Goal: Information Seeking & Learning: Check status

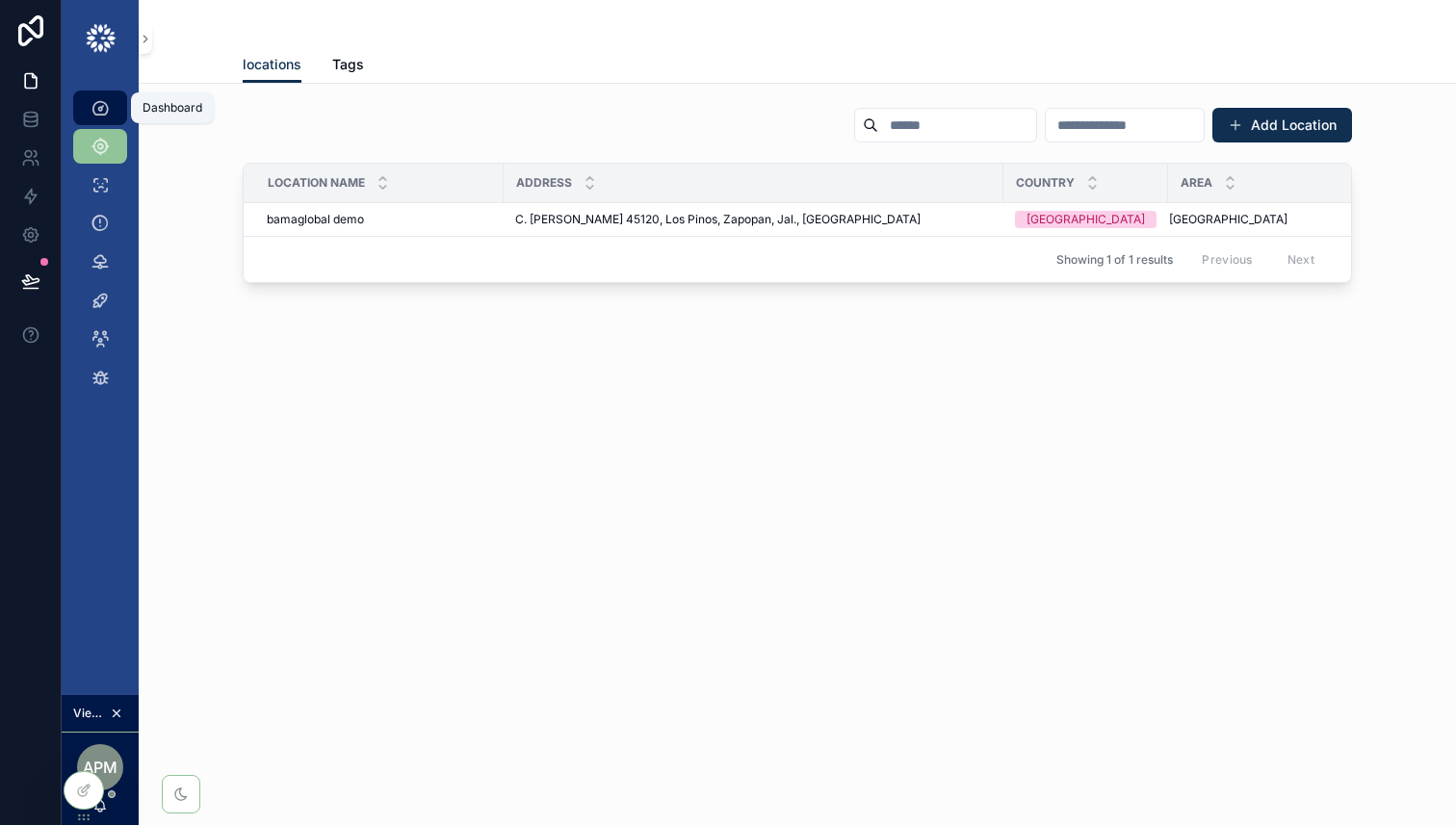
click at [113, 107] on div "Dashboard" at bounding box center [101, 109] width 31 height 31
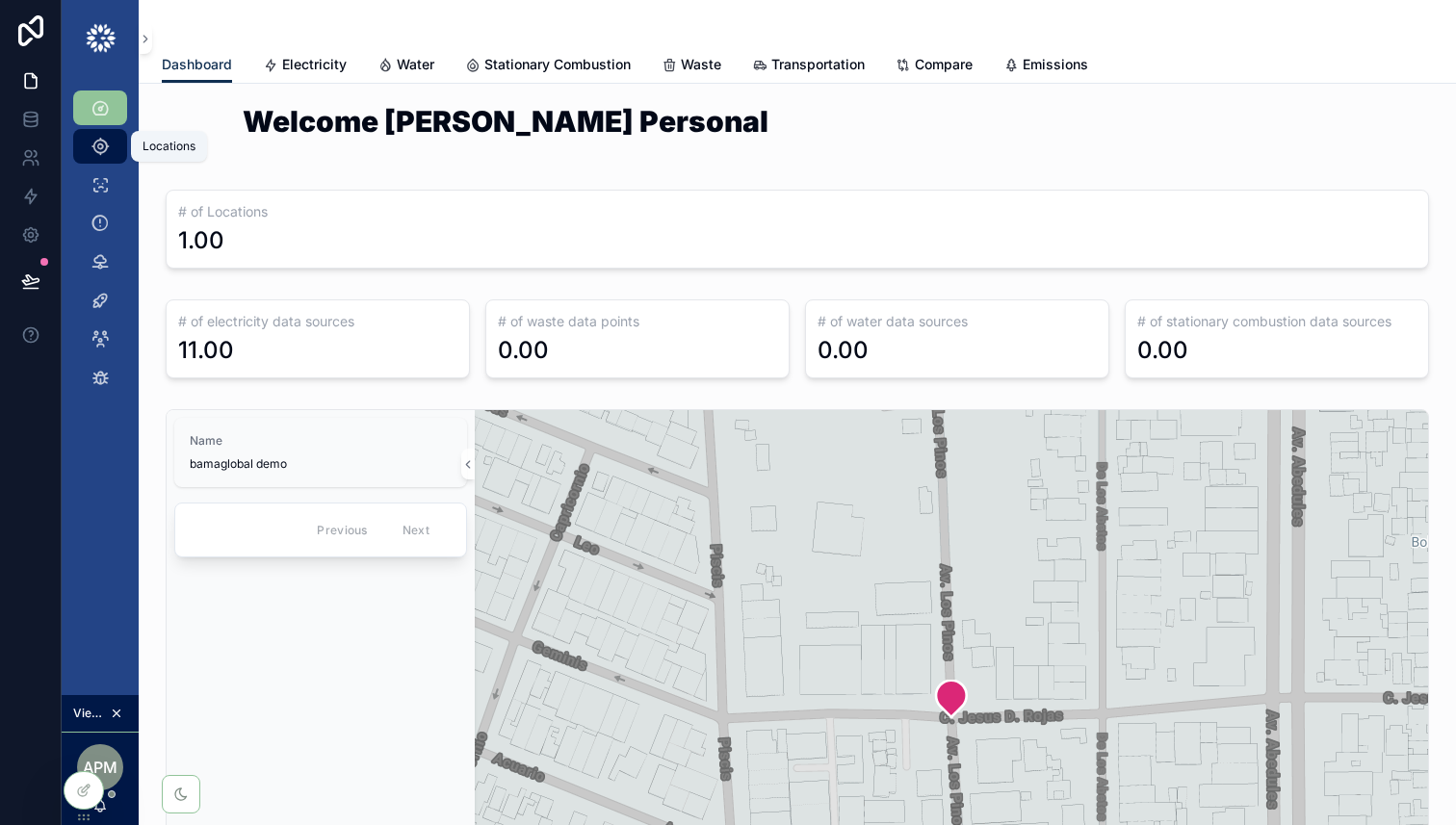
click at [99, 151] on icon "scrollable content" at bounding box center [101, 147] width 20 height 20
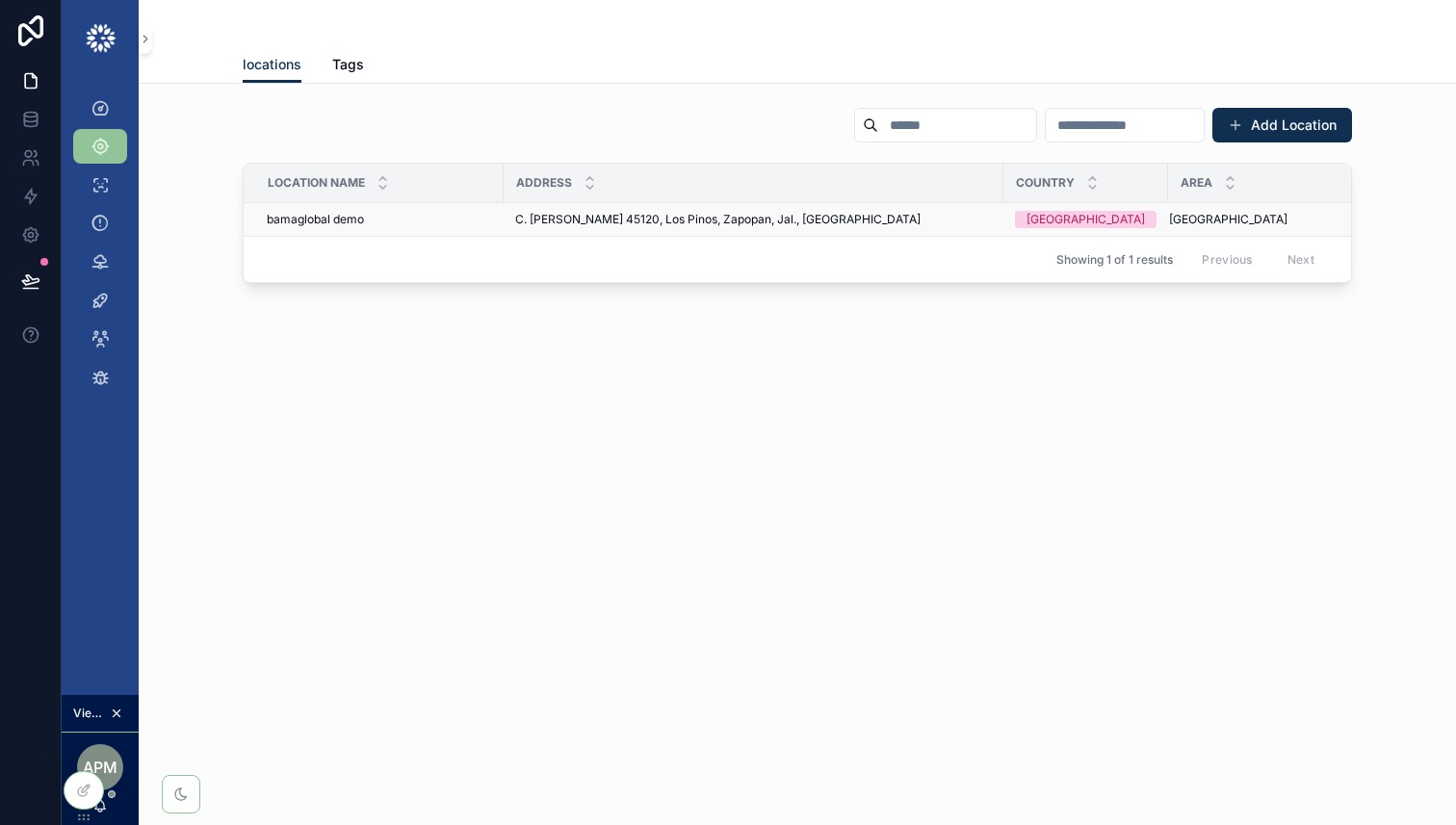
click at [393, 226] on div "bamaglobal demo bamaglobal demo" at bounding box center [379, 220] width 226 height 16
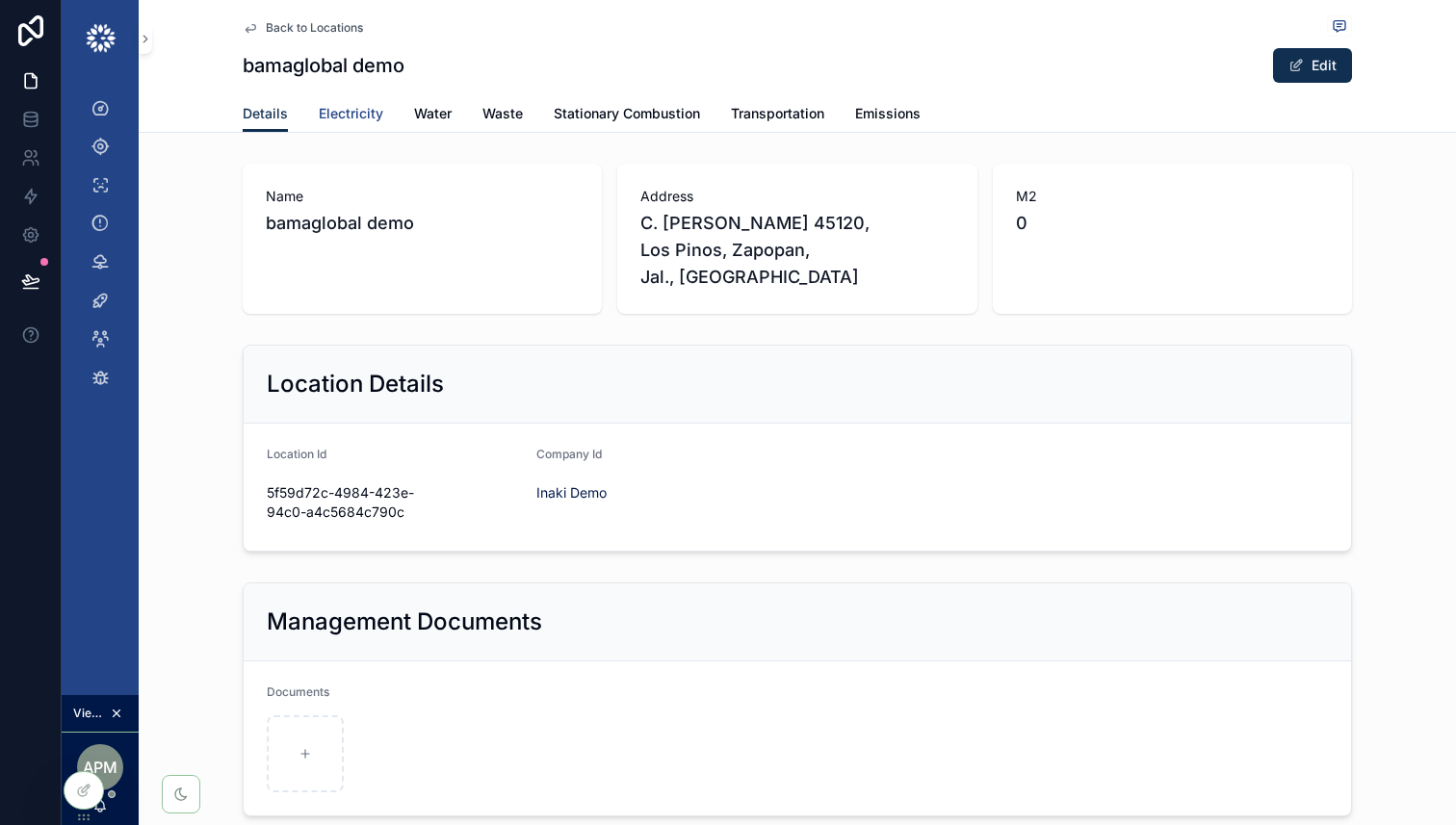
click at [358, 102] on link "Electricity" at bounding box center [351, 115] width 65 height 38
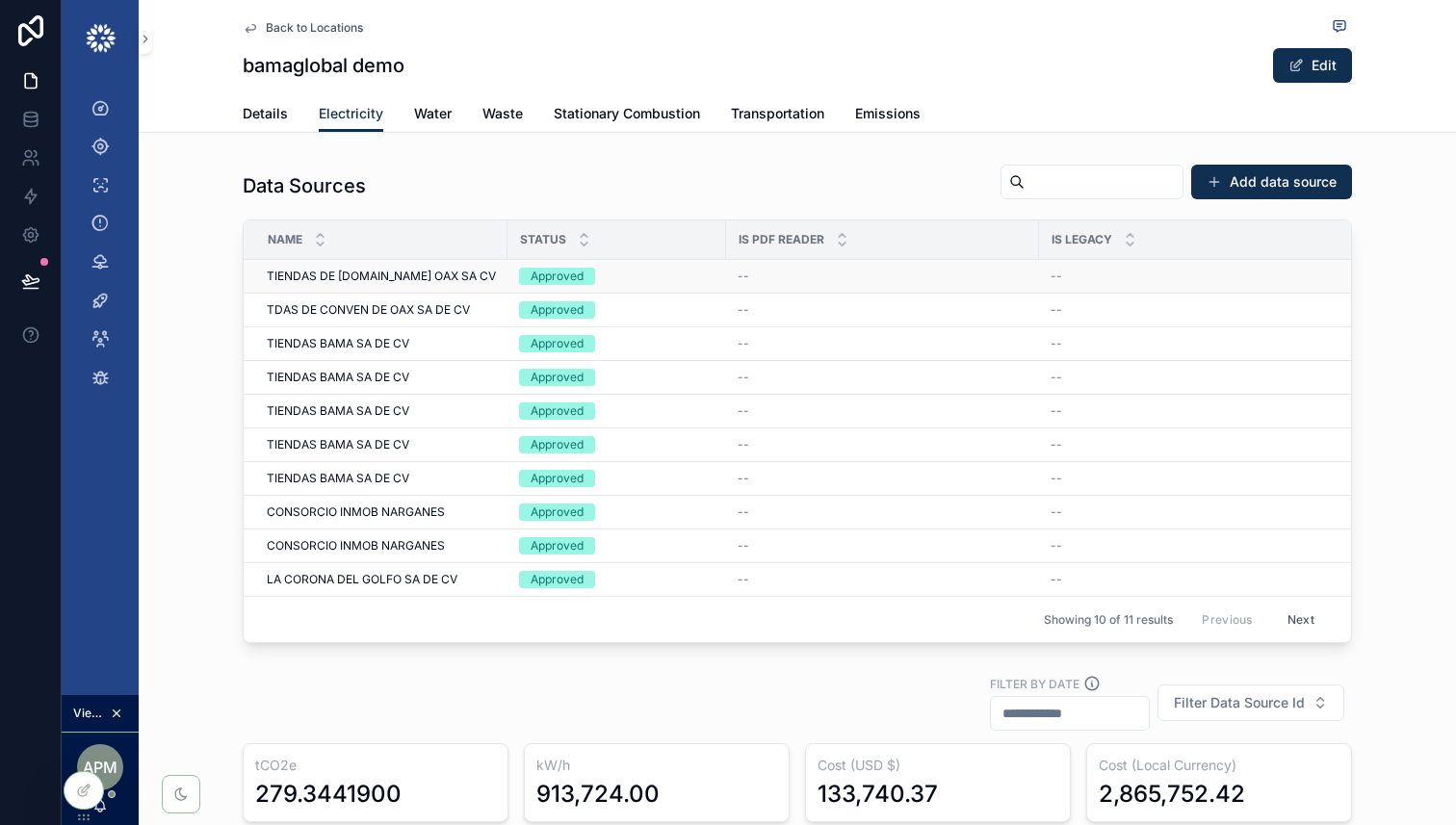
click at [458, 280] on div "TIENDAS DE [DOMAIN_NAME] OAX SA CV TIENDAS DE [DOMAIN_NAME] OAX SA CV" at bounding box center [381, 277] width 229 height 16
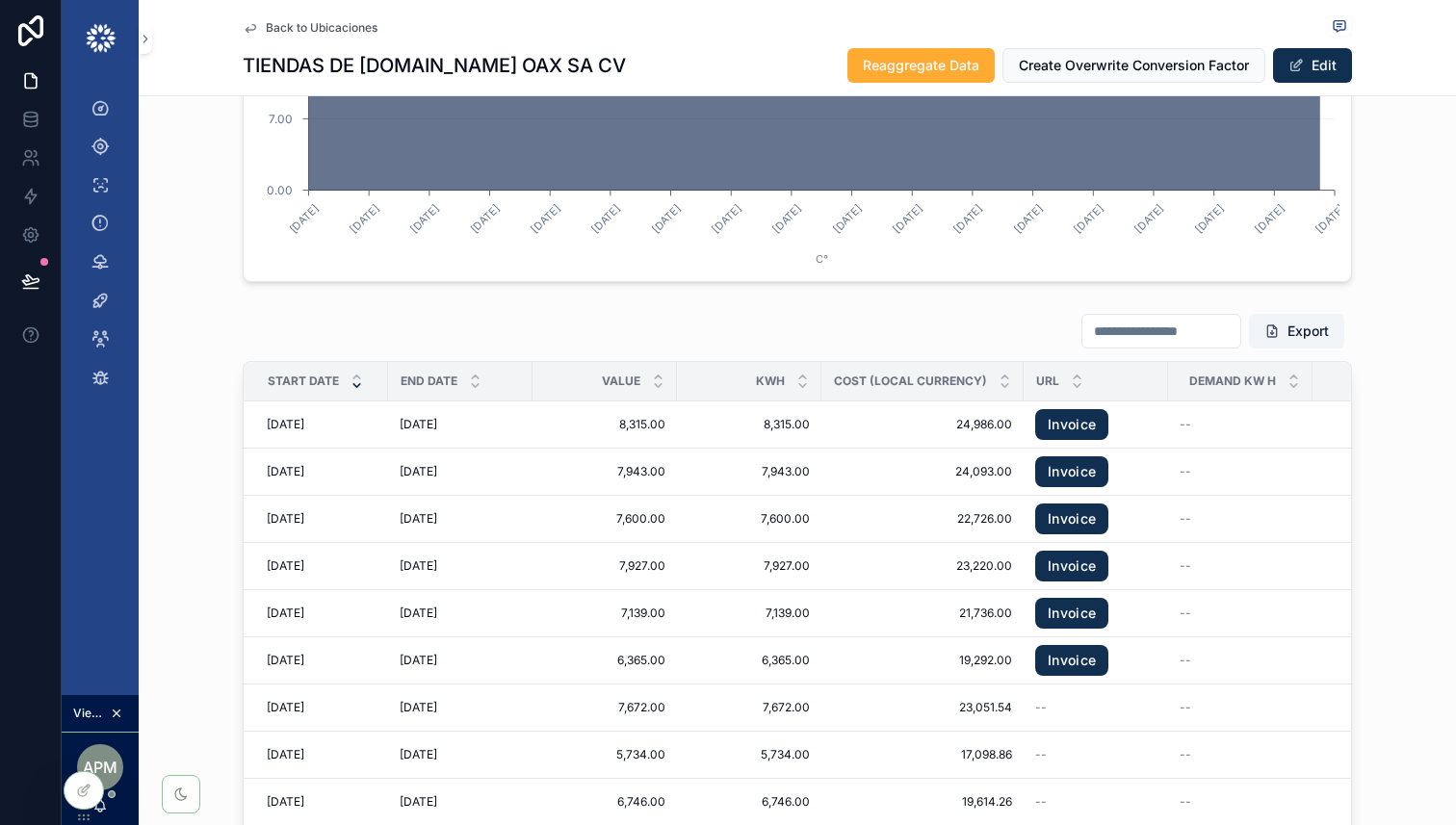
scroll to position [2251, 0]
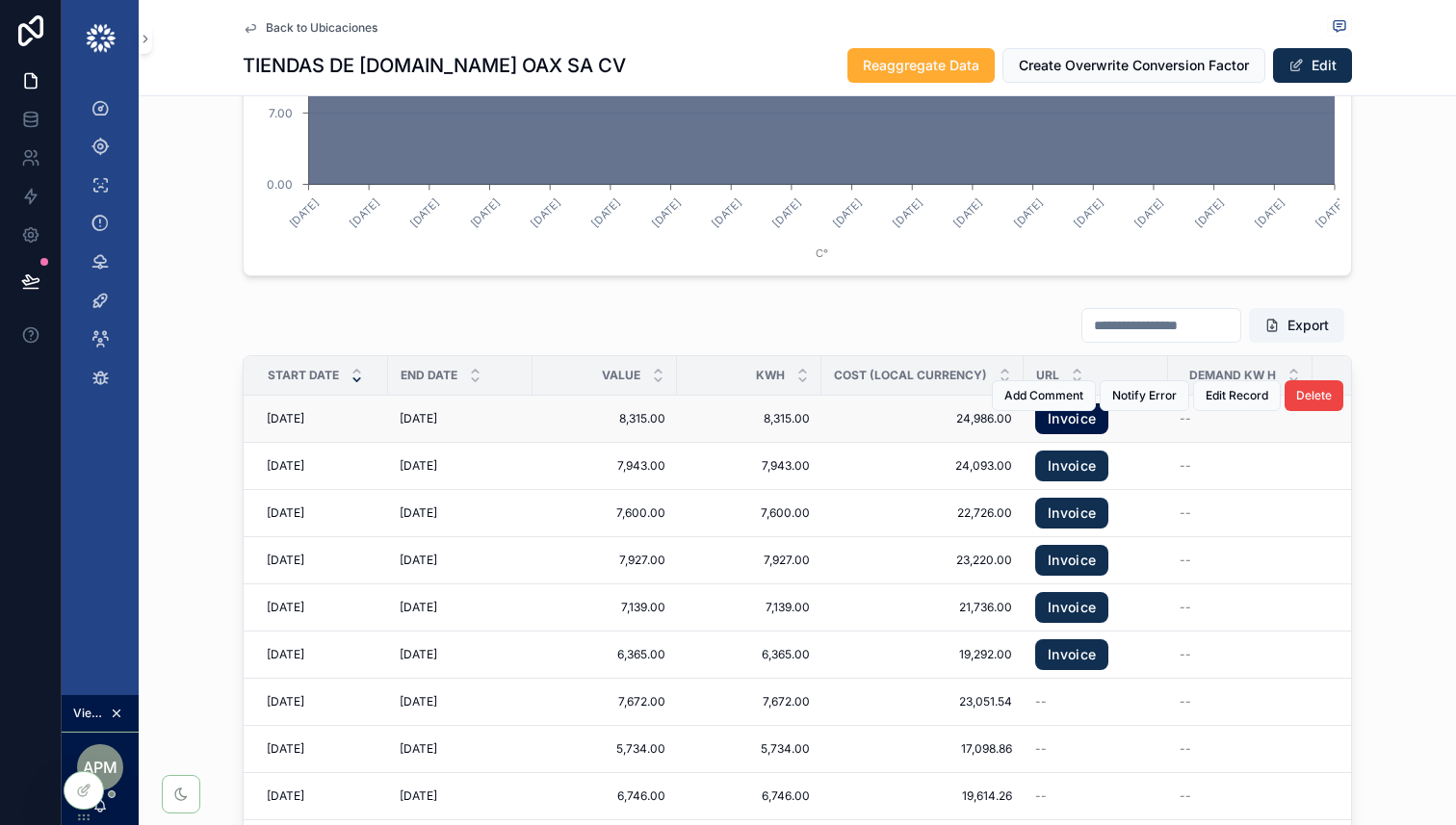
click at [1081, 407] on link "Invoice" at bounding box center [1072, 419] width 73 height 31
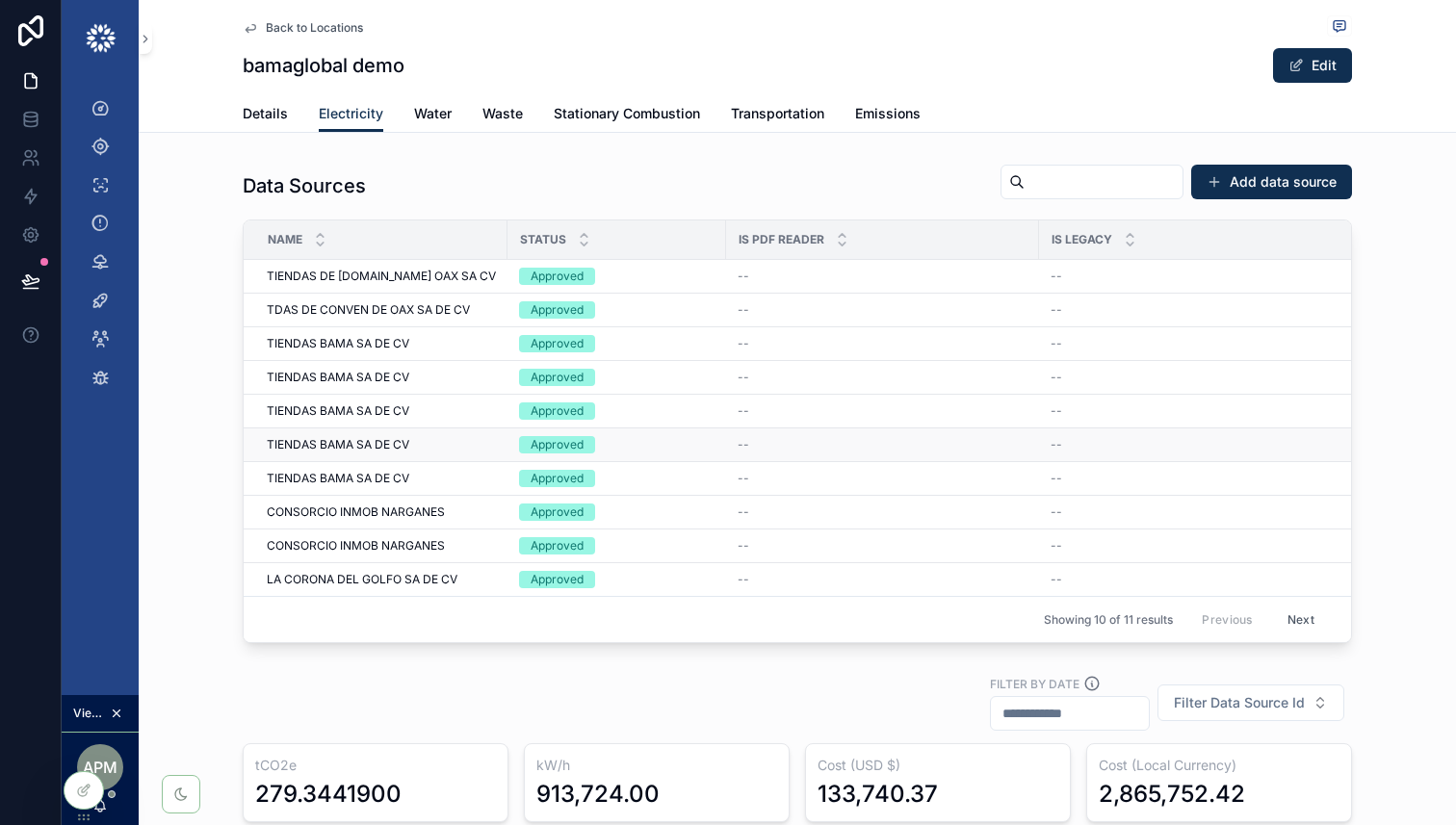
click at [419, 437] on div "TIENDAS BAMA SA DE CV TIENDAS BAMA SA DE CV" at bounding box center [381, 445] width 229 height 16
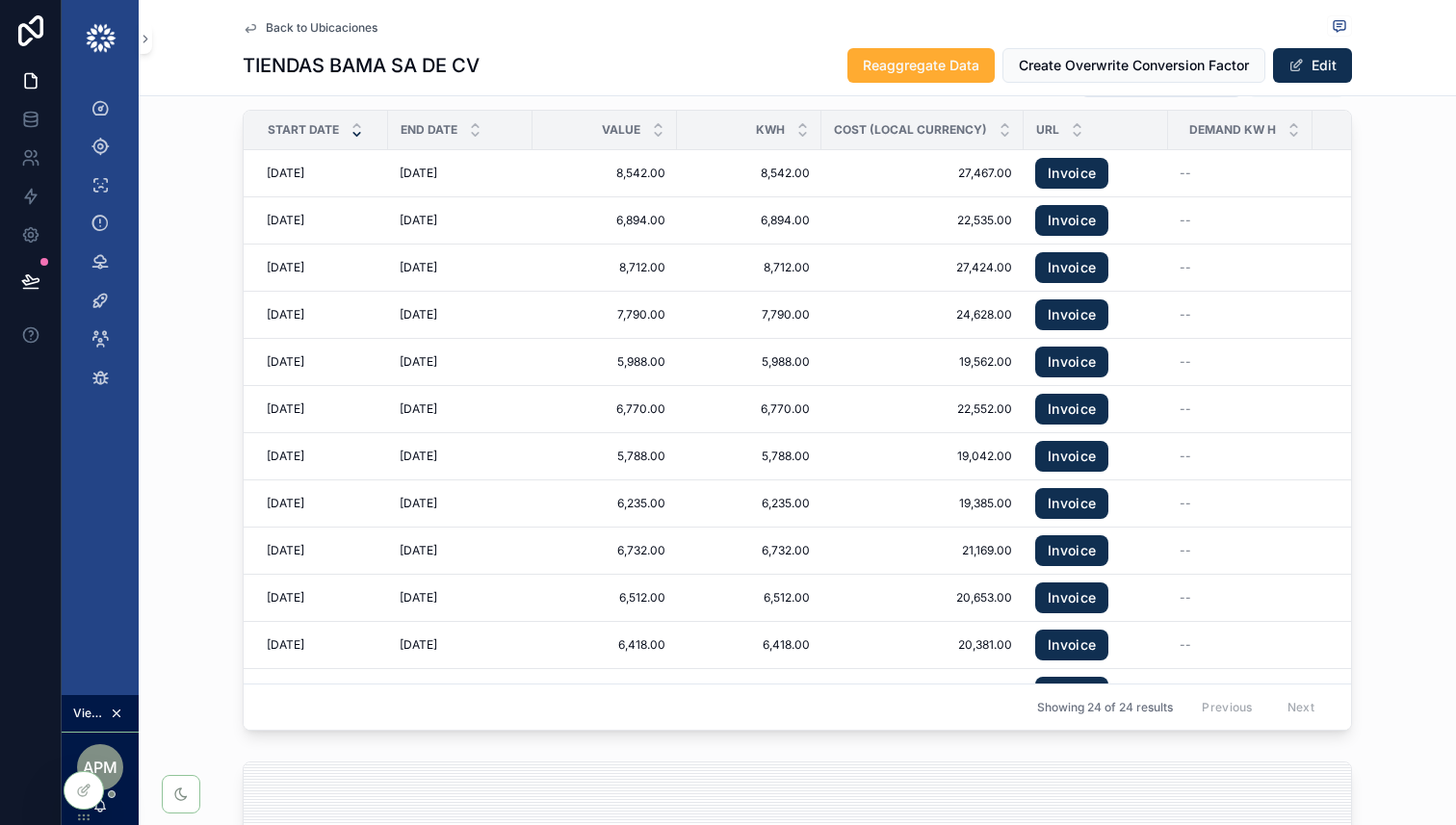
scroll to position [2621, 0]
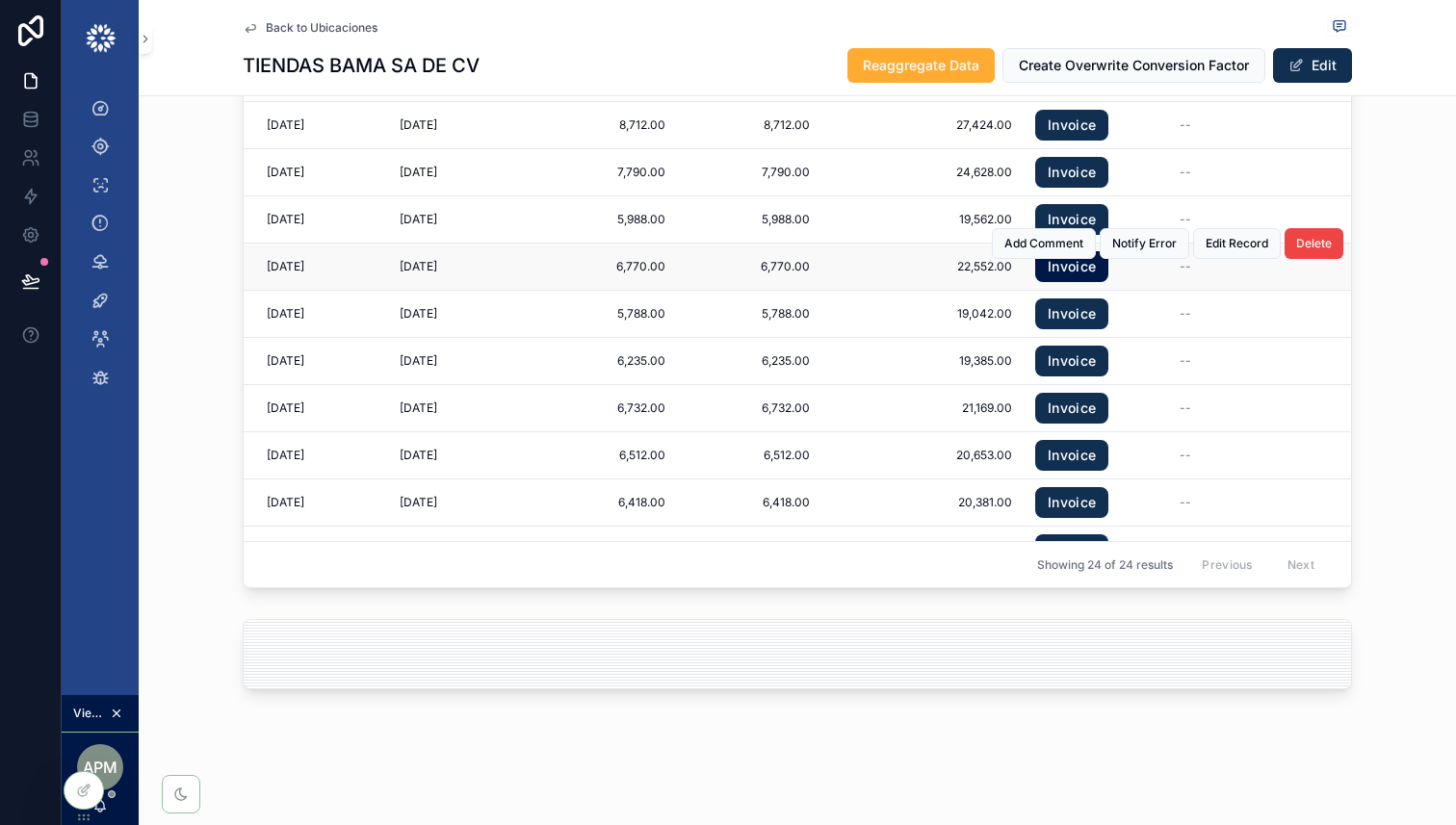
click at [1084, 277] on link "Invoice" at bounding box center [1072, 267] width 73 height 31
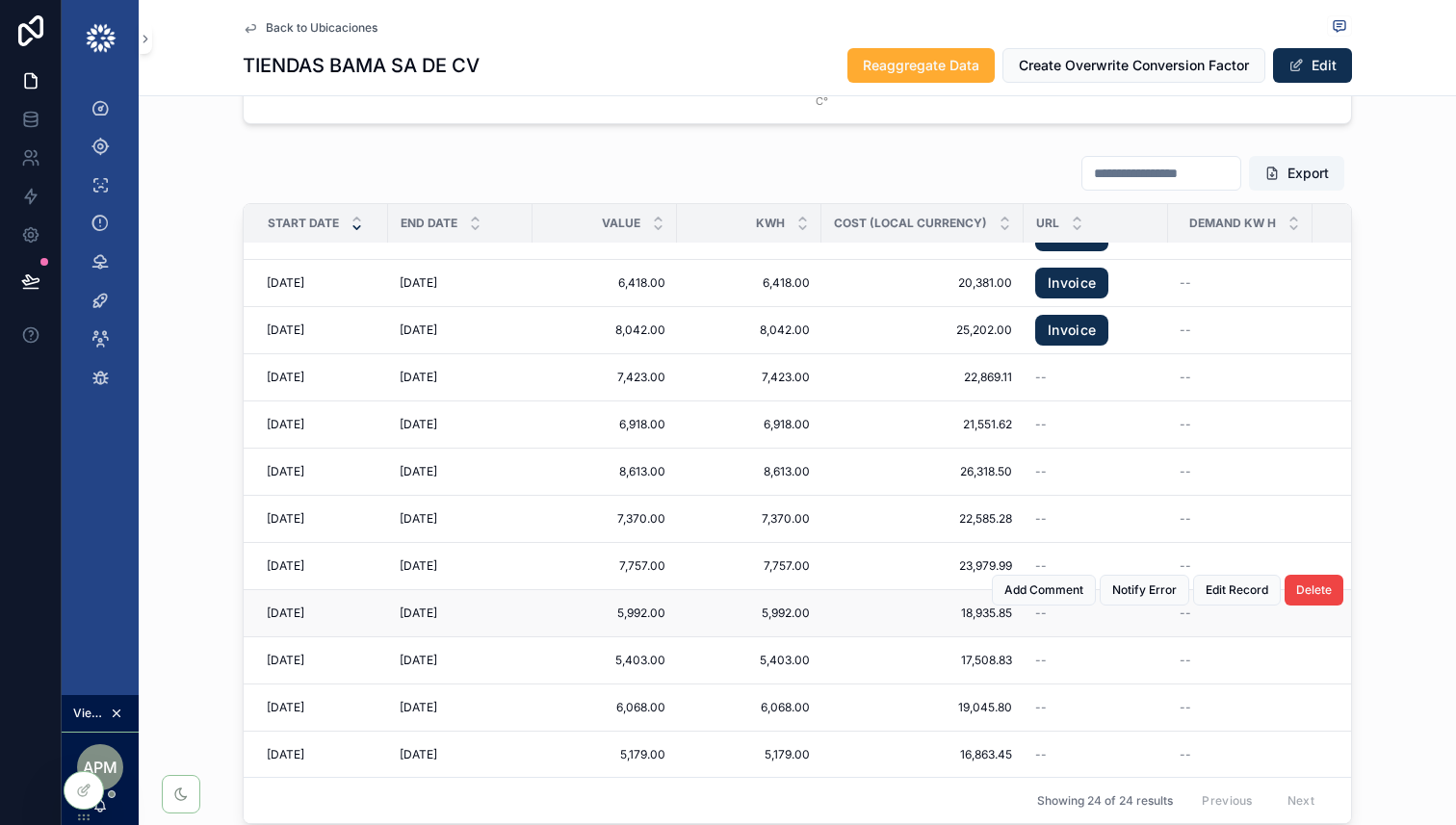
scroll to position [364, 0]
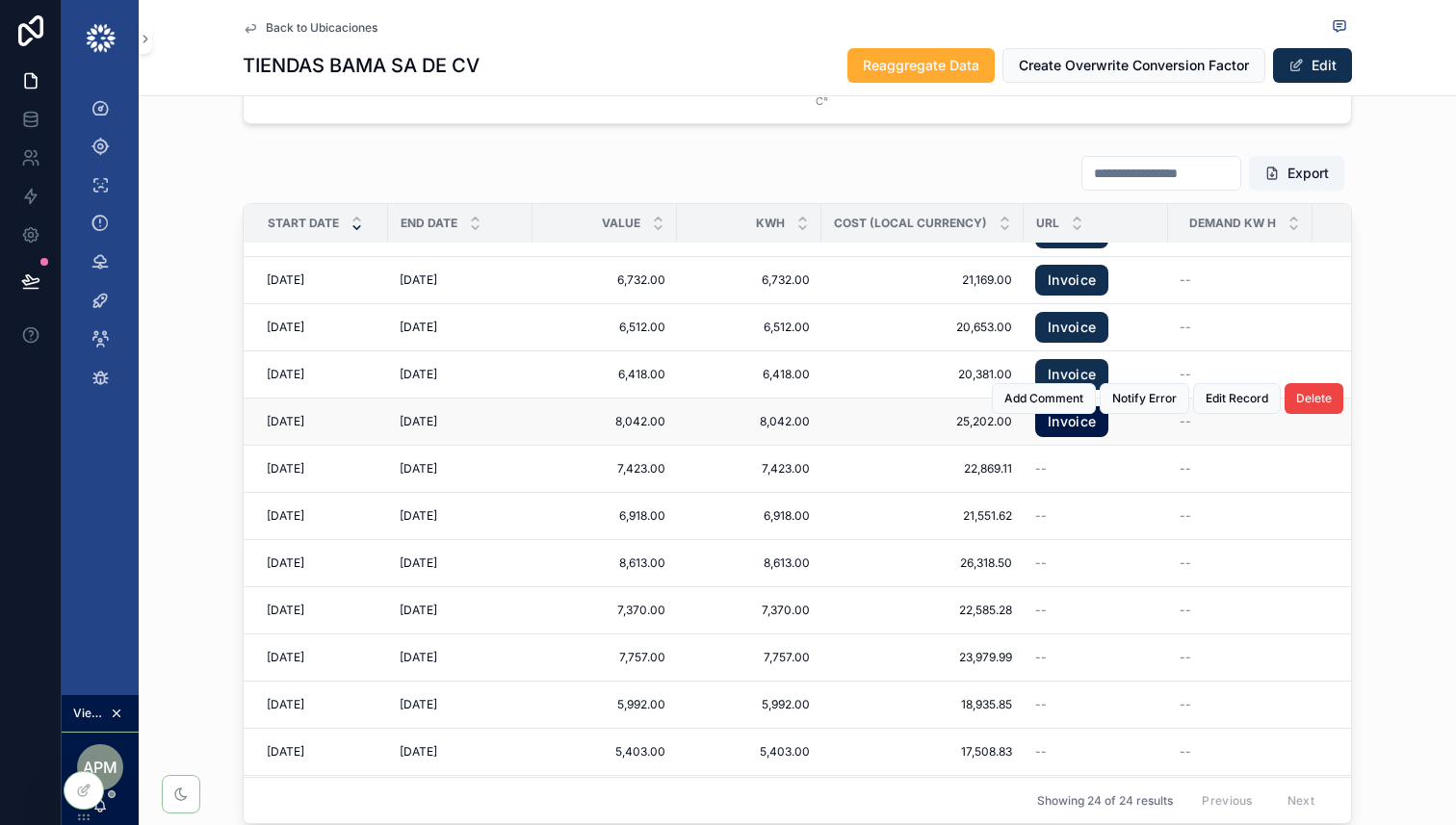
click at [1080, 432] on link "Invoice" at bounding box center [1072, 422] width 73 height 31
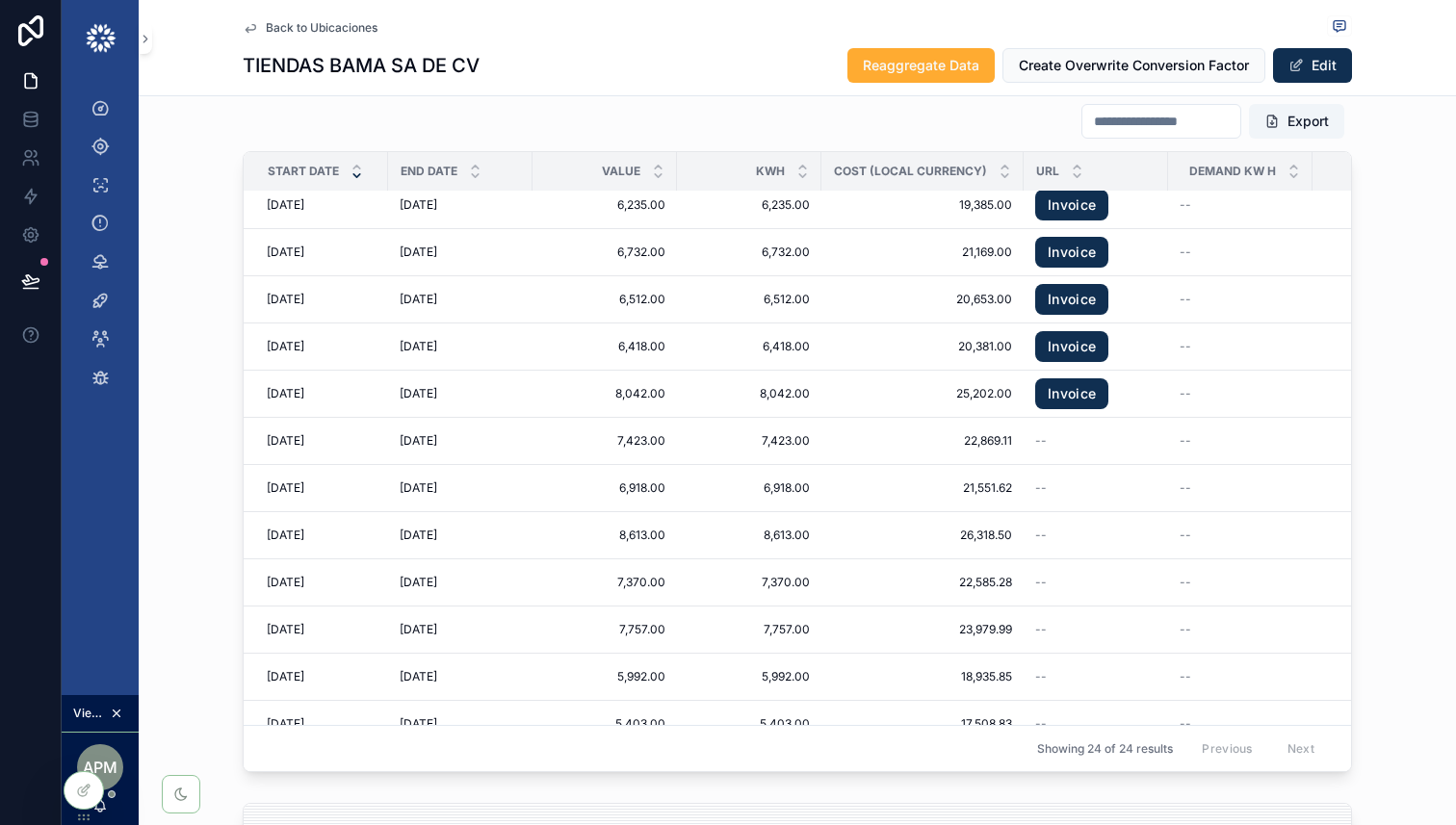
scroll to position [0, 0]
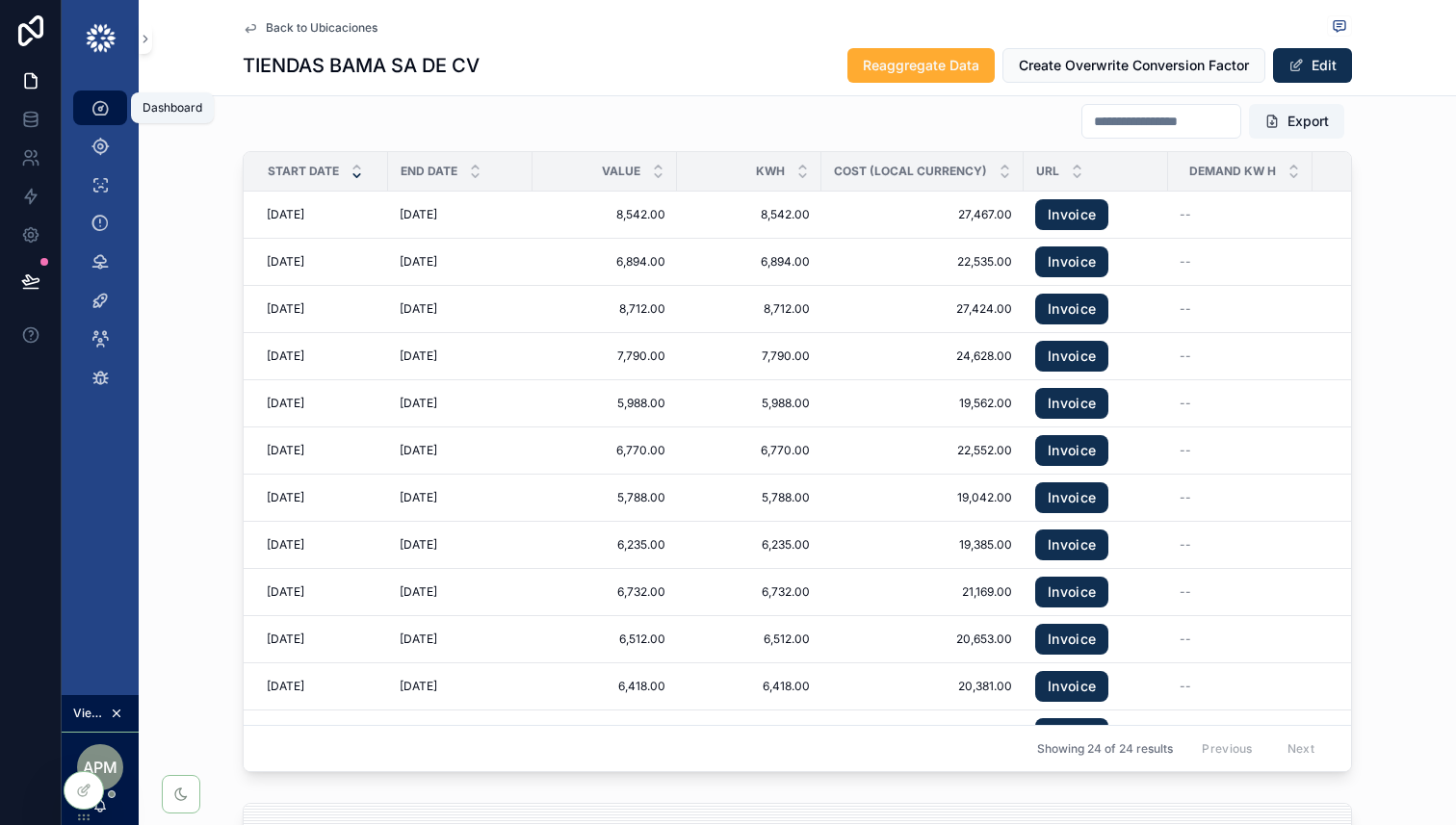
click at [101, 106] on icon "scrollable content" at bounding box center [101, 108] width 20 height 20
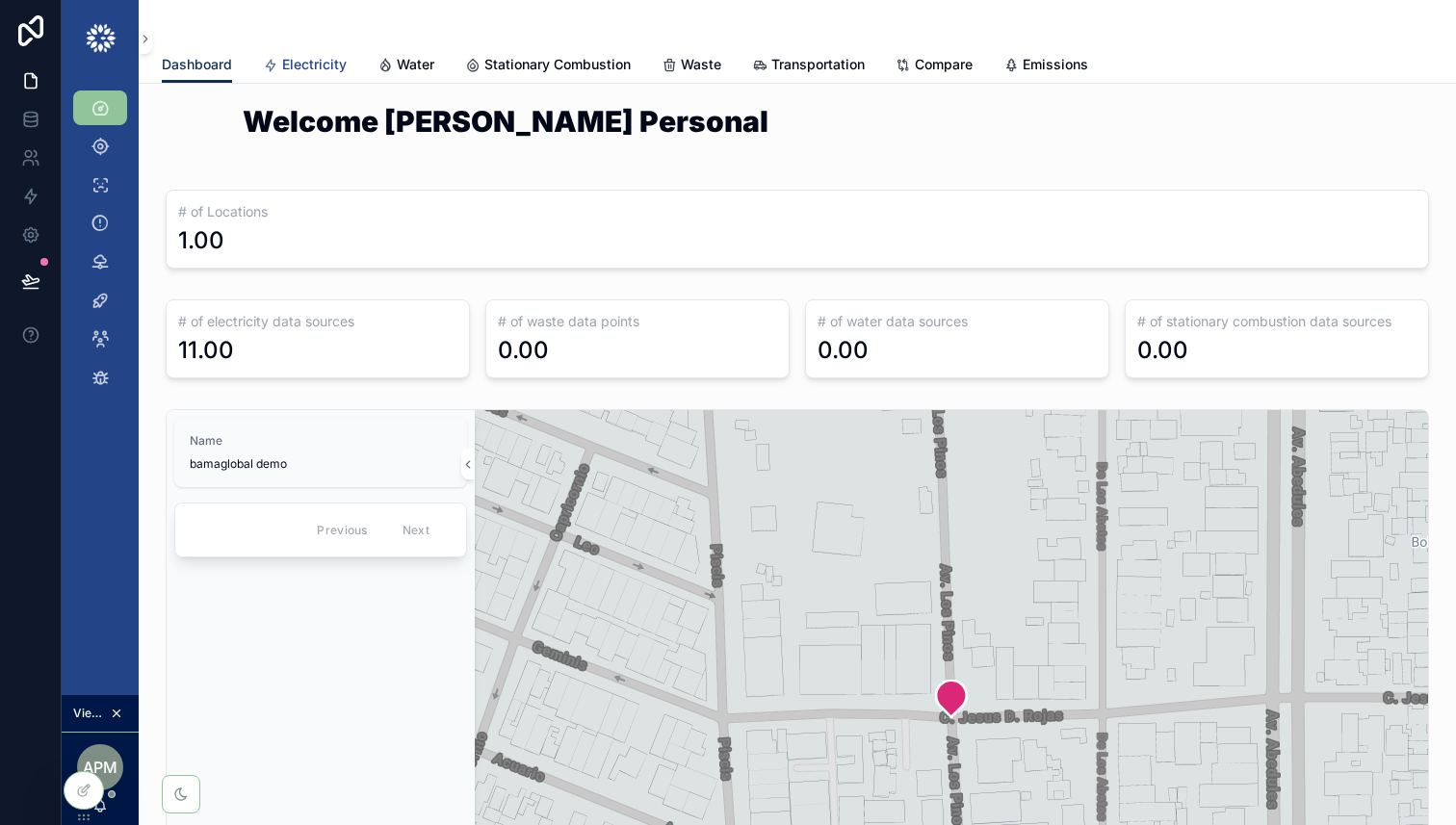
click at [322, 60] on span "Electricity" at bounding box center [315, 65] width 65 height 20
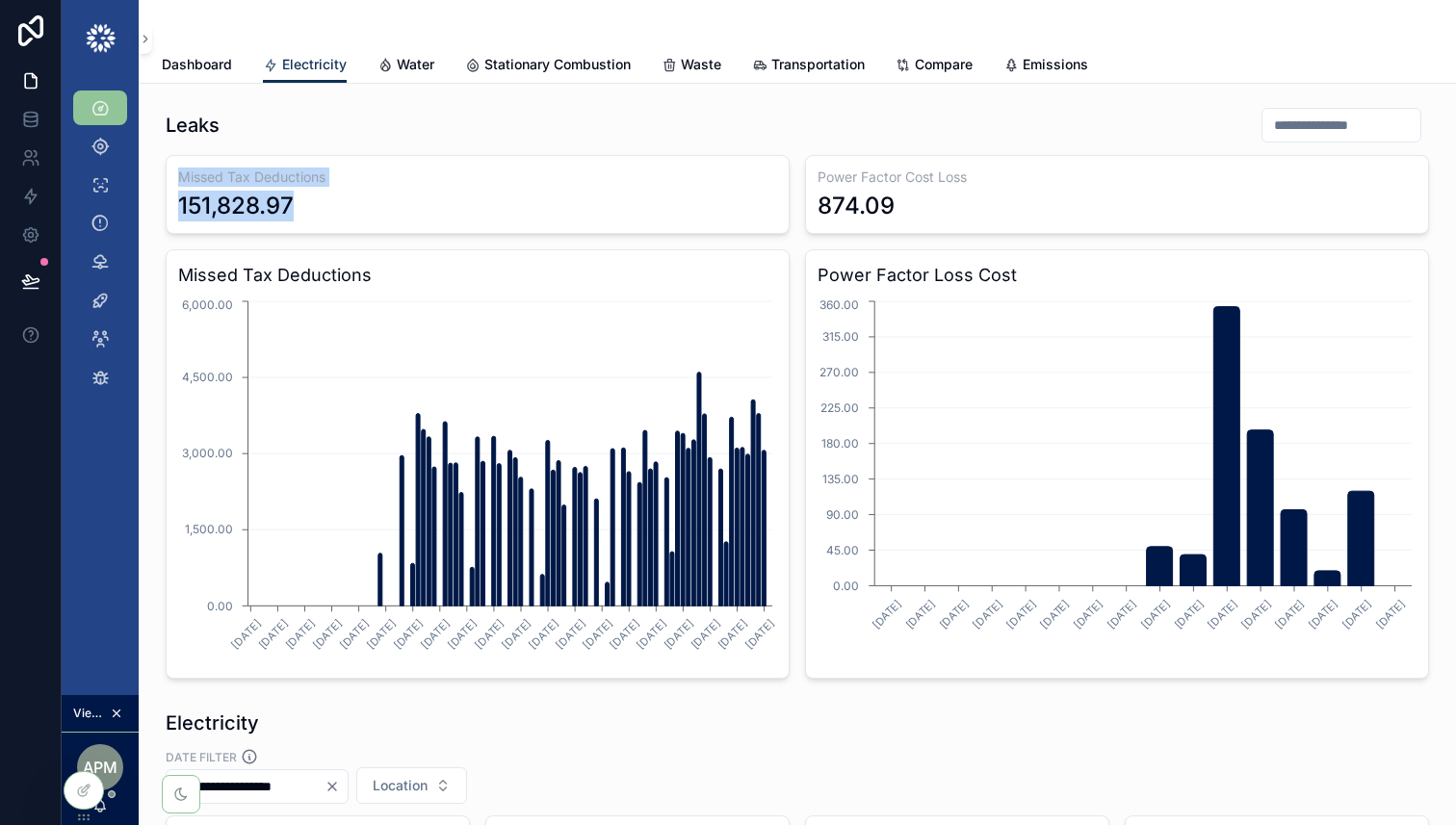
drag, startPoint x: 315, startPoint y: 210, endPoint x: 169, endPoint y: 169, distance: 151.6
click at [169, 169] on div "Missed Tax Deductions 151,828.97" at bounding box center [477, 195] width 624 height 79
click at [328, 215] on div "151,828.97" at bounding box center [477, 206] width 599 height 31
drag, startPoint x: 307, startPoint y: 200, endPoint x: 167, endPoint y: 167, distance: 143.8
click at [167, 167] on div "Missed Tax Deductions 151,828.97" at bounding box center [477, 195] width 624 height 79
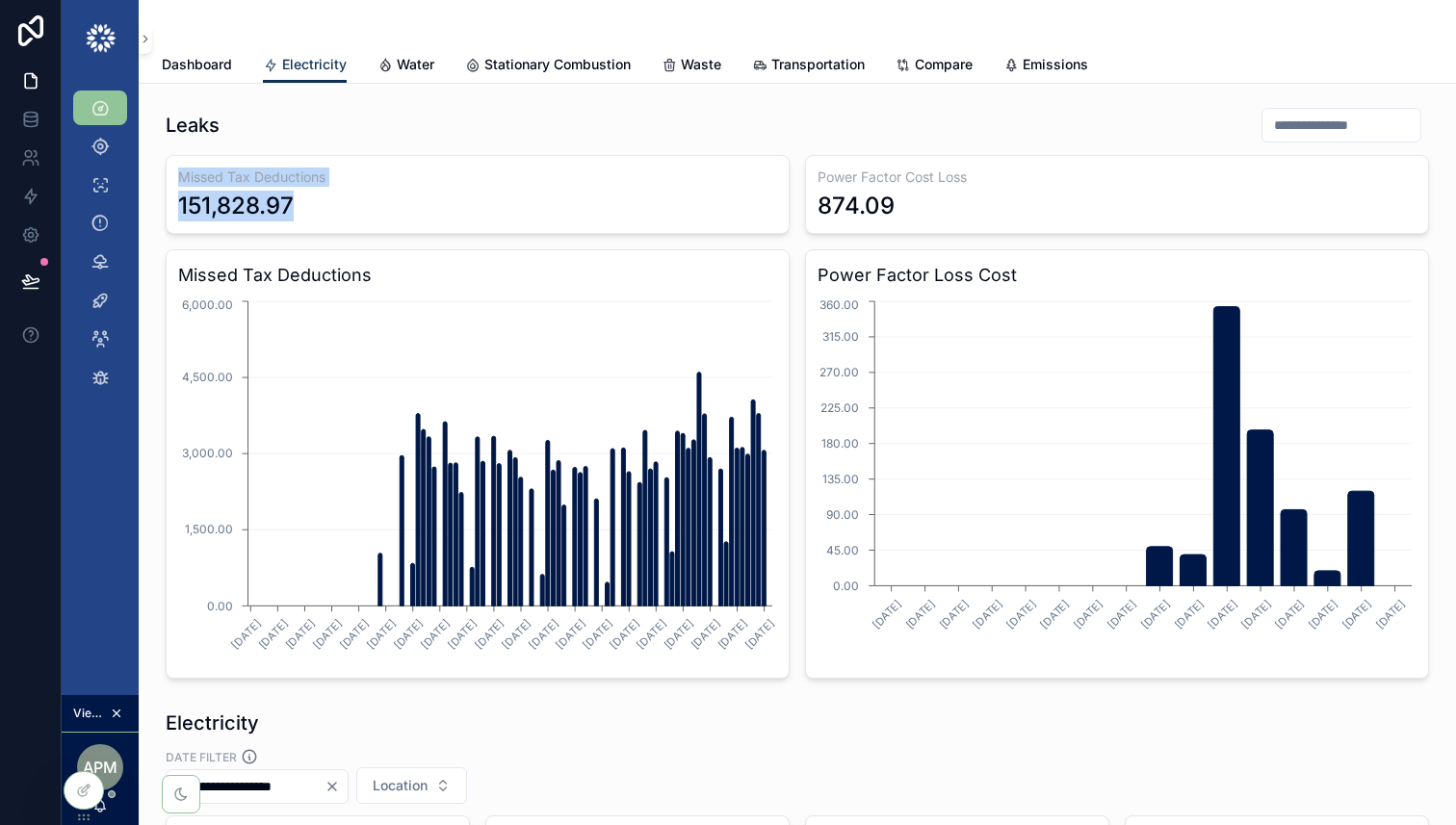
click at [319, 208] on div "151,828.97" at bounding box center [477, 206] width 599 height 31
drag, startPoint x: 308, startPoint y: 210, endPoint x: 174, endPoint y: 171, distance: 139.6
click at [174, 171] on div "Missed Tax Deductions 151,828.97" at bounding box center [477, 195] width 624 height 79
click at [335, 204] on div "151,828.97" at bounding box center [477, 206] width 599 height 31
drag, startPoint x: 303, startPoint y: 208, endPoint x: 176, endPoint y: 195, distance: 127.7
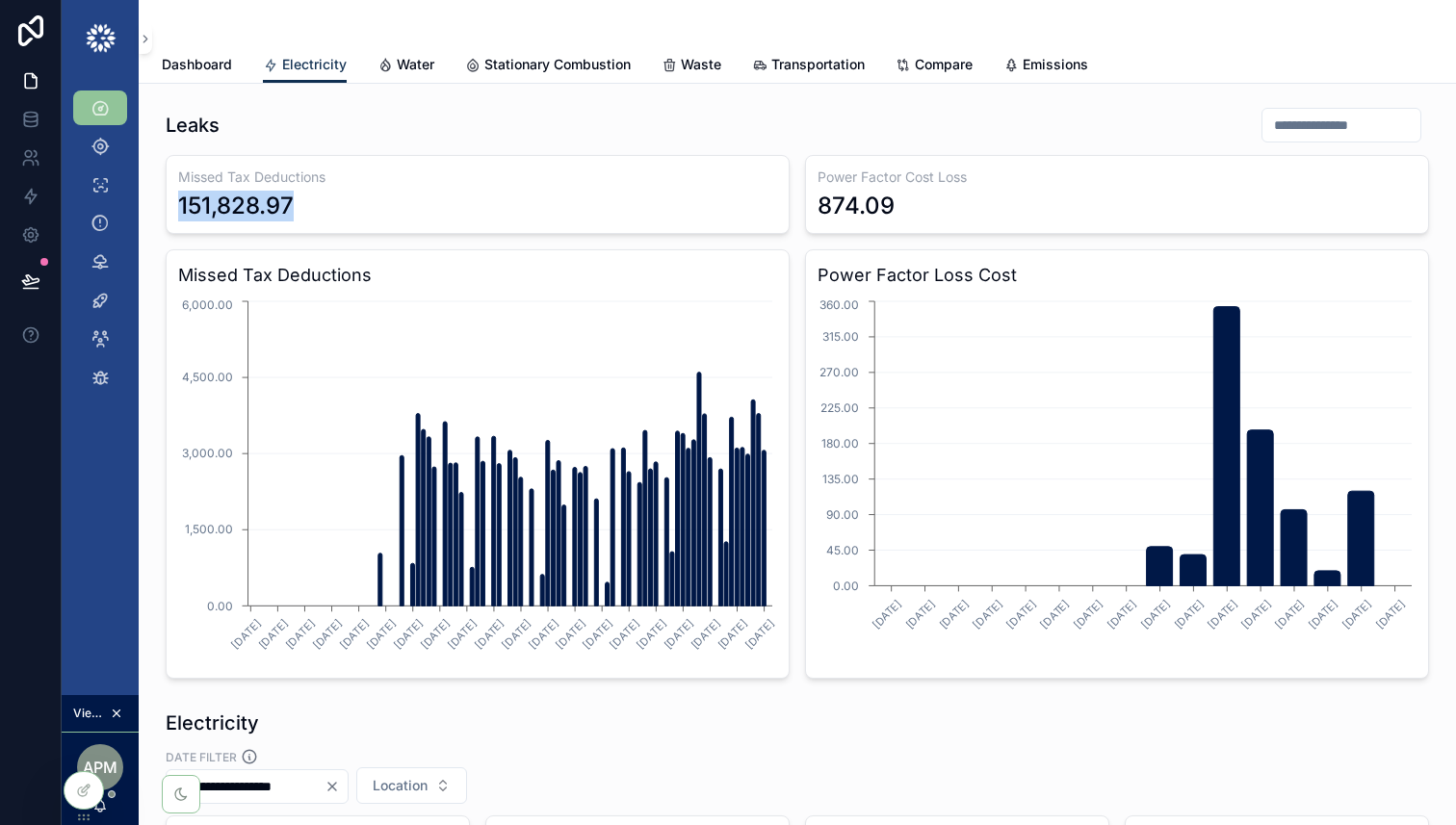
click at [176, 195] on div "Missed Tax Deductions 151,828.97" at bounding box center [477, 195] width 624 height 79
click at [259, 214] on div "151,828.97" at bounding box center [236, 206] width 115 height 31
click at [310, 195] on div "151,828.97" at bounding box center [477, 206] width 599 height 31
click at [98, 147] on icon "scrollable content" at bounding box center [101, 147] width 20 height 20
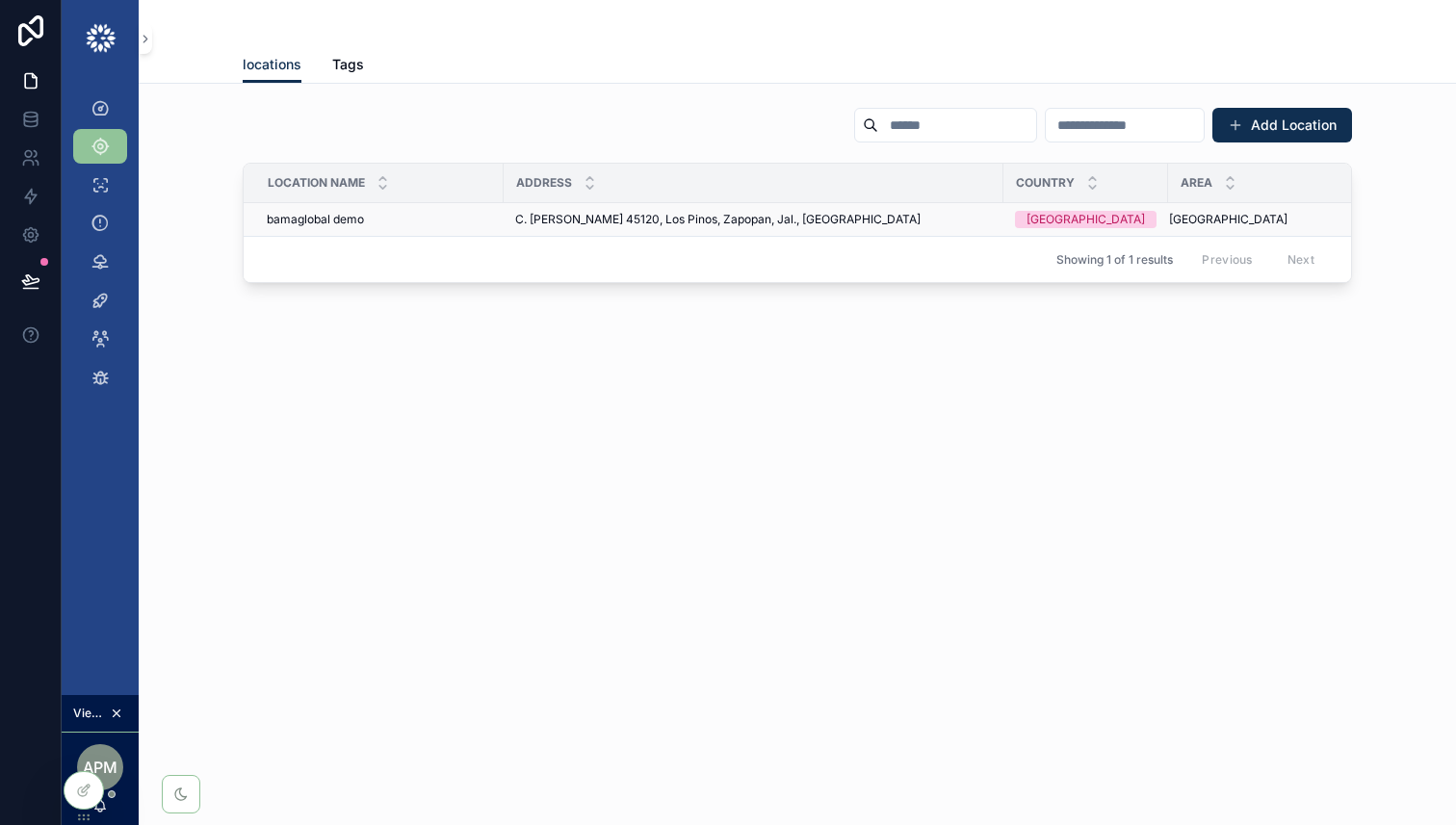
click at [450, 207] on td "bamaglobal demo bamaglobal demo" at bounding box center [374, 220] width 260 height 33
click at [437, 212] on div "bamaglobal demo bamaglobal demo" at bounding box center [379, 220] width 226 height 16
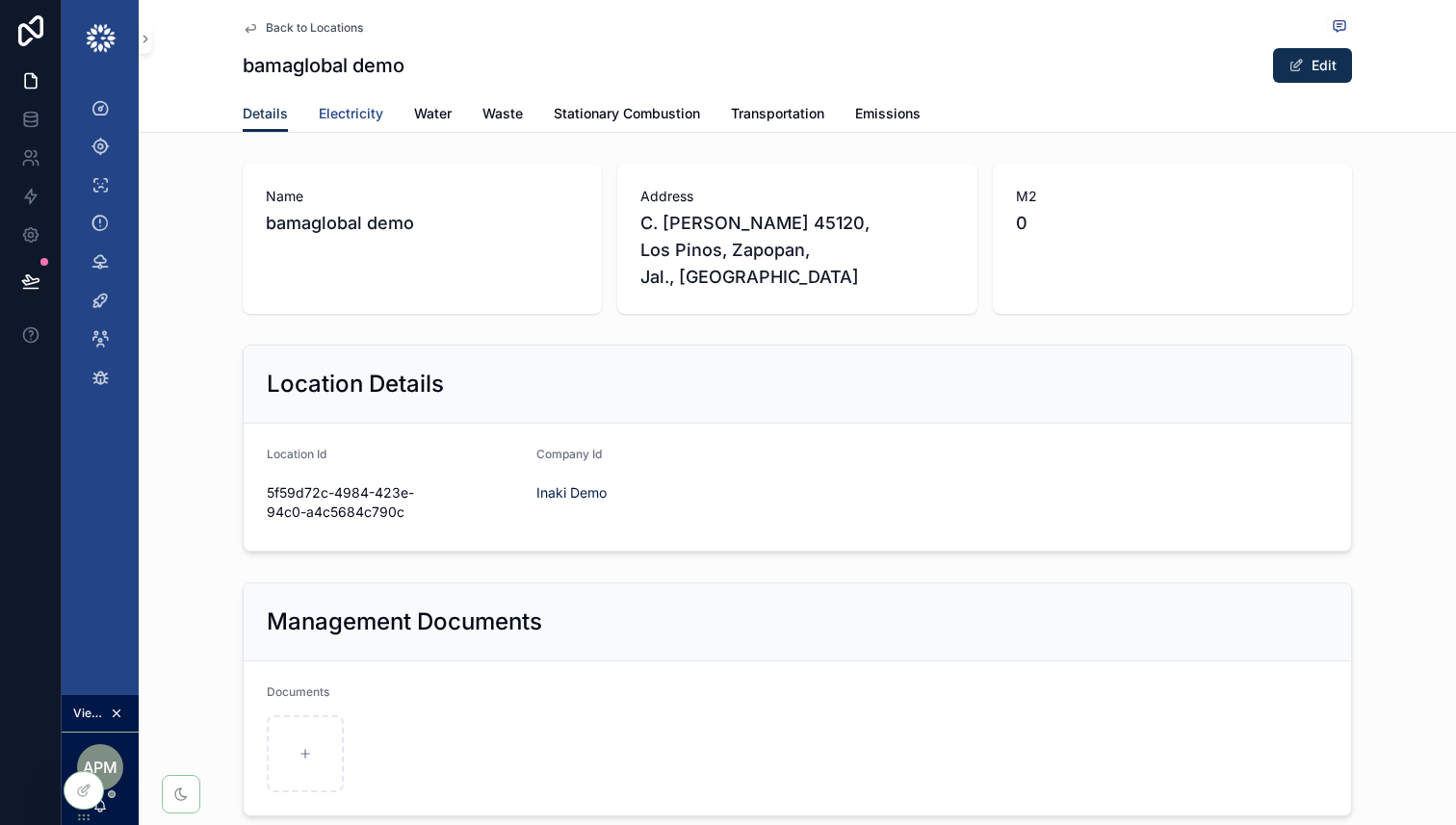
click at [336, 113] on span "Electricity" at bounding box center [351, 113] width 65 height 20
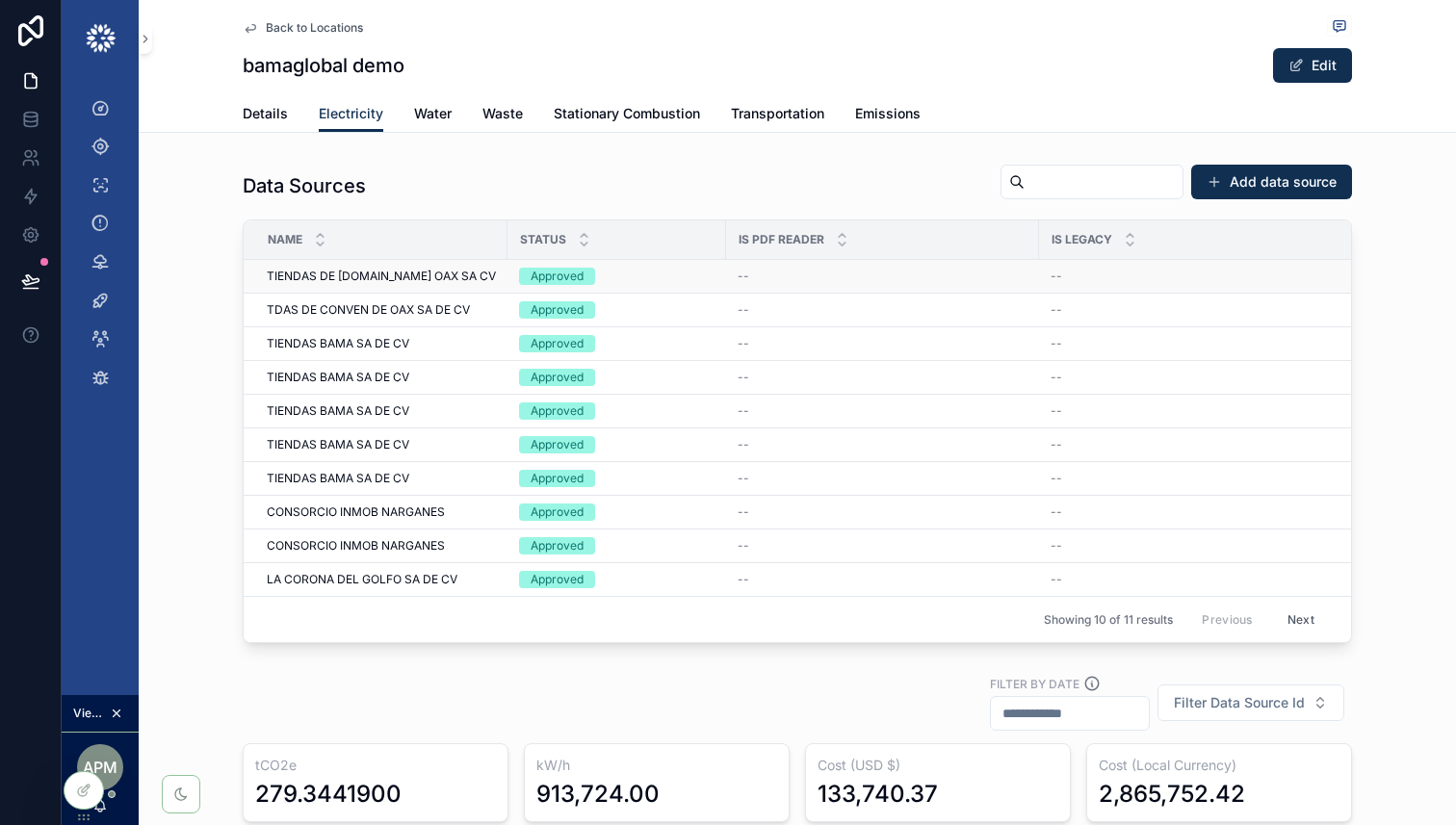
click at [455, 276] on span "TIENDAS DE [DOMAIN_NAME] OAX SA CV" at bounding box center [381, 277] width 229 height 16
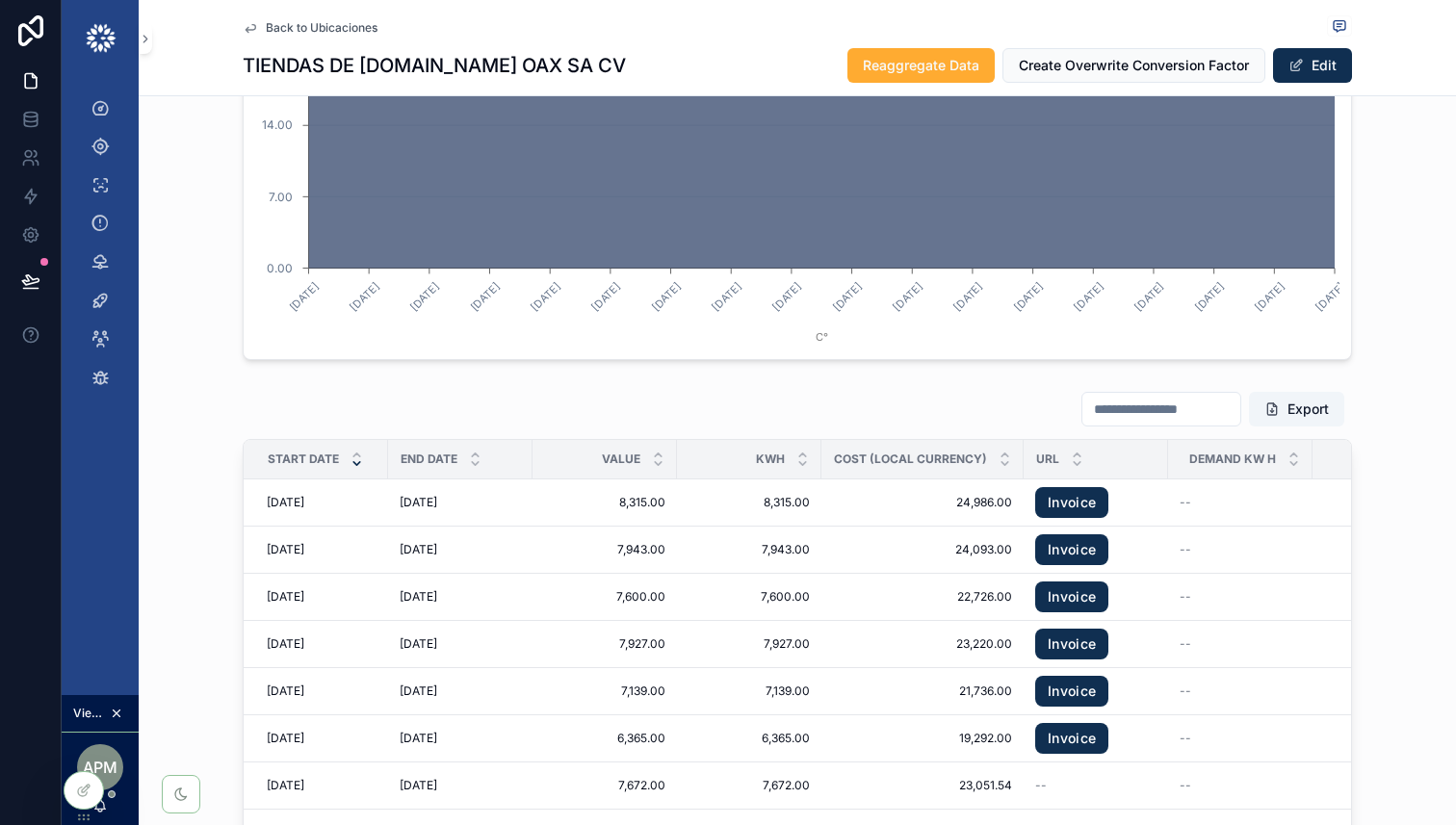
scroll to position [2145, 0]
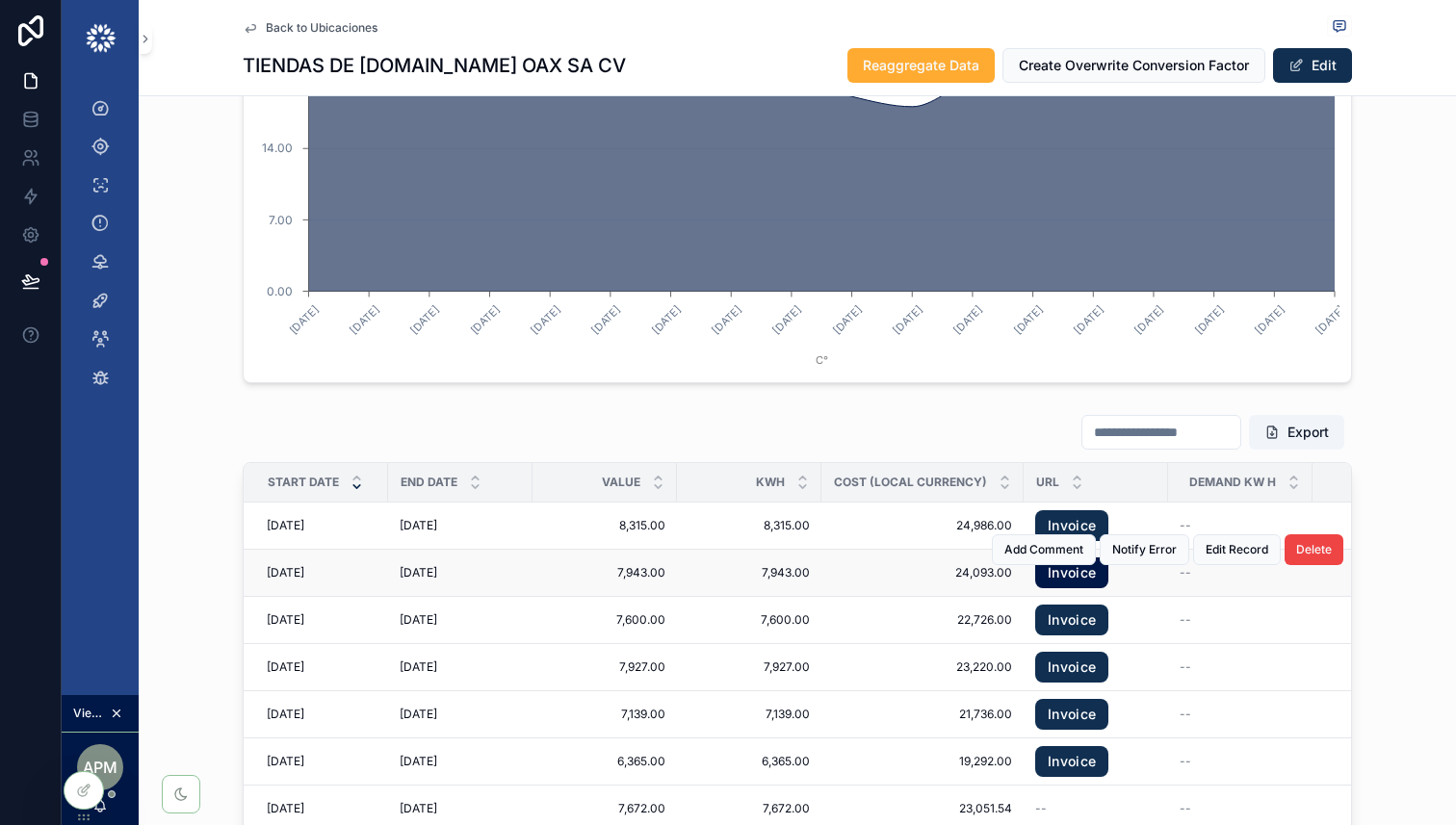
click at [1077, 566] on link "Invoice" at bounding box center [1072, 573] width 73 height 31
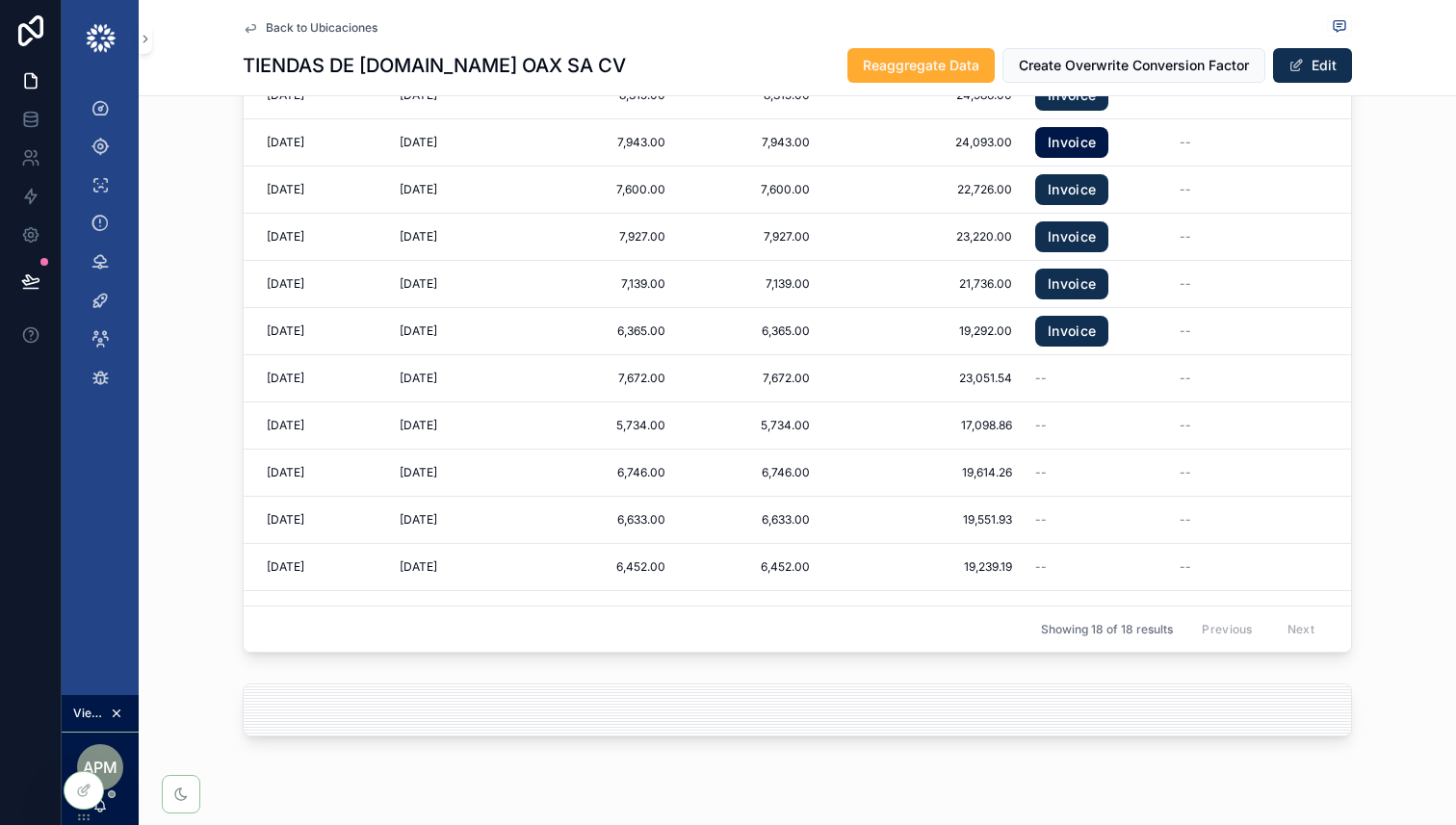
scroll to position [2607, 0]
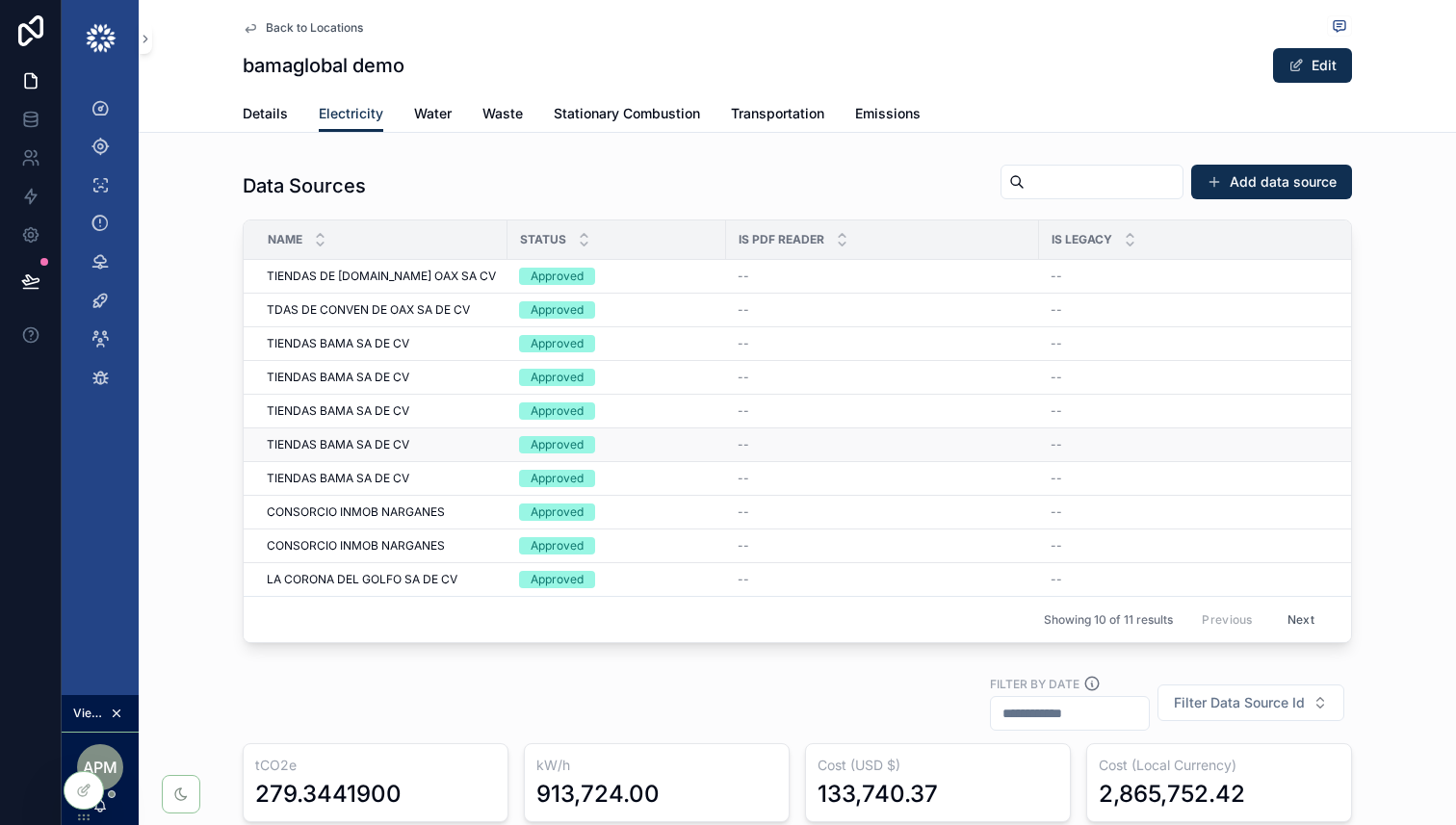
click at [427, 454] on td "TIENDAS BAMA SA DE CV TIENDAS BAMA SA DE CV" at bounding box center [375, 445] width 264 height 33
click at [417, 449] on div "TIENDAS BAMA SA DE CV TIENDAS BAMA SA DE CV" at bounding box center [381, 445] width 229 height 16
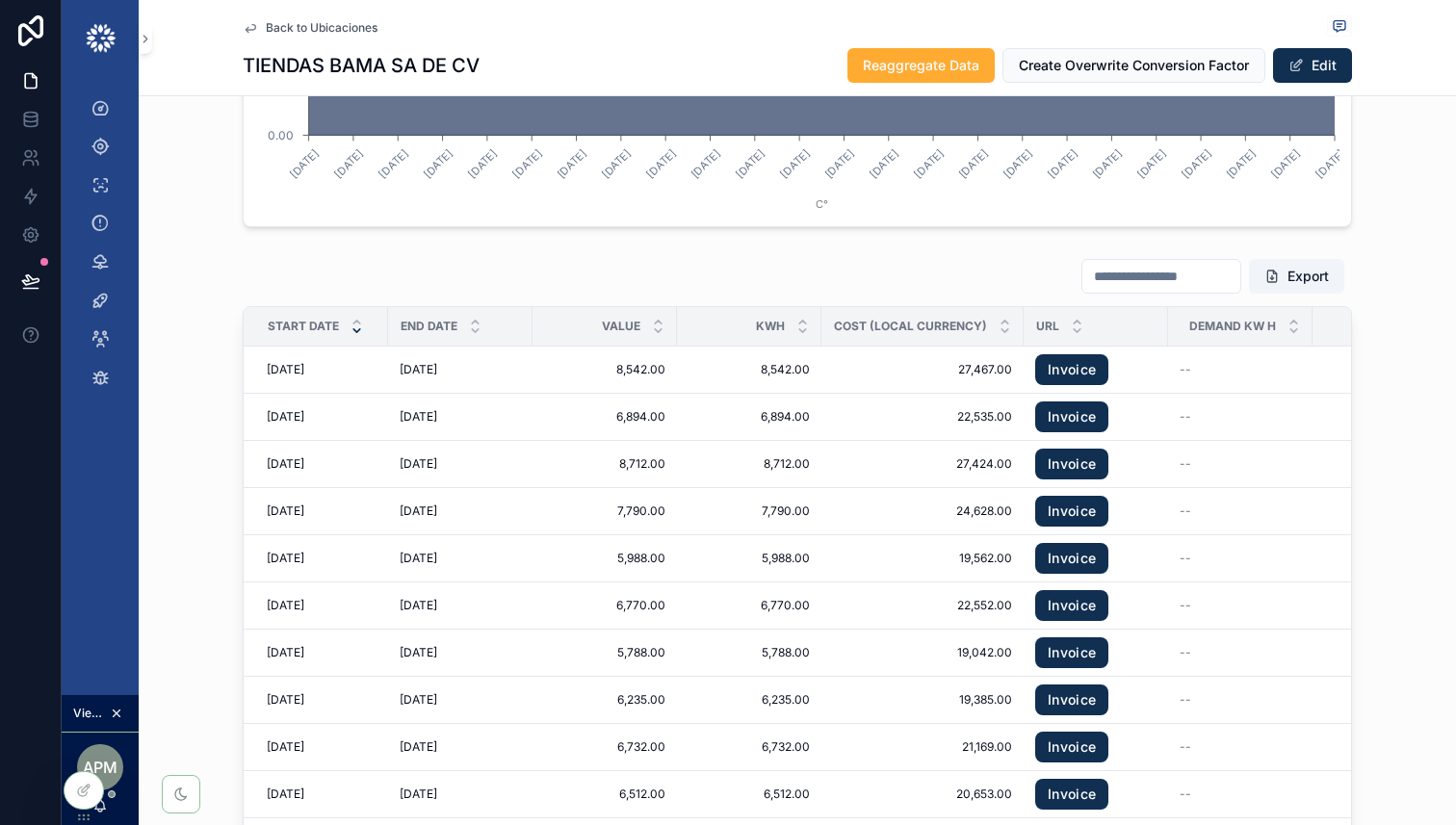
scroll to position [2374, 0]
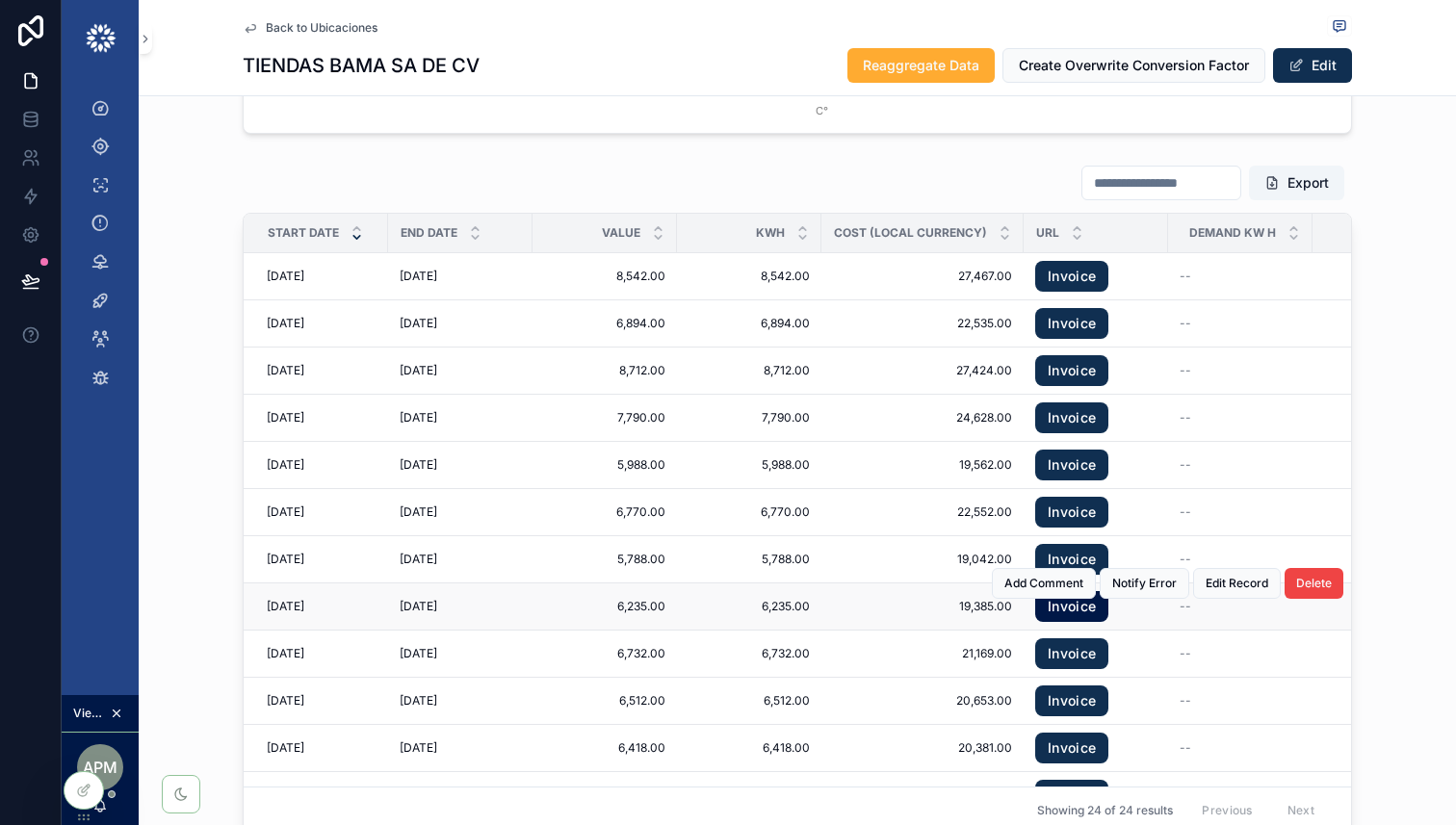
click at [1083, 613] on link "Invoice" at bounding box center [1072, 607] width 73 height 31
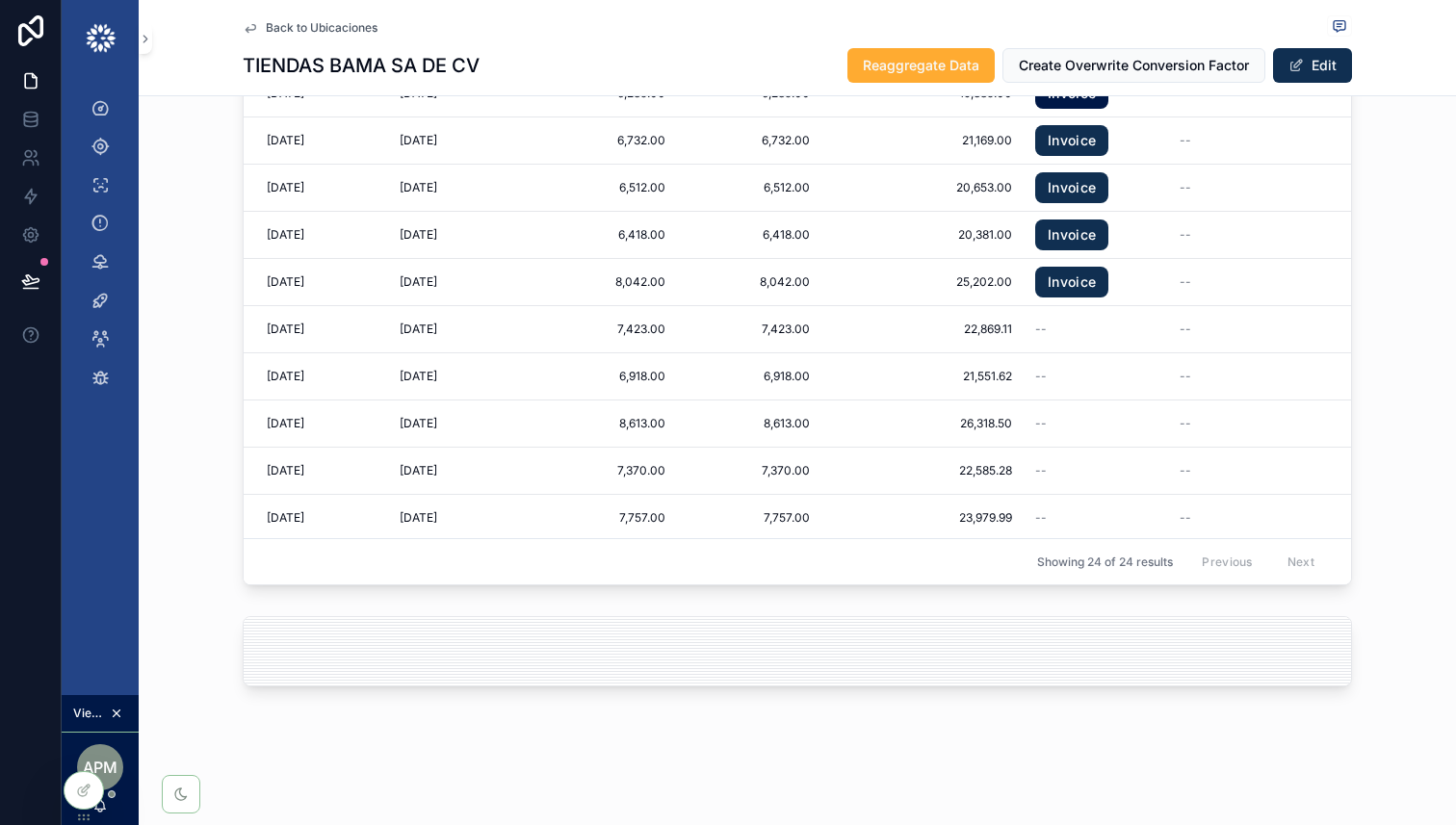
scroll to position [213, 0]
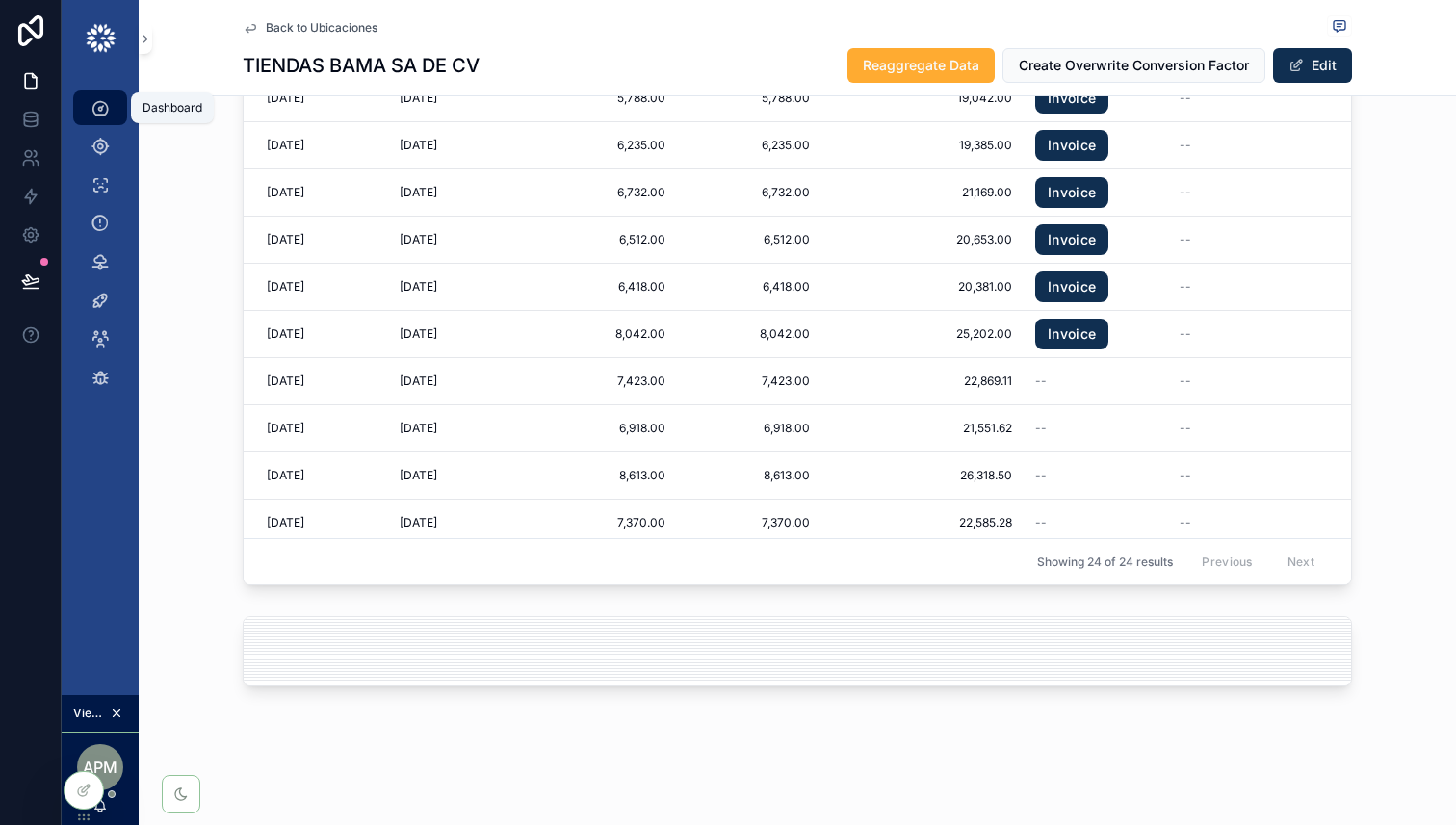
click at [102, 113] on icon "scrollable content" at bounding box center [101, 108] width 20 height 20
click at [94, 113] on icon "scrollable content" at bounding box center [101, 108] width 20 height 20
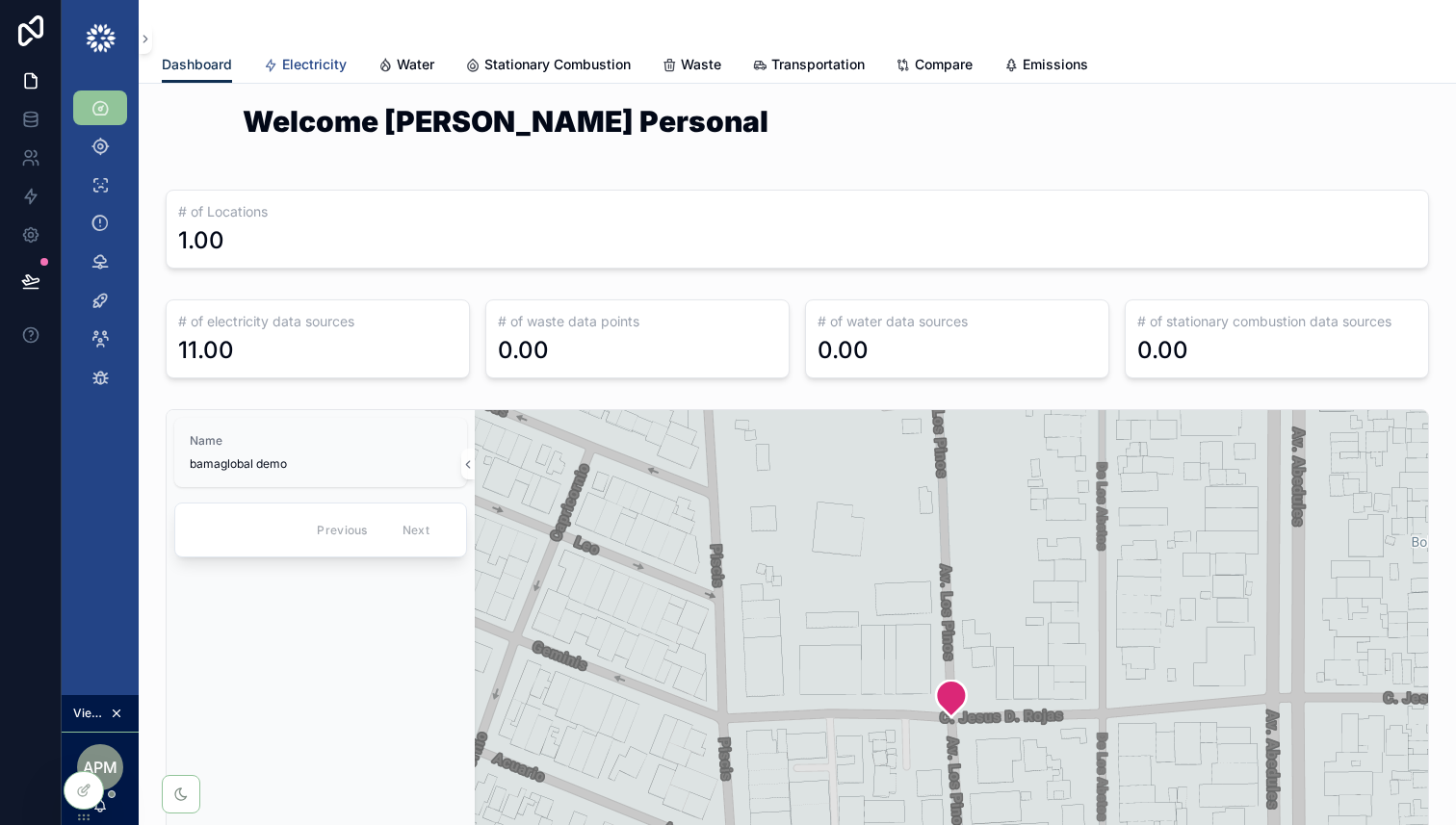
click at [319, 57] on span "Electricity" at bounding box center [315, 65] width 65 height 20
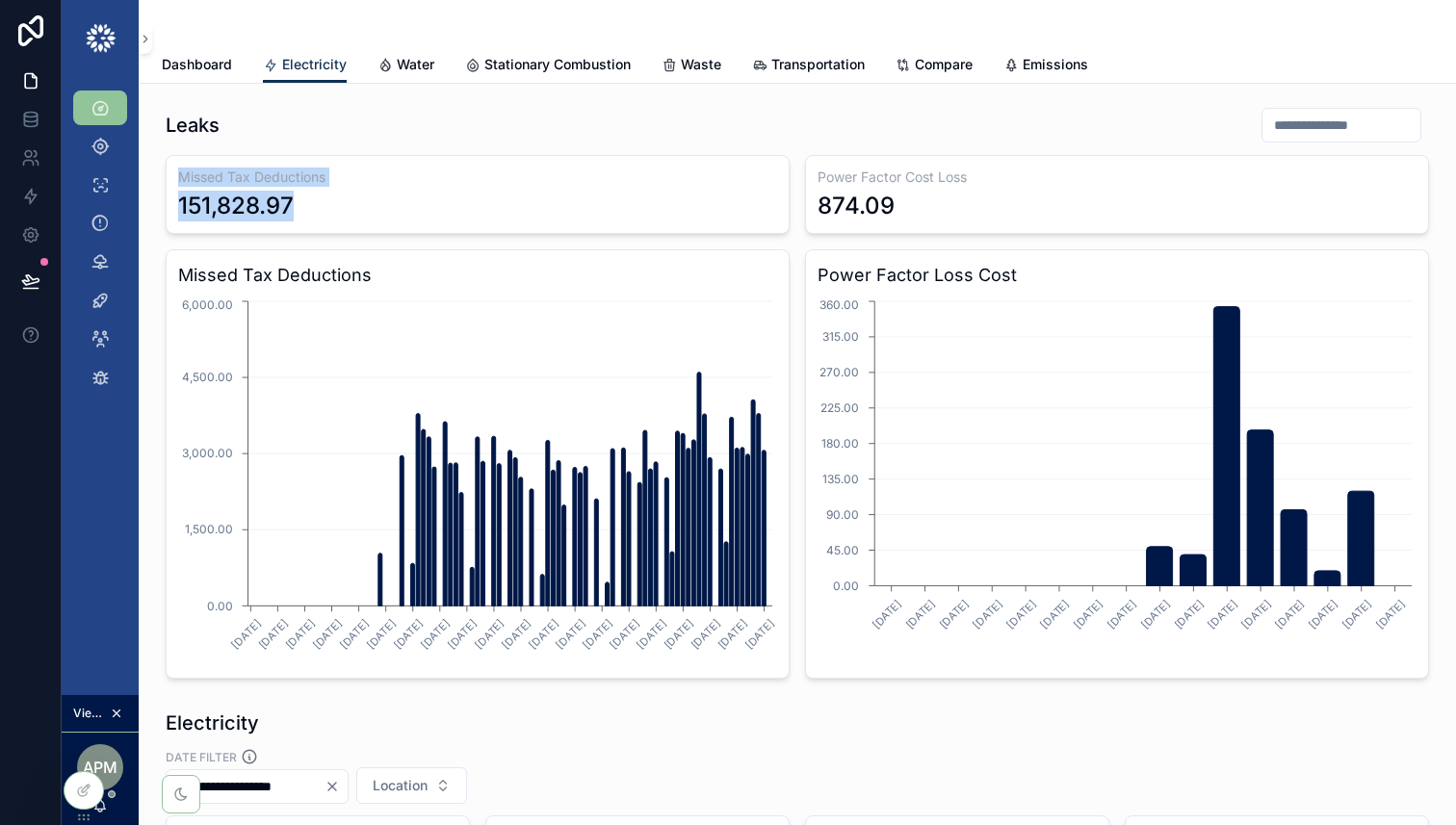
drag, startPoint x: 320, startPoint y: 208, endPoint x: 171, endPoint y: 171, distance: 153.5
click at [171, 171] on div "Missed Tax Deductions 151,828.97" at bounding box center [477, 195] width 624 height 79
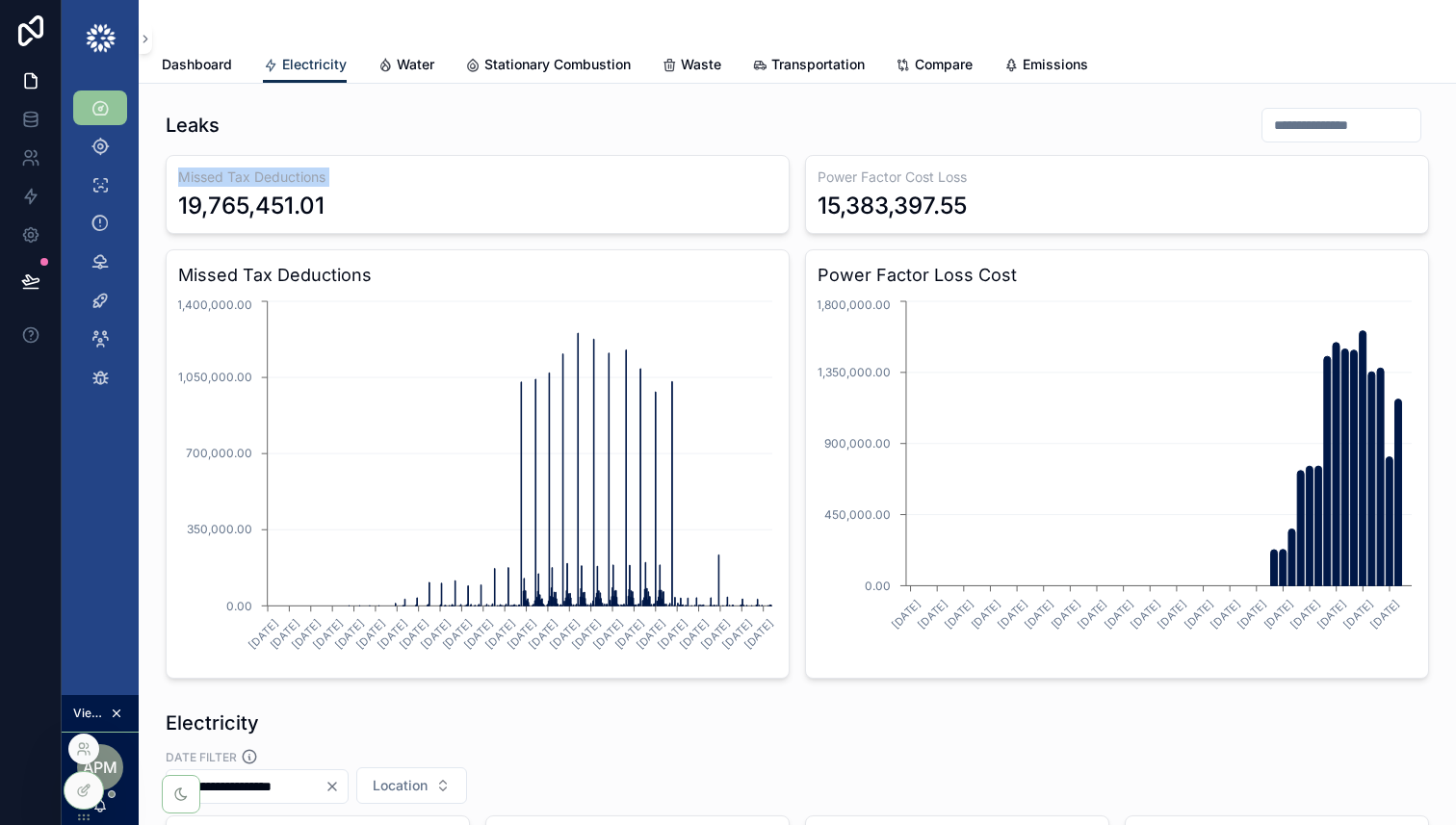
click at [81, 767] on div at bounding box center [84, 753] width 31 height 38
click at [86, 743] on icon at bounding box center [84, 750] width 16 height 16
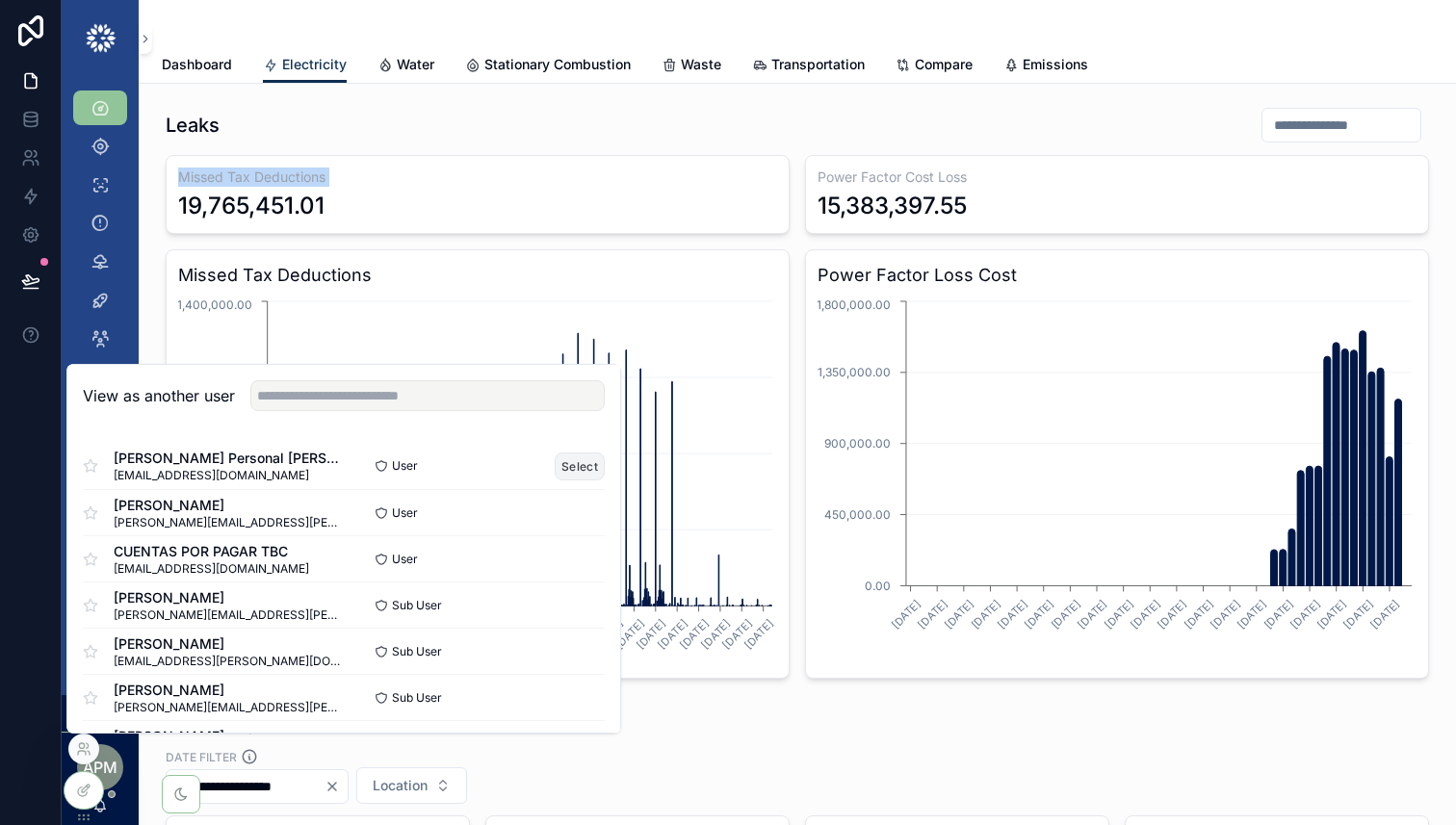
click at [582, 462] on button "Select" at bounding box center [579, 466] width 50 height 28
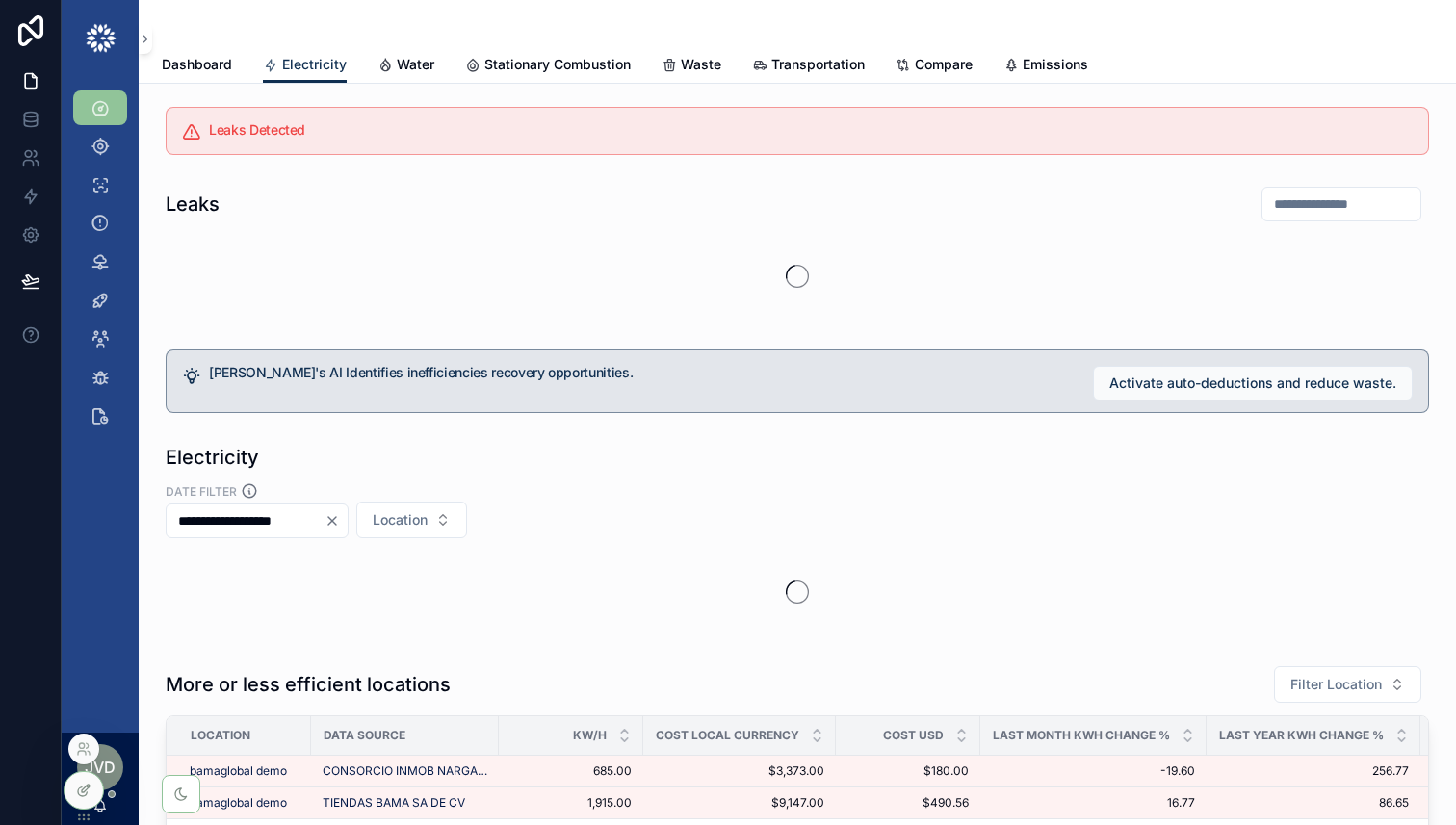
click at [85, 793] on icon at bounding box center [84, 791] width 16 height 16
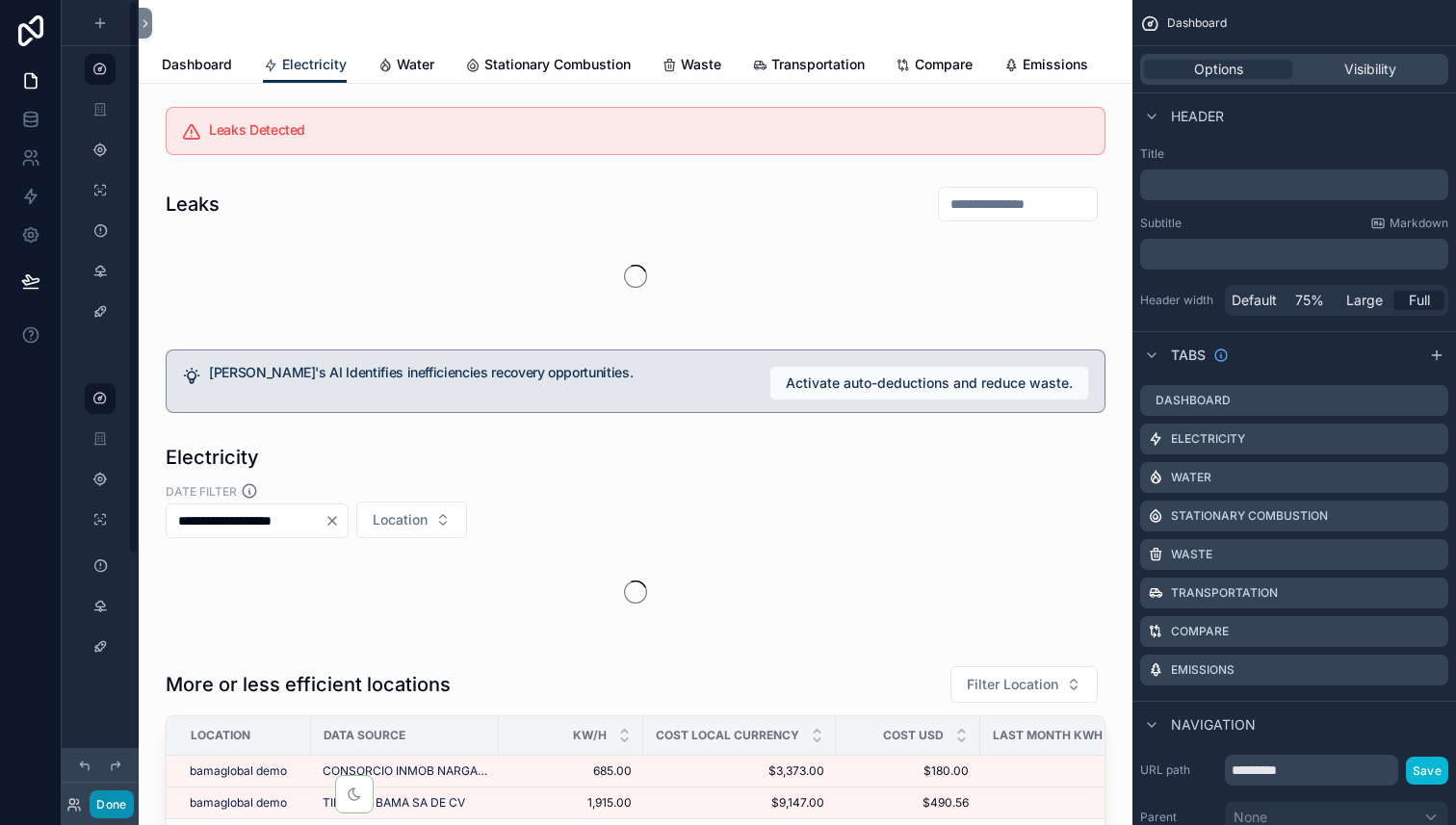
click at [102, 811] on button "Done" at bounding box center [111, 804] width 43 height 28
click at [73, 810] on icon at bounding box center [74, 805] width 16 height 16
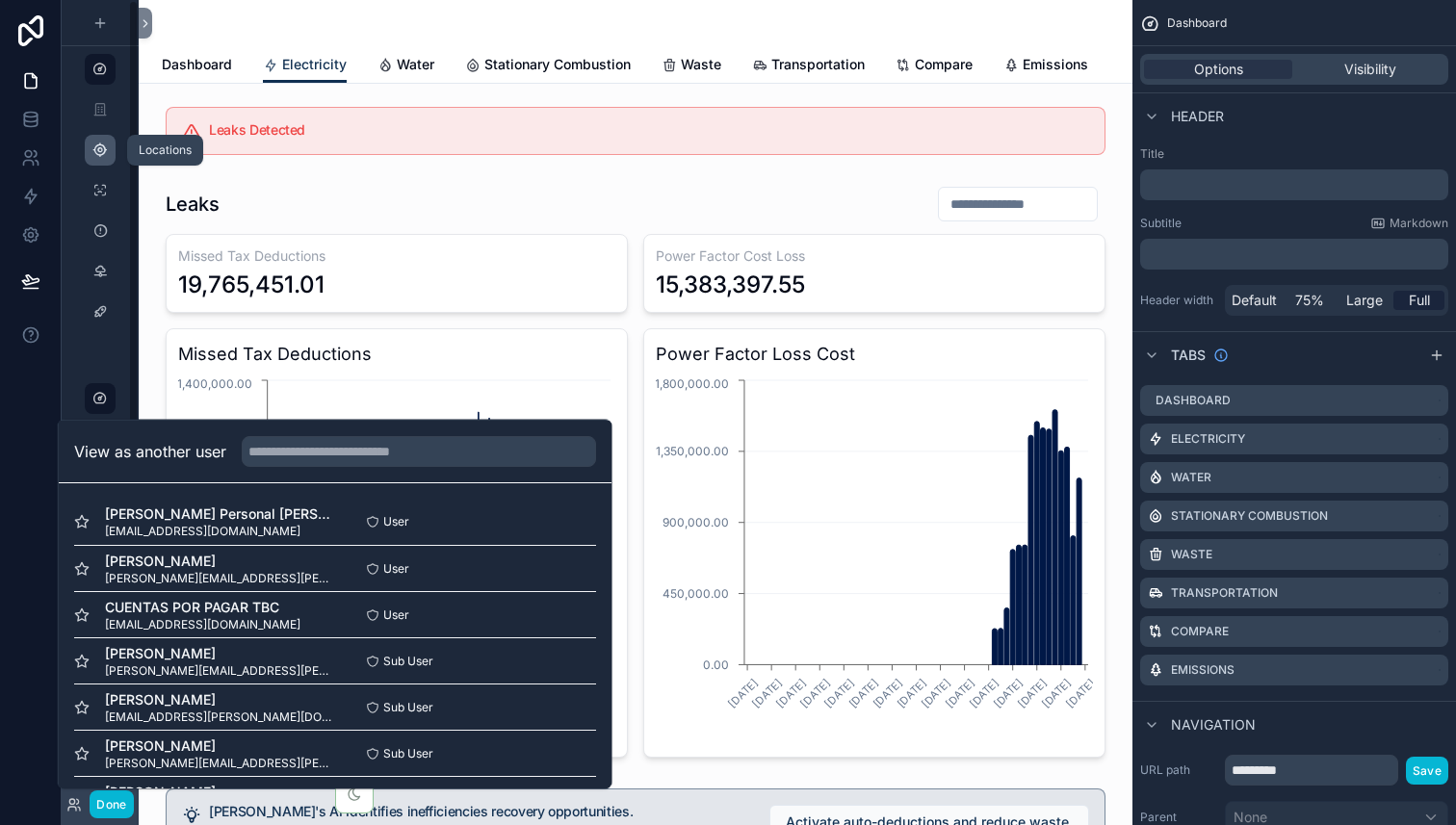
click at [99, 149] on icon "scrollable content" at bounding box center [101, 151] width 16 height 16
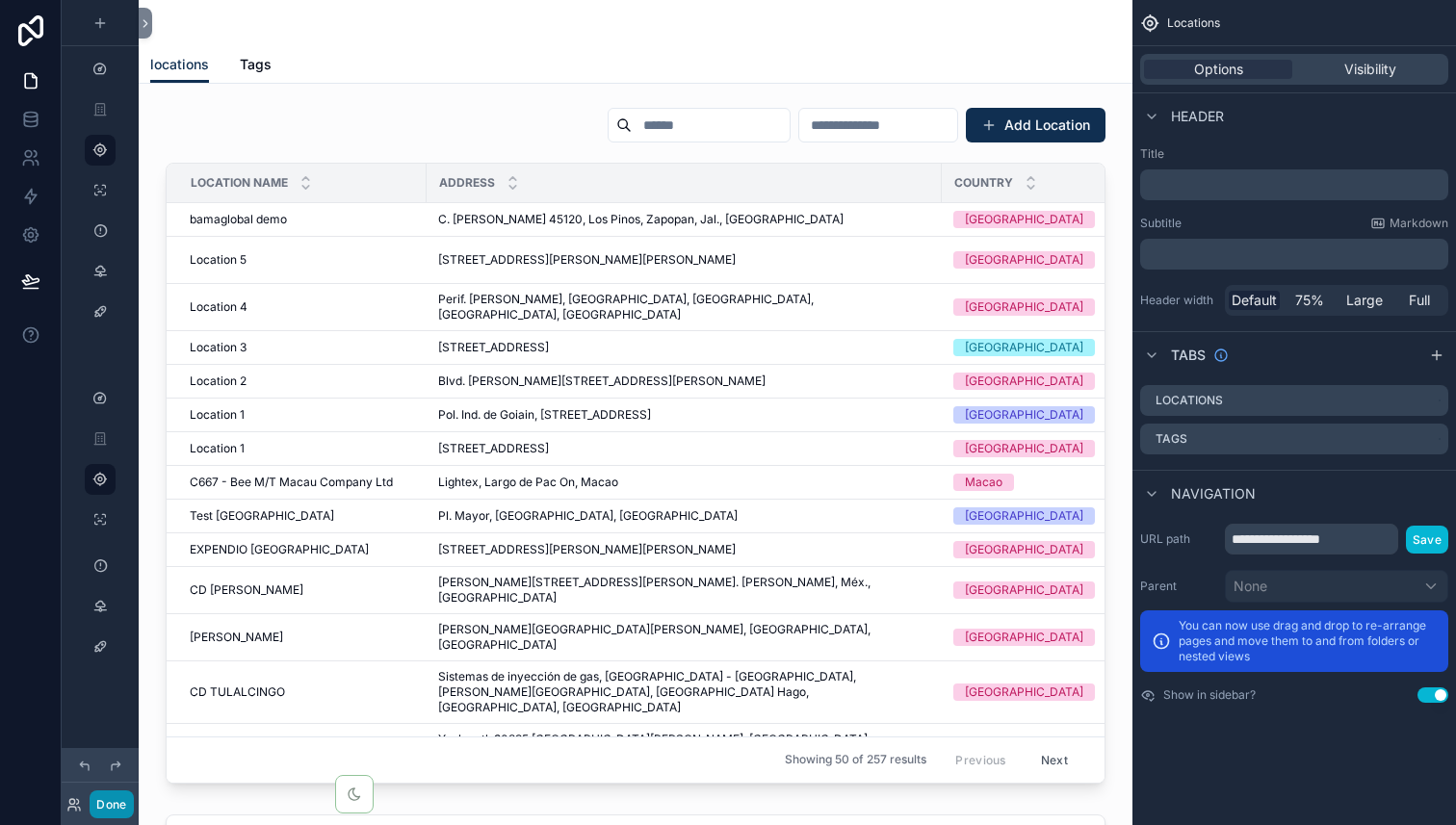
click at [112, 799] on button "Done" at bounding box center [111, 804] width 43 height 28
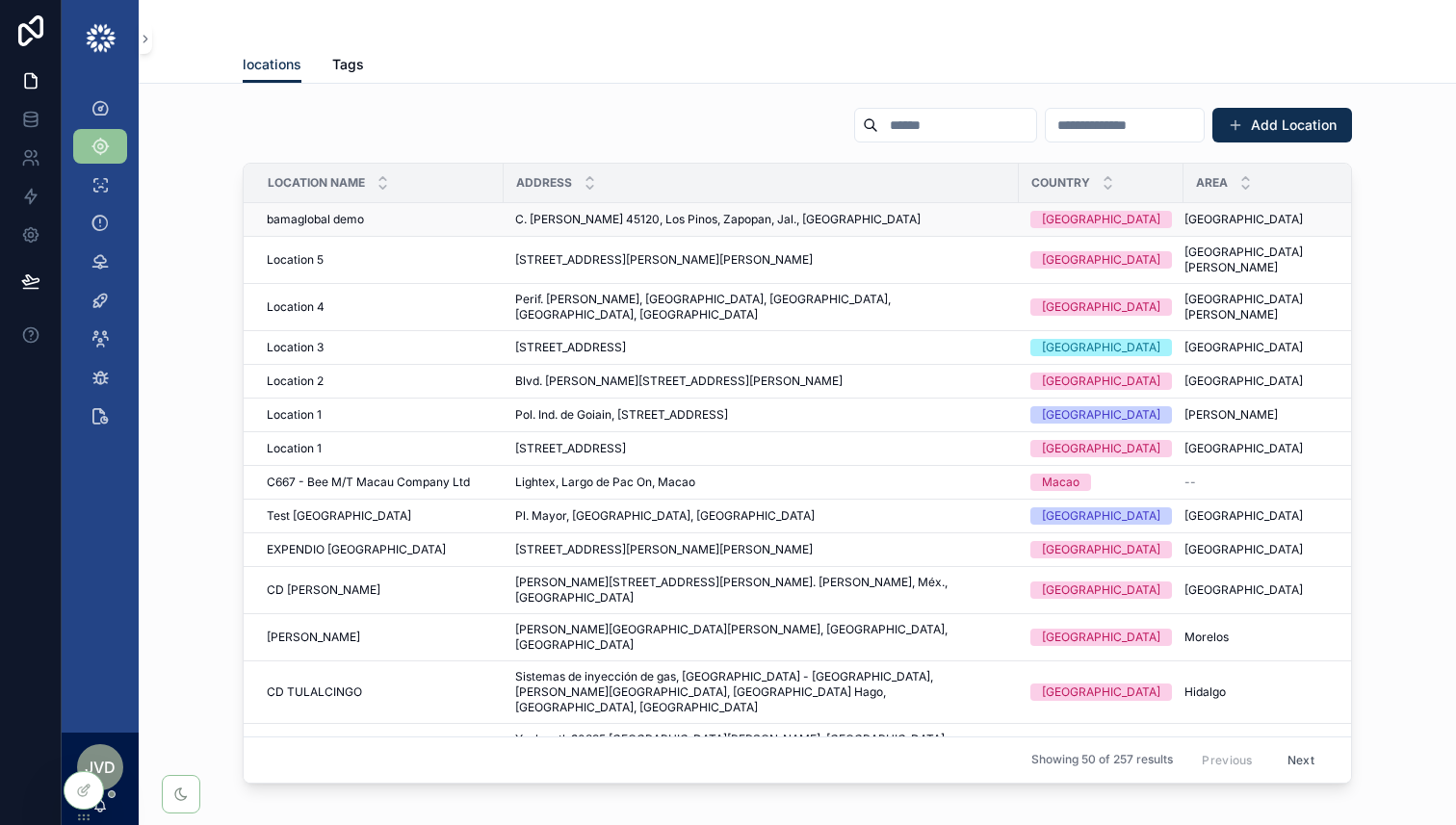
click at [392, 221] on div "bamaglobal demo bamaglobal demo" at bounding box center [379, 220] width 226 height 16
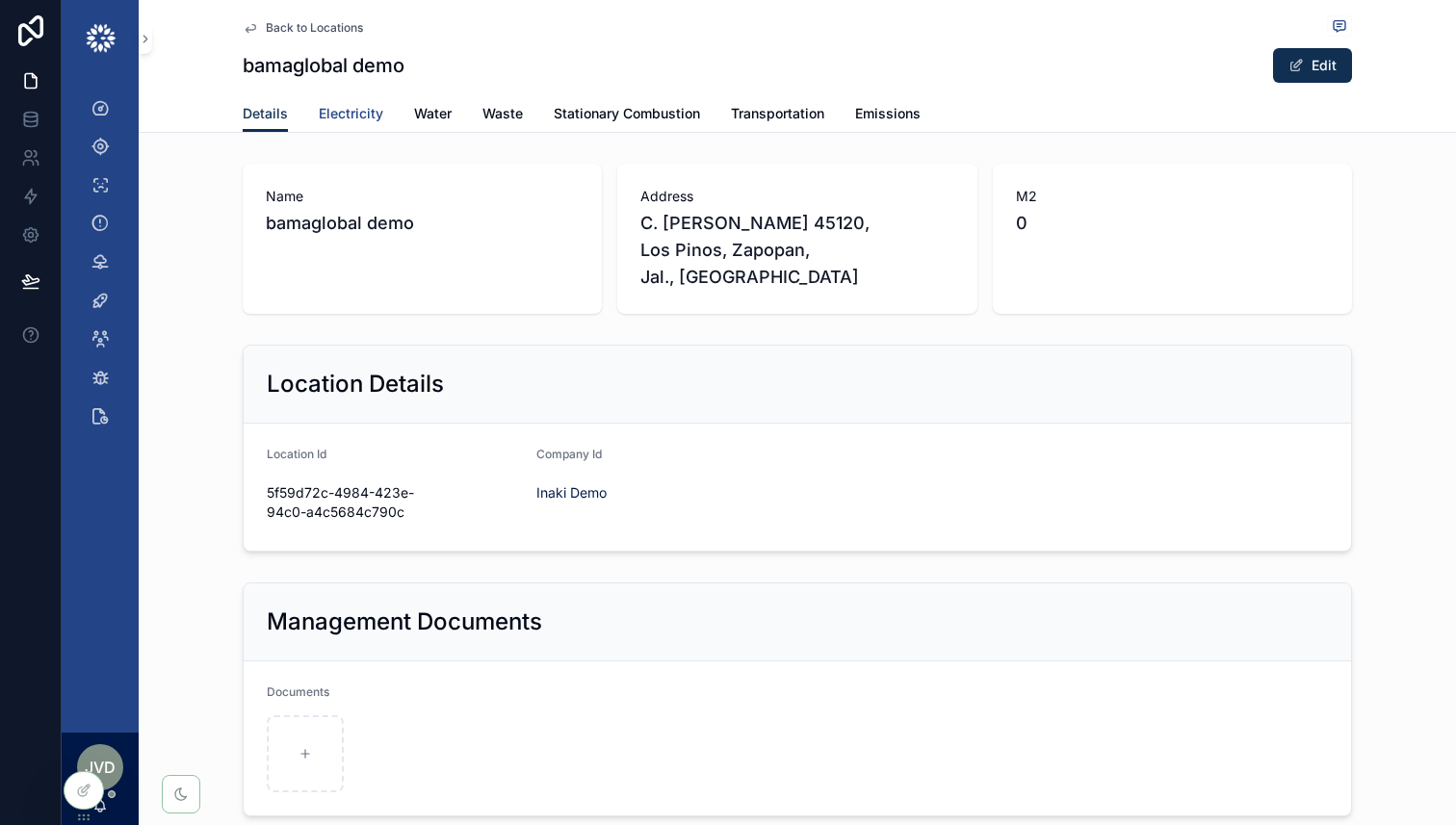
click at [346, 106] on span "Electricity" at bounding box center [351, 113] width 65 height 20
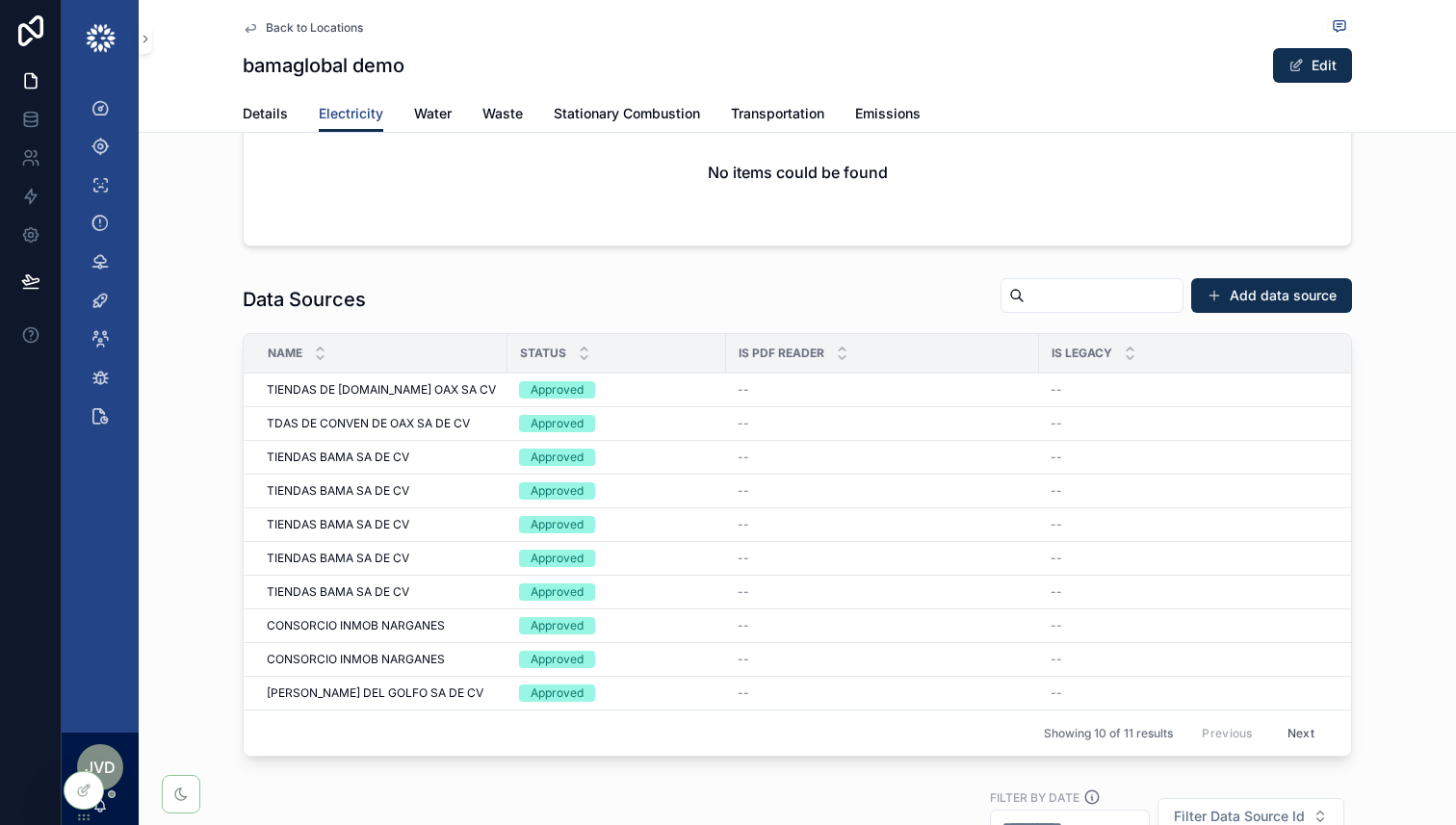
scroll to position [139, 0]
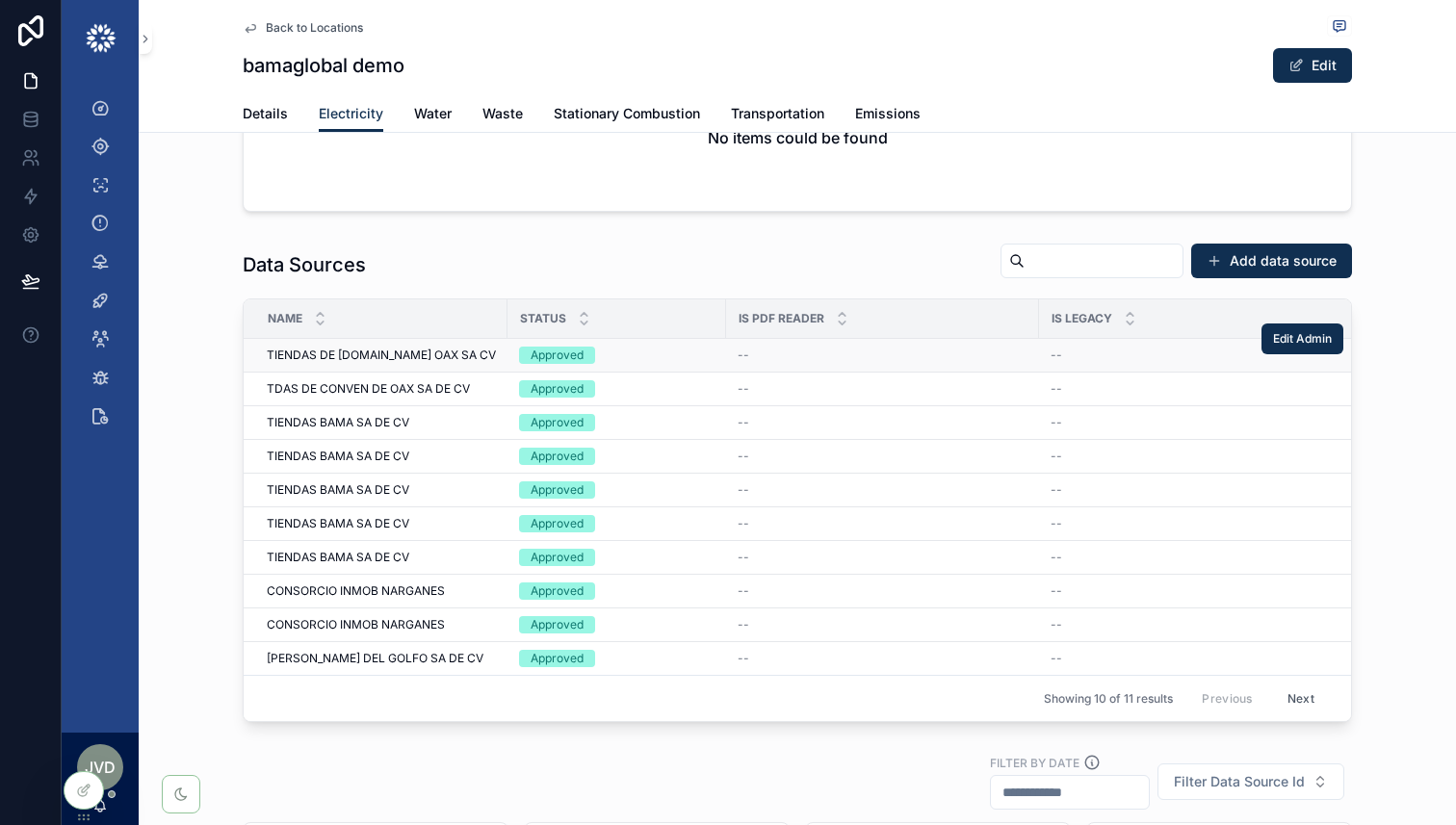
click at [658, 359] on div "Approved" at bounding box center [617, 356] width 196 height 18
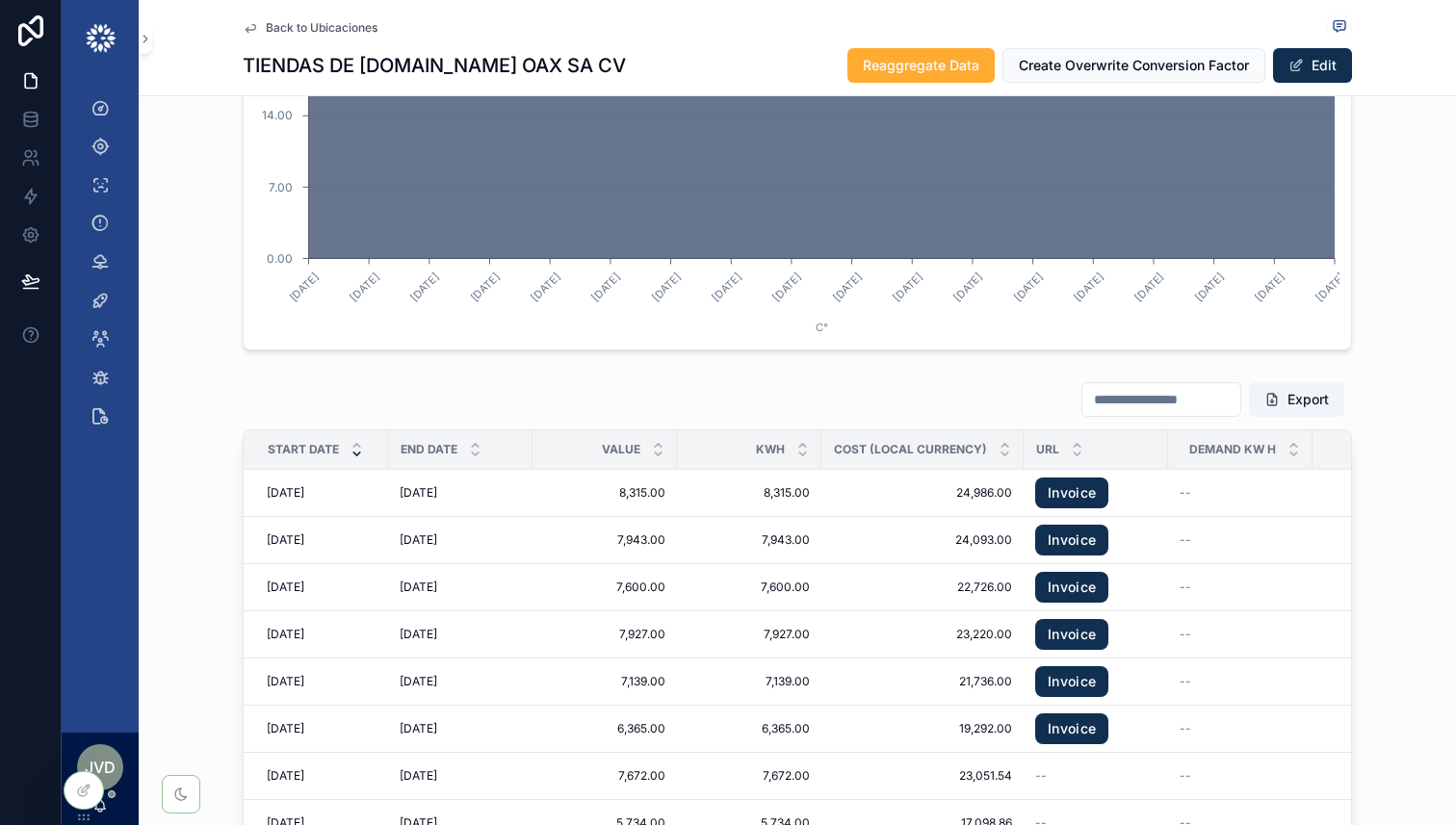
scroll to position [2757, 0]
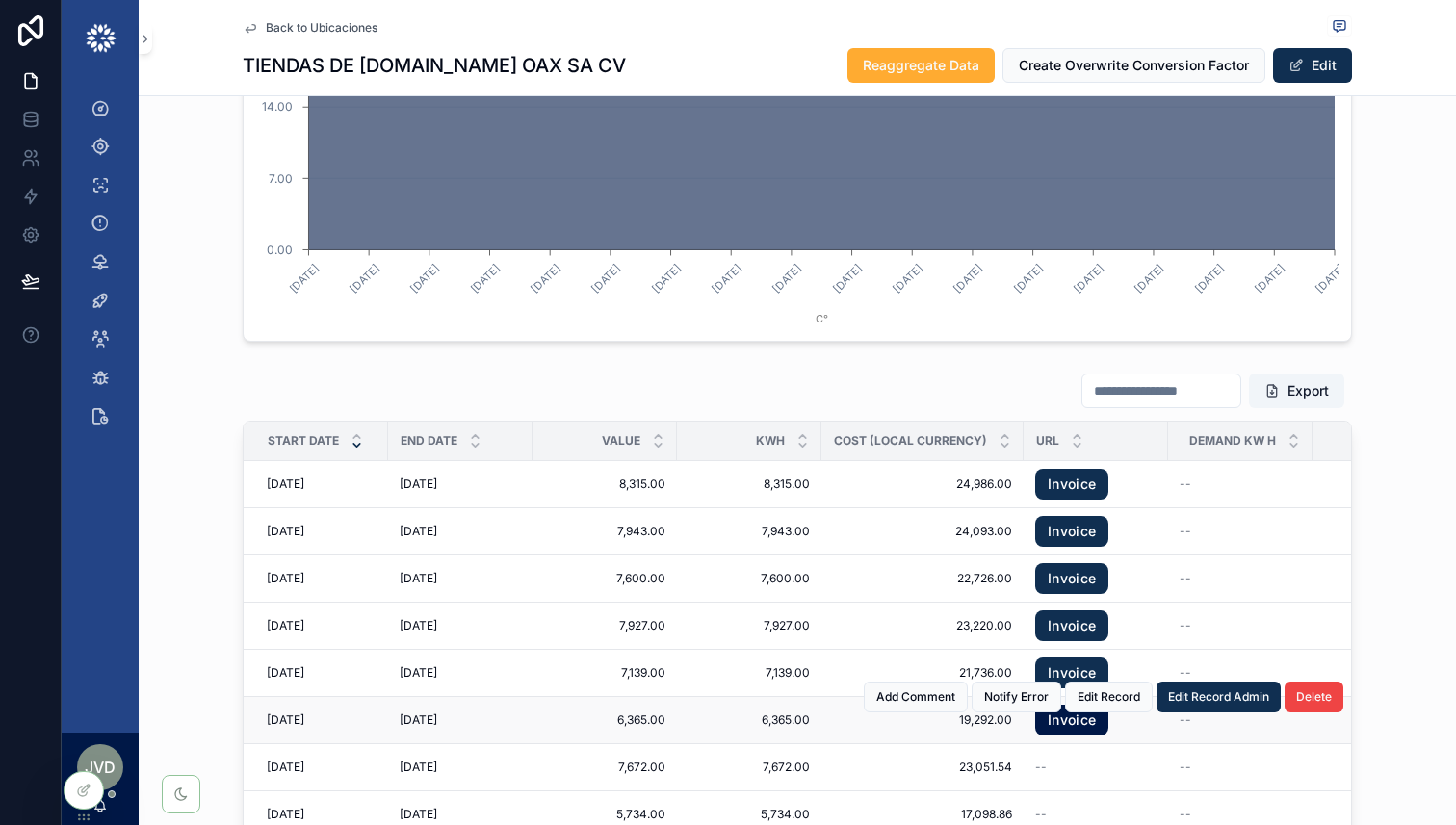
click at [1082, 711] on link "Invoice" at bounding box center [1072, 720] width 73 height 31
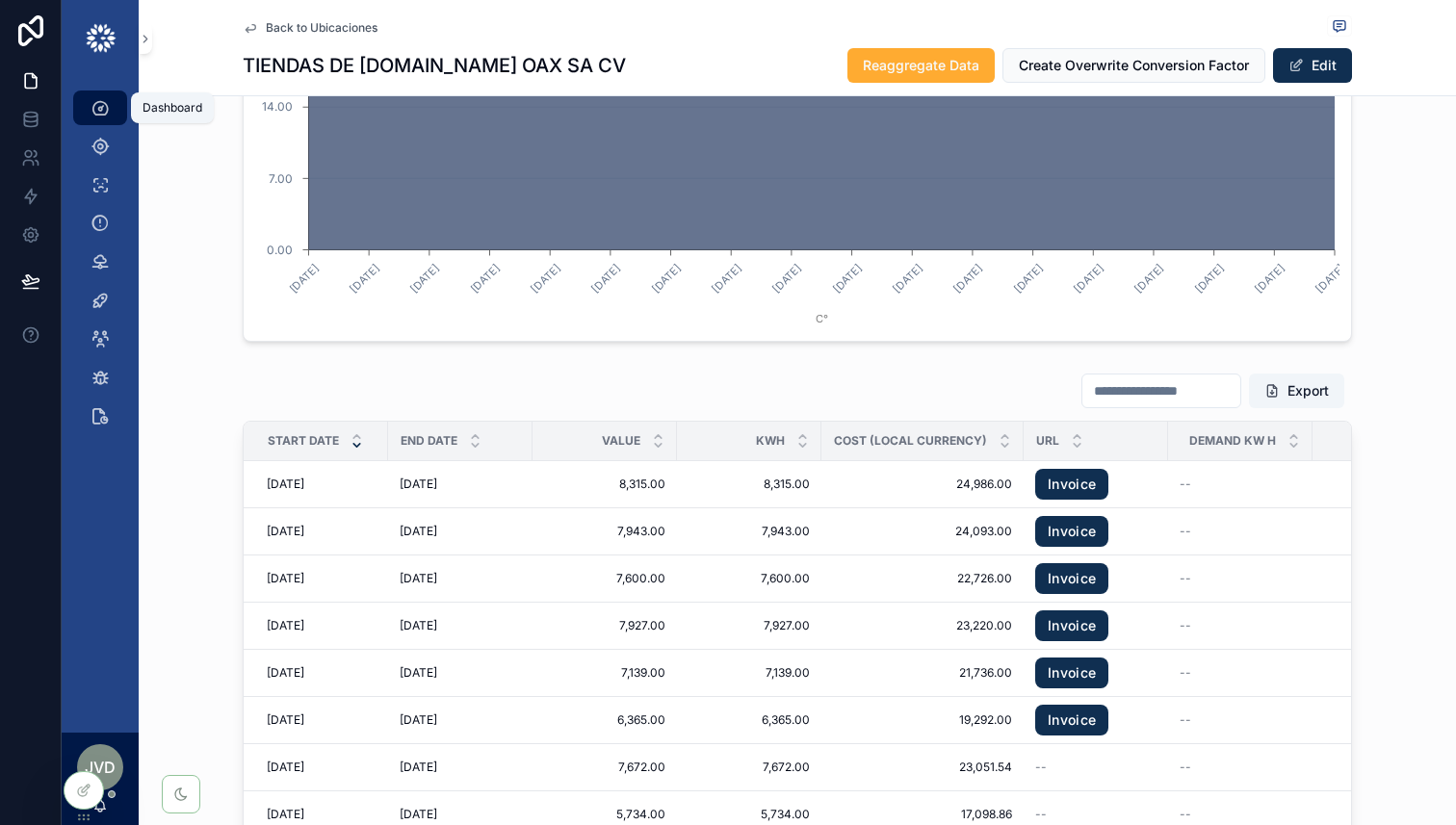
click at [95, 118] on div "Dashboard" at bounding box center [101, 109] width 31 height 31
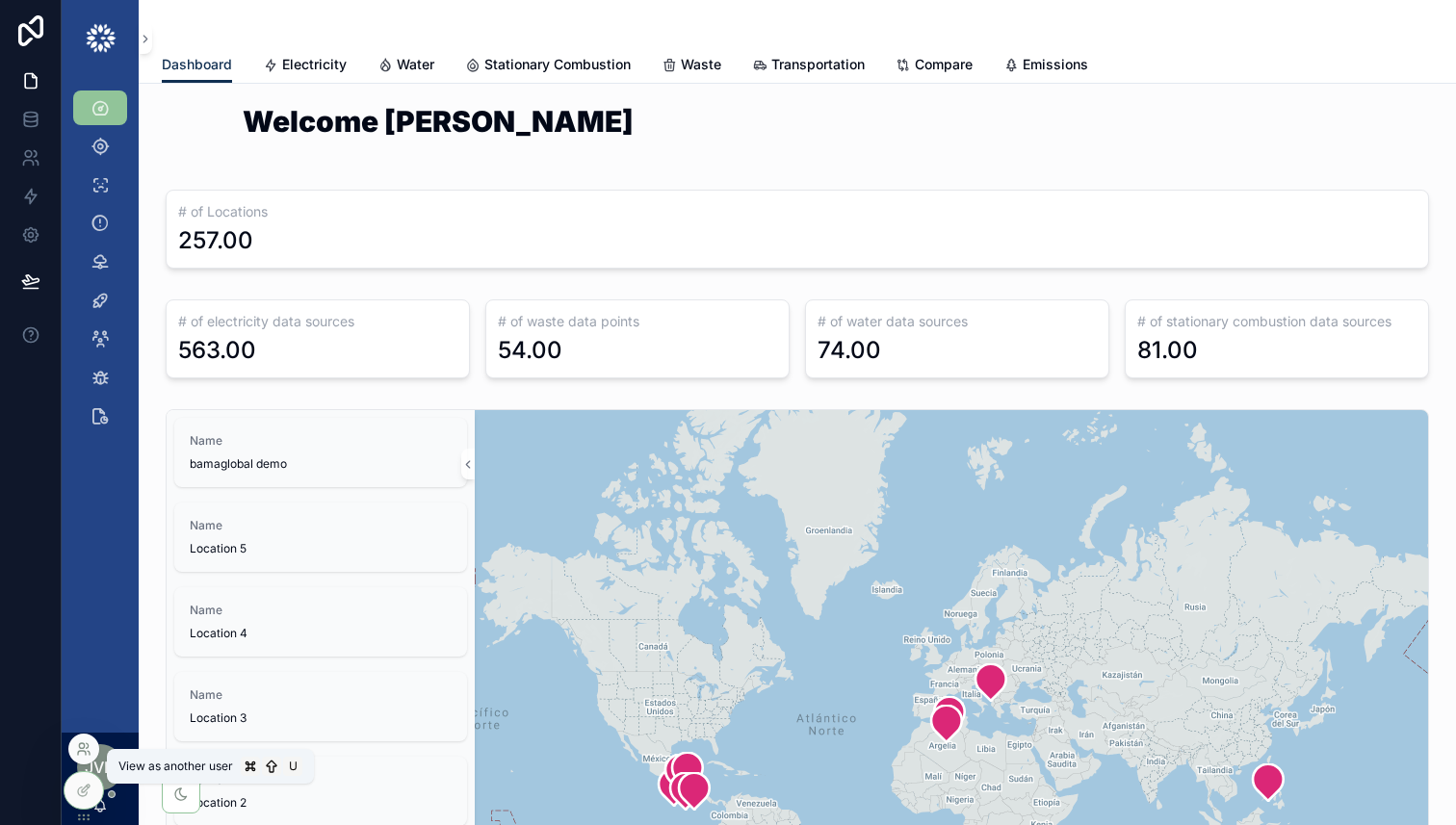
click at [86, 751] on icon at bounding box center [84, 750] width 16 height 16
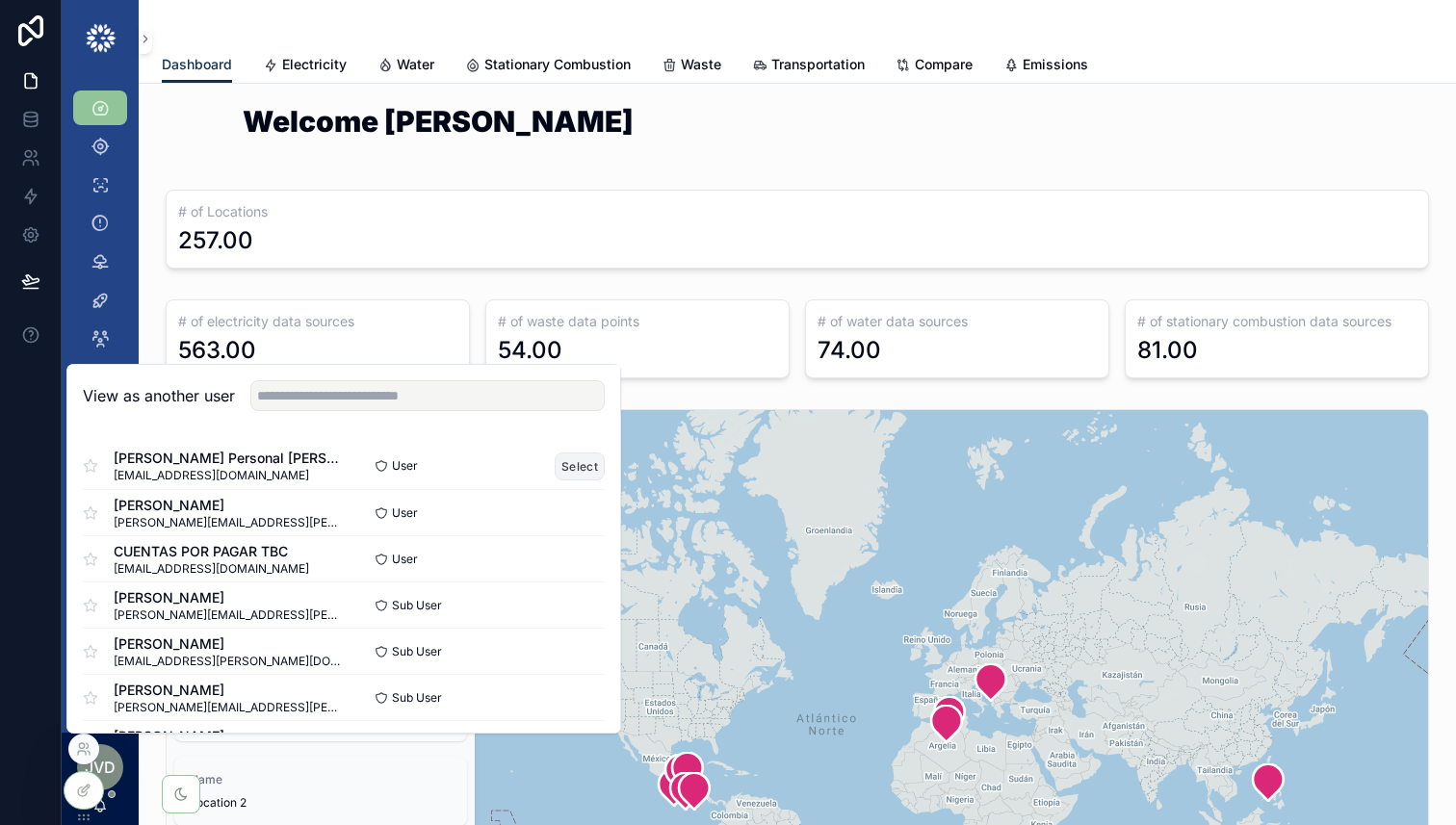
click at [573, 458] on button "Select" at bounding box center [579, 466] width 50 height 28
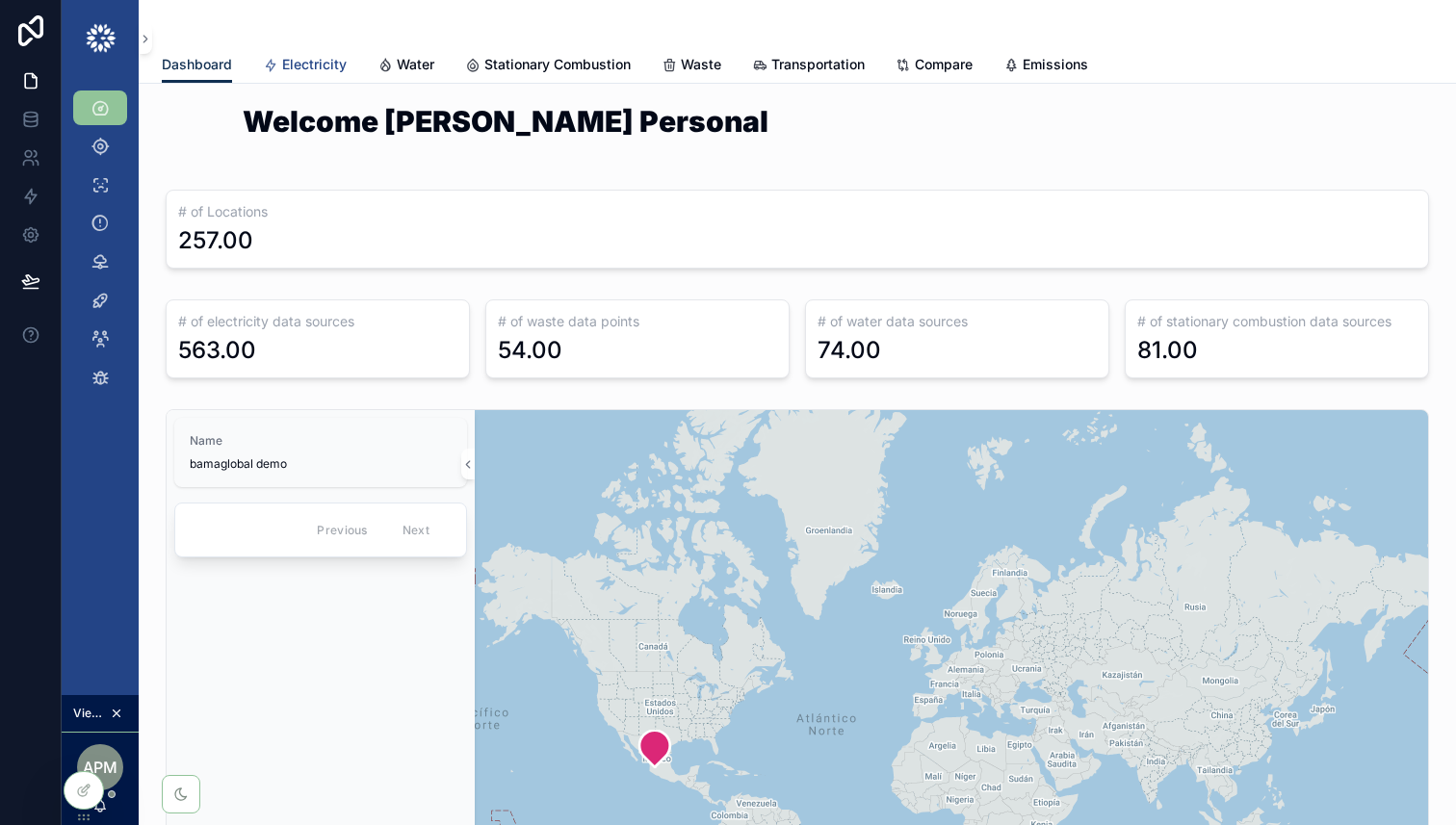
click at [303, 63] on span "Electricity" at bounding box center [315, 65] width 65 height 20
click at [334, 62] on span "Electricity" at bounding box center [315, 65] width 65 height 20
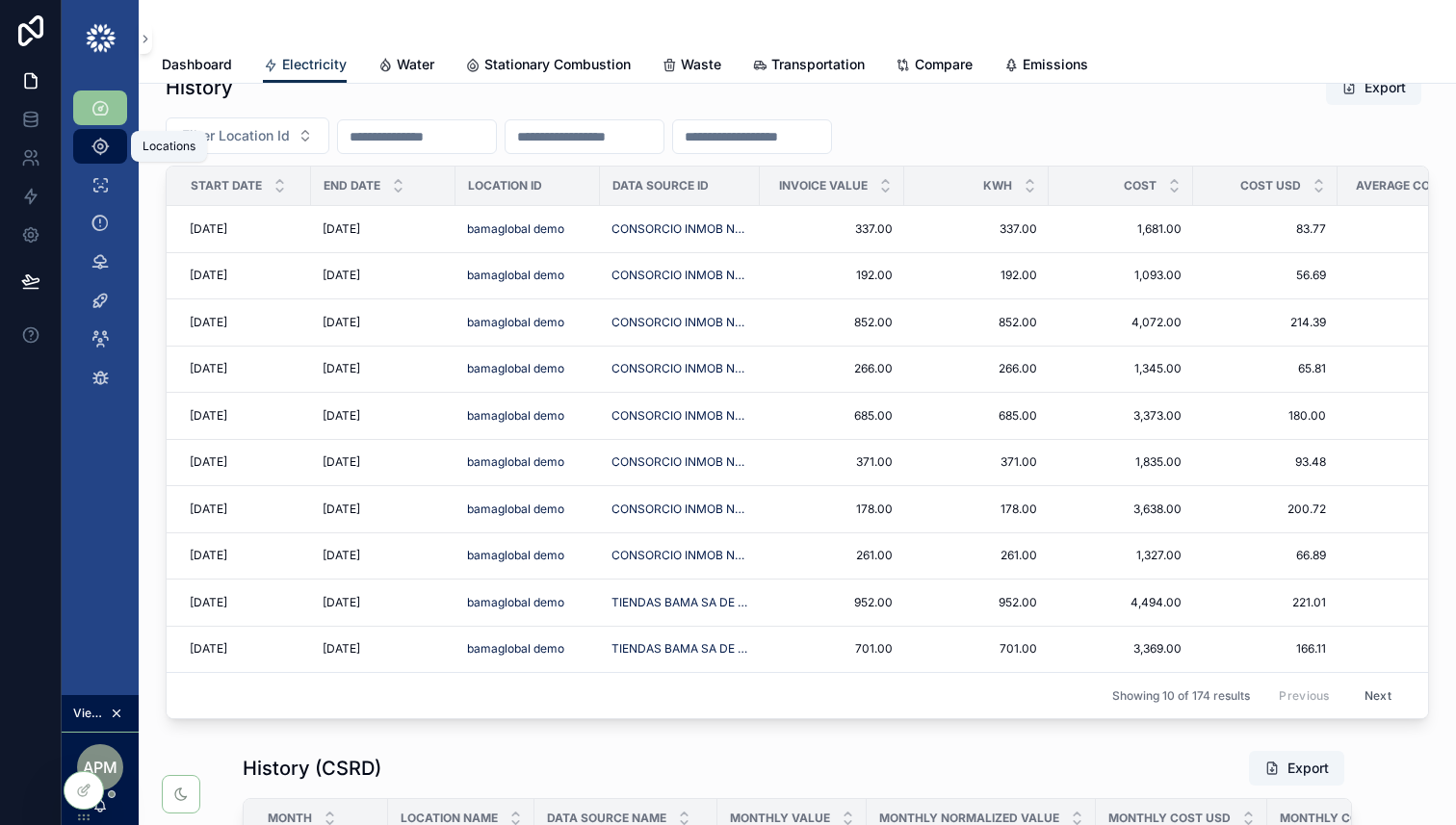
click at [95, 152] on icon "scrollable content" at bounding box center [101, 147] width 20 height 20
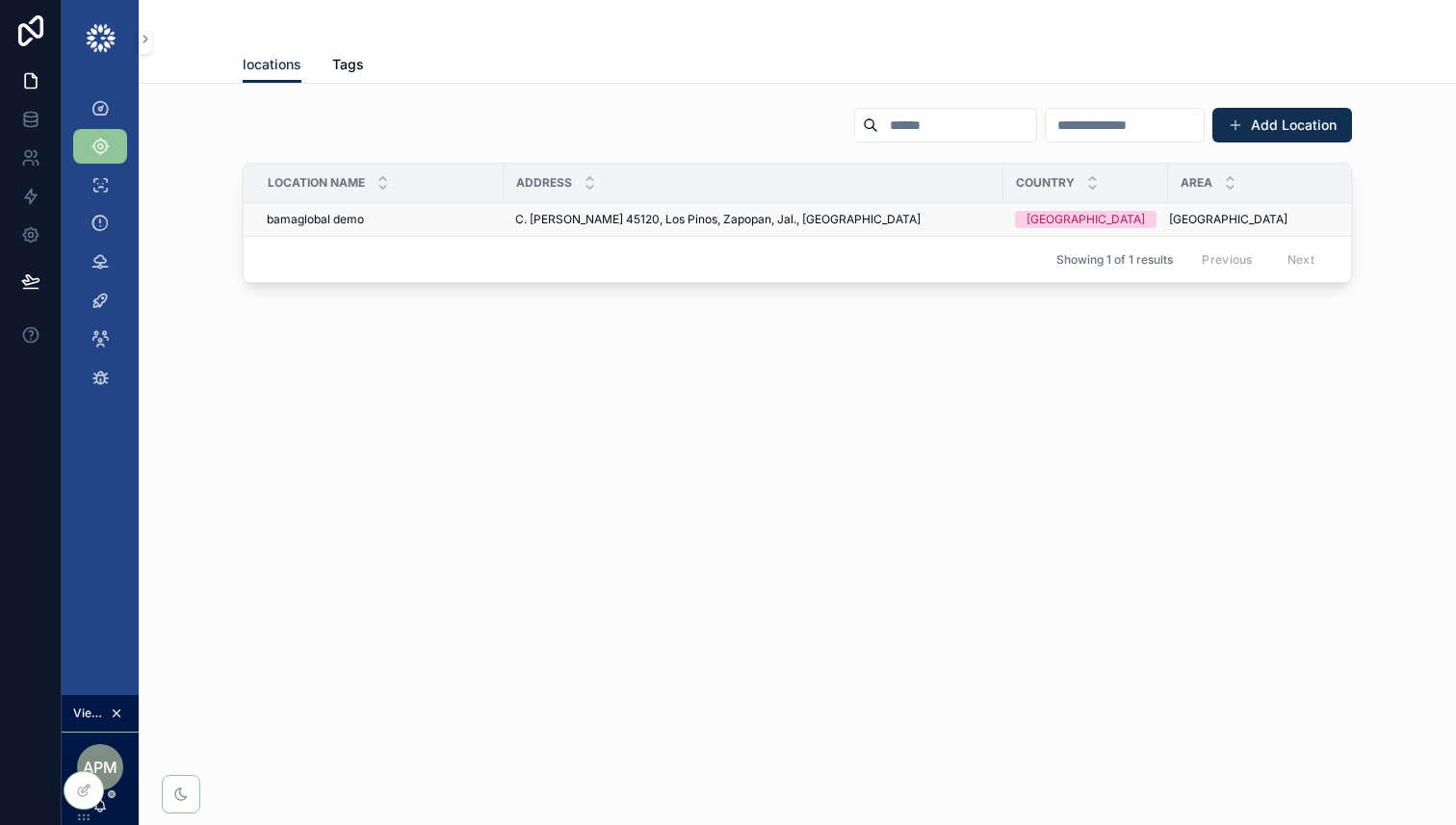
click at [412, 217] on div "bamaglobal demo bamaglobal demo" at bounding box center [379, 220] width 226 height 16
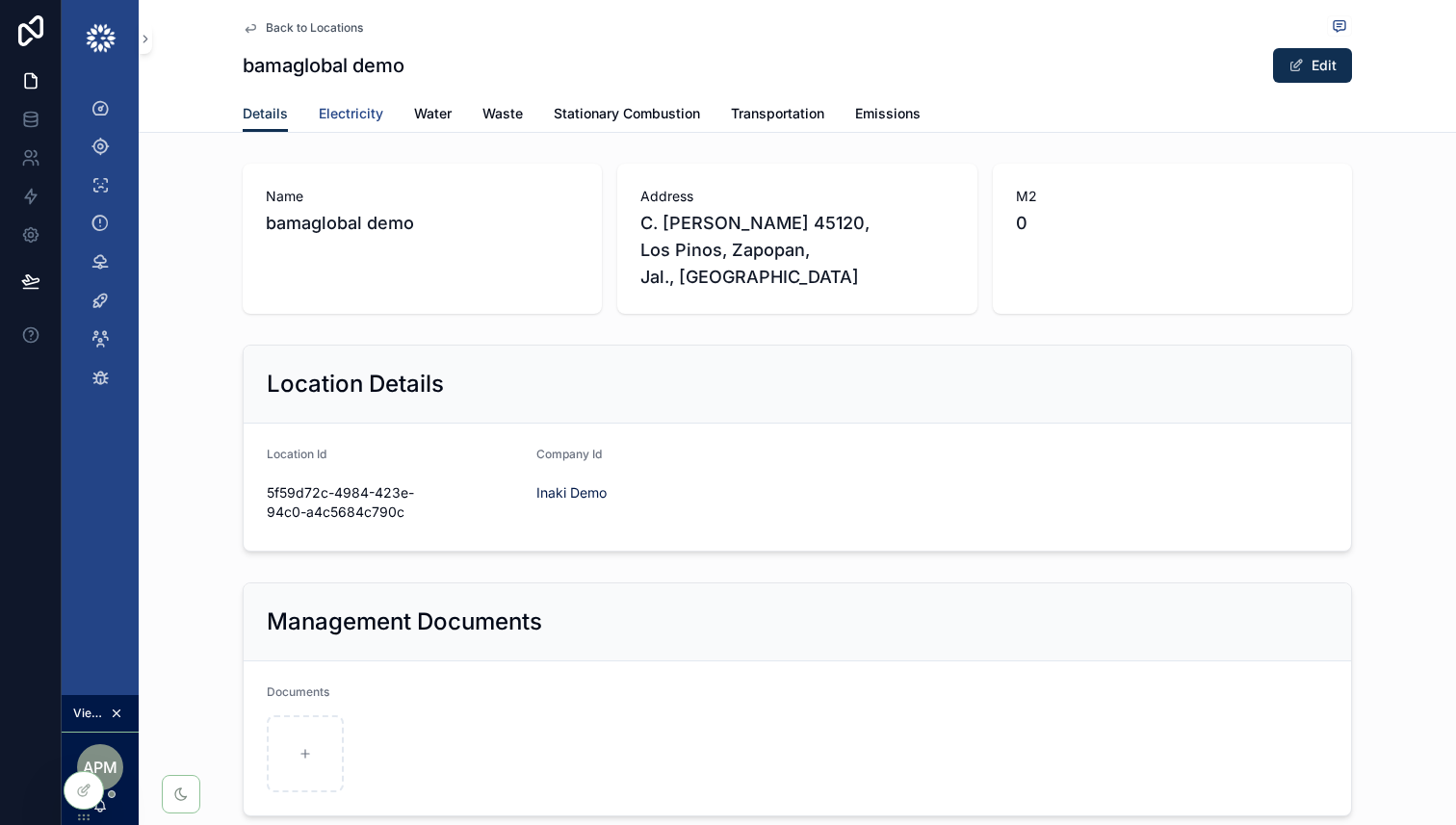
click at [344, 118] on span "Electricity" at bounding box center [351, 113] width 65 height 20
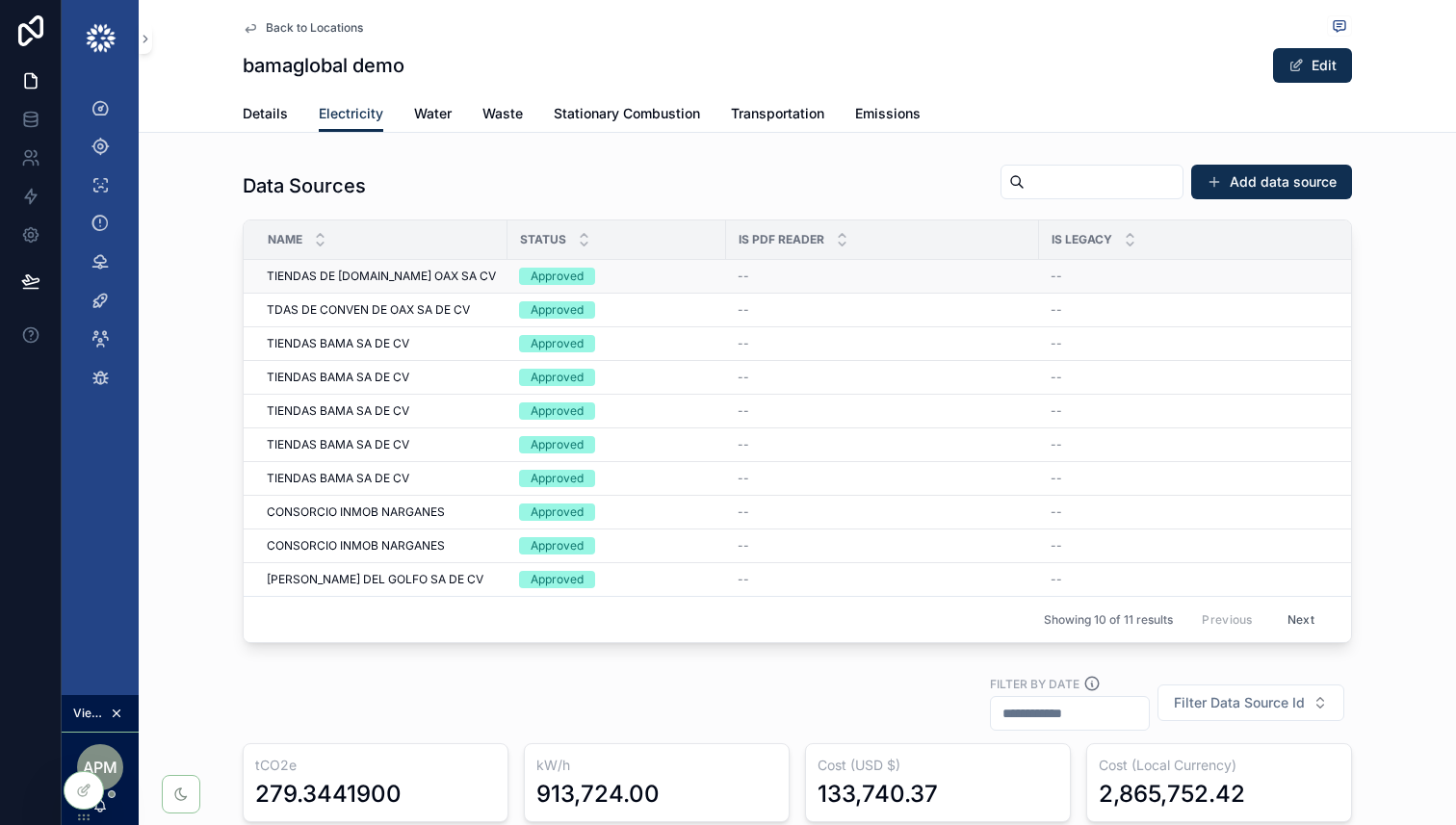
click at [457, 277] on div "TIENDAS DE [DOMAIN_NAME] OAX SA CV TIENDAS DE [DOMAIN_NAME] OAX SA CV" at bounding box center [381, 277] width 229 height 16
click at [428, 380] on div "TIENDAS BAMA SA DE CV TIENDAS BAMA SA DE CV" at bounding box center [381, 377] width 229 height 16
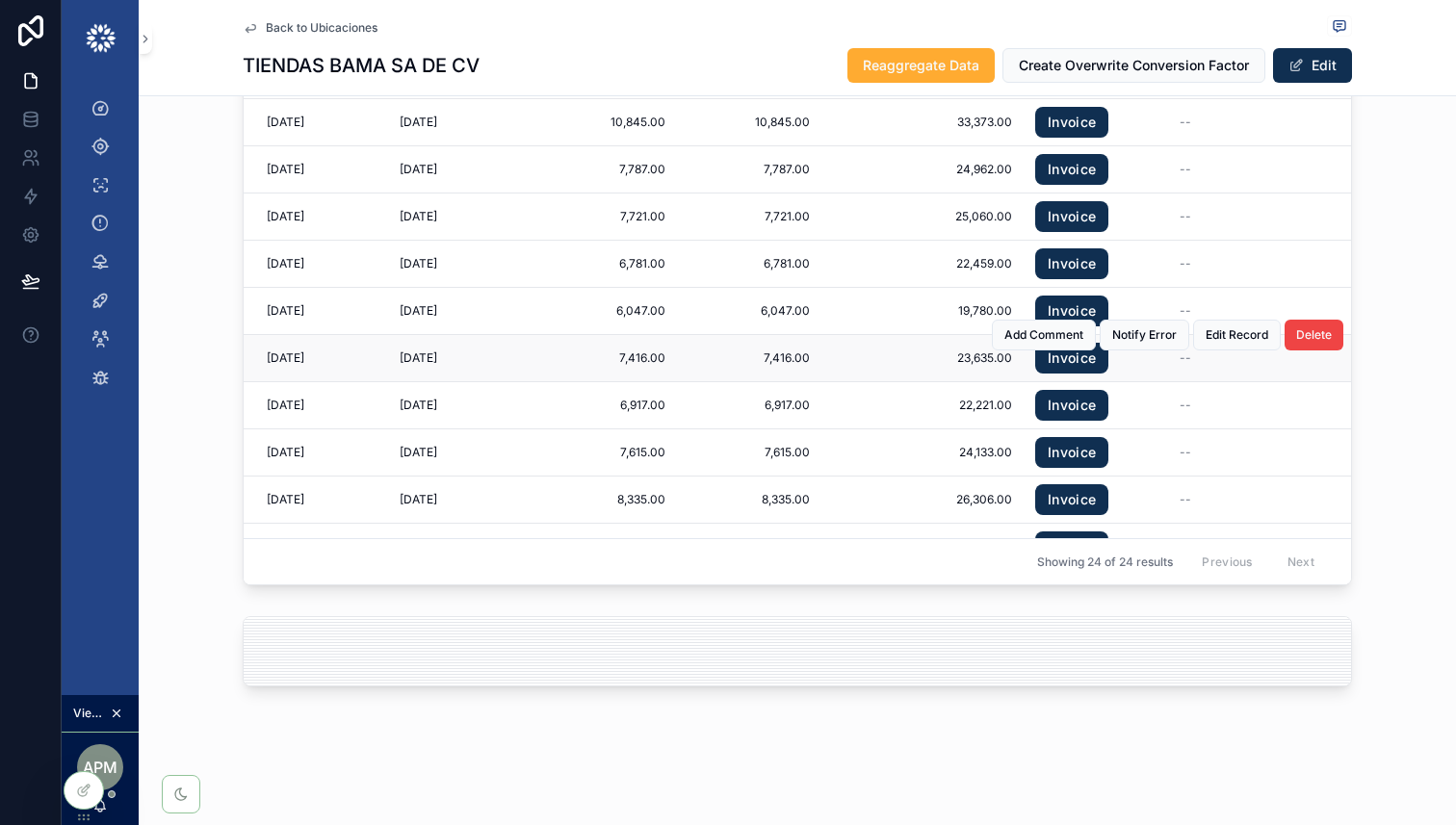
scroll to position [598, 0]
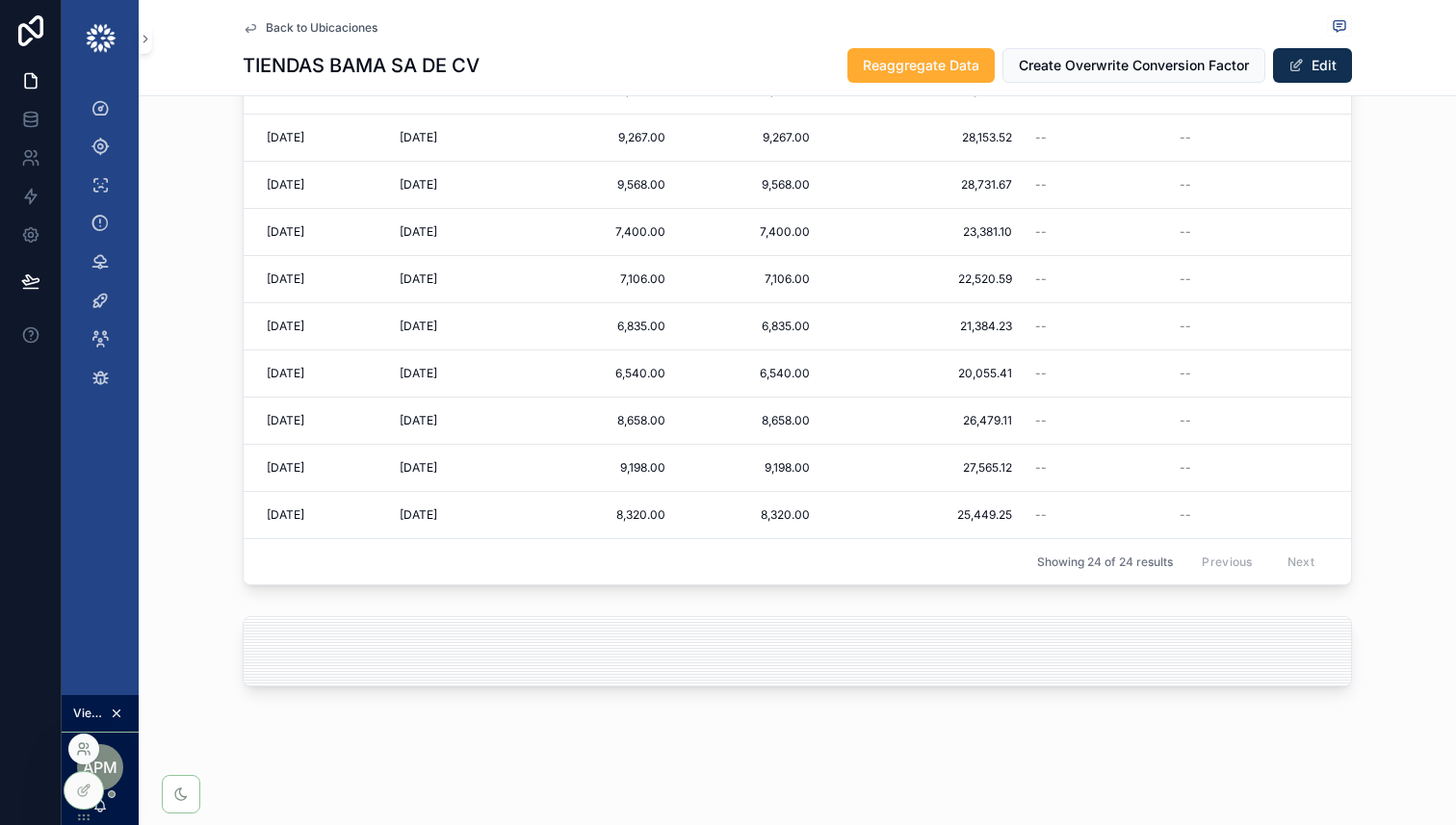
click at [80, 744] on icon at bounding box center [81, 746] width 5 height 5
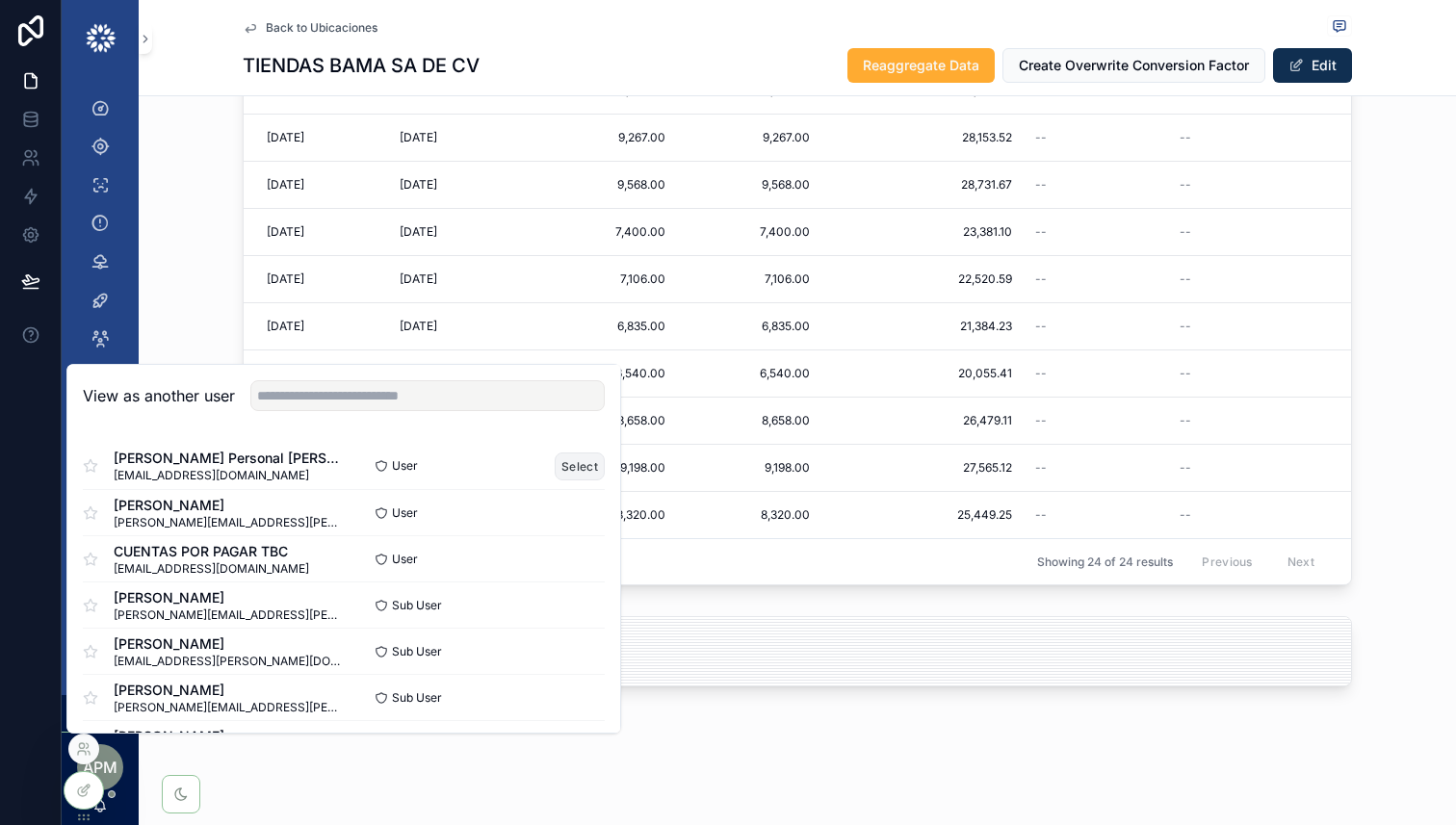
click at [576, 461] on button "Select" at bounding box center [579, 466] width 50 height 28
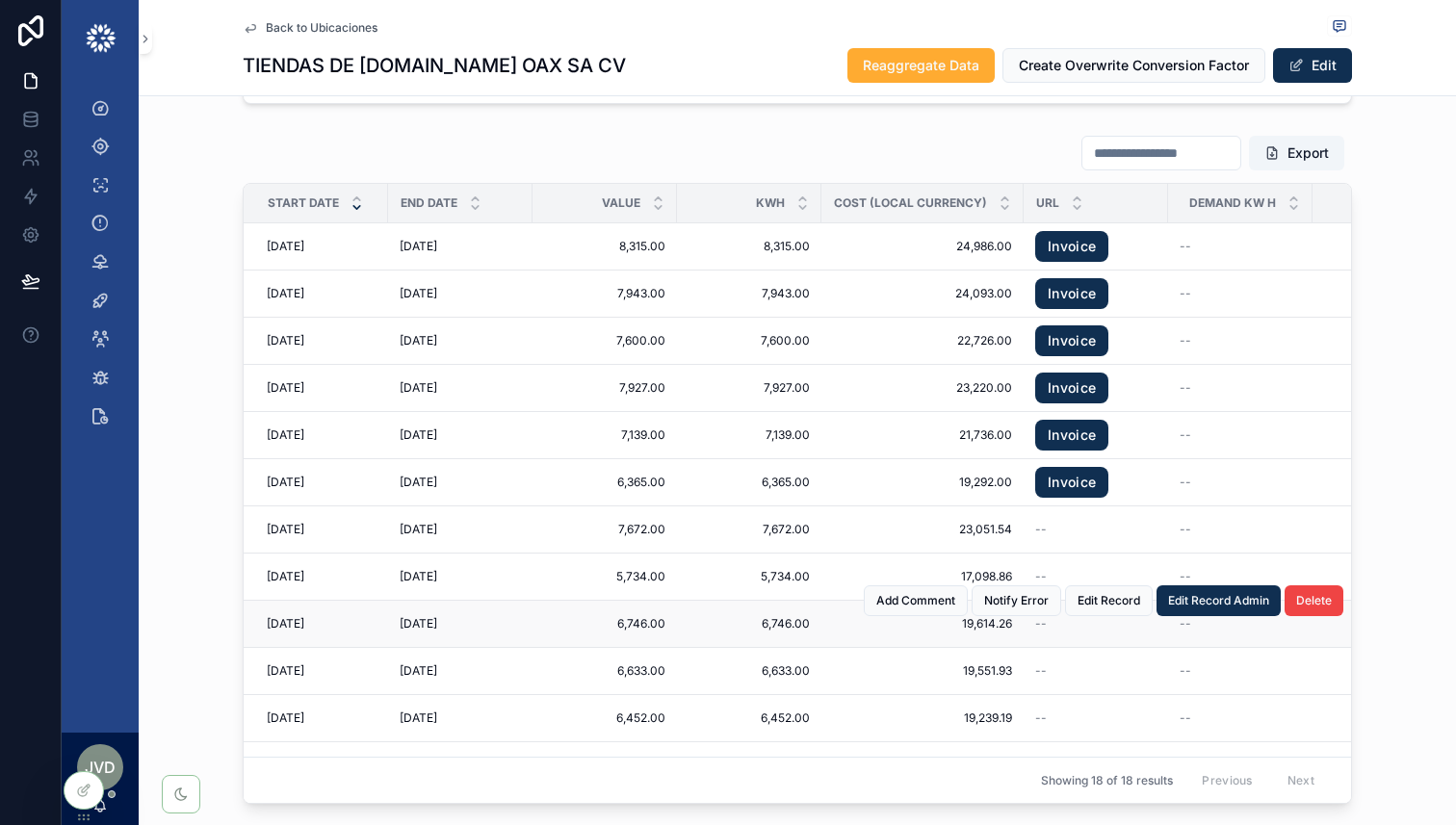
scroll to position [315, 0]
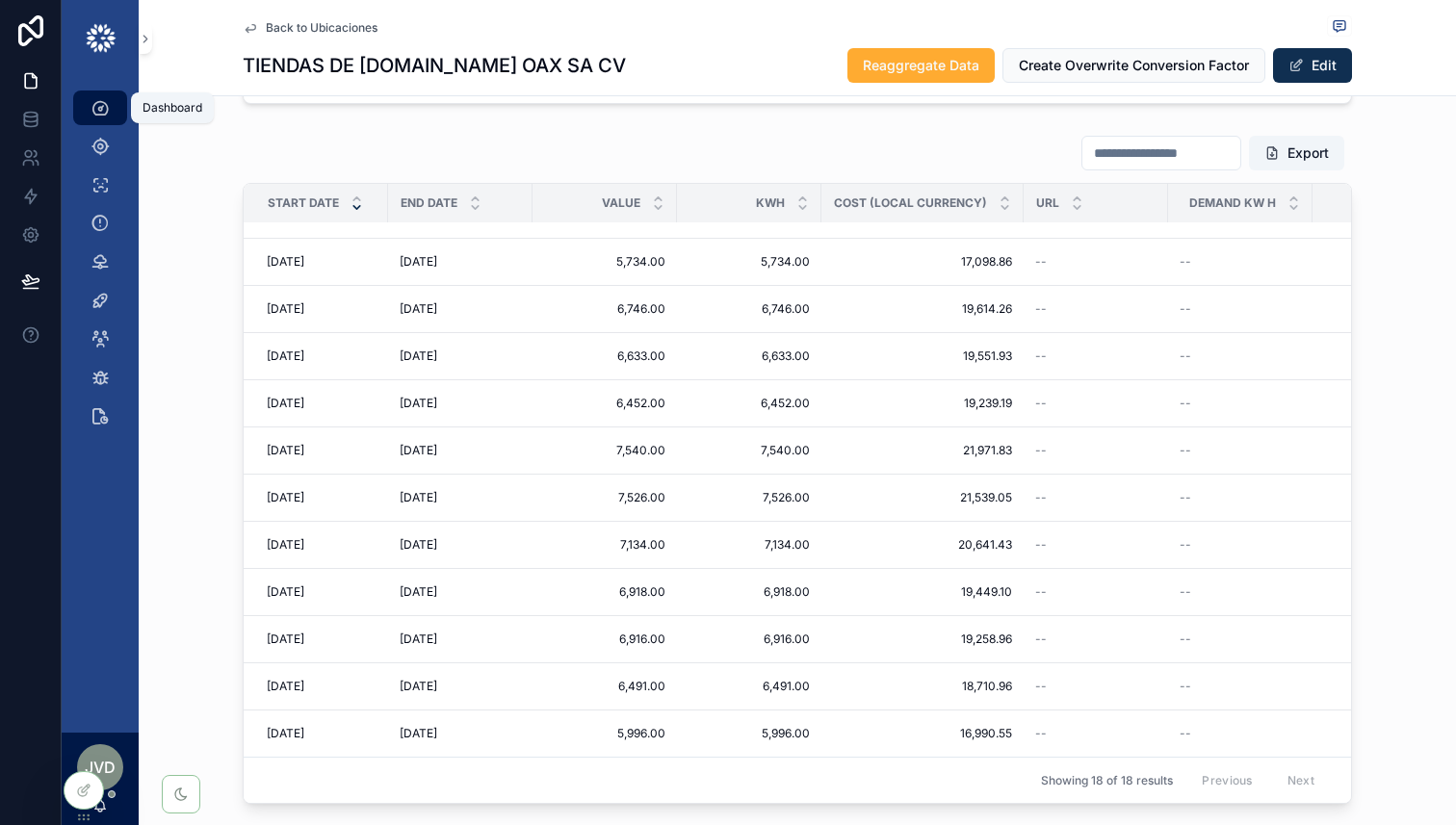
click at [99, 103] on icon "scrollable content" at bounding box center [101, 108] width 20 height 20
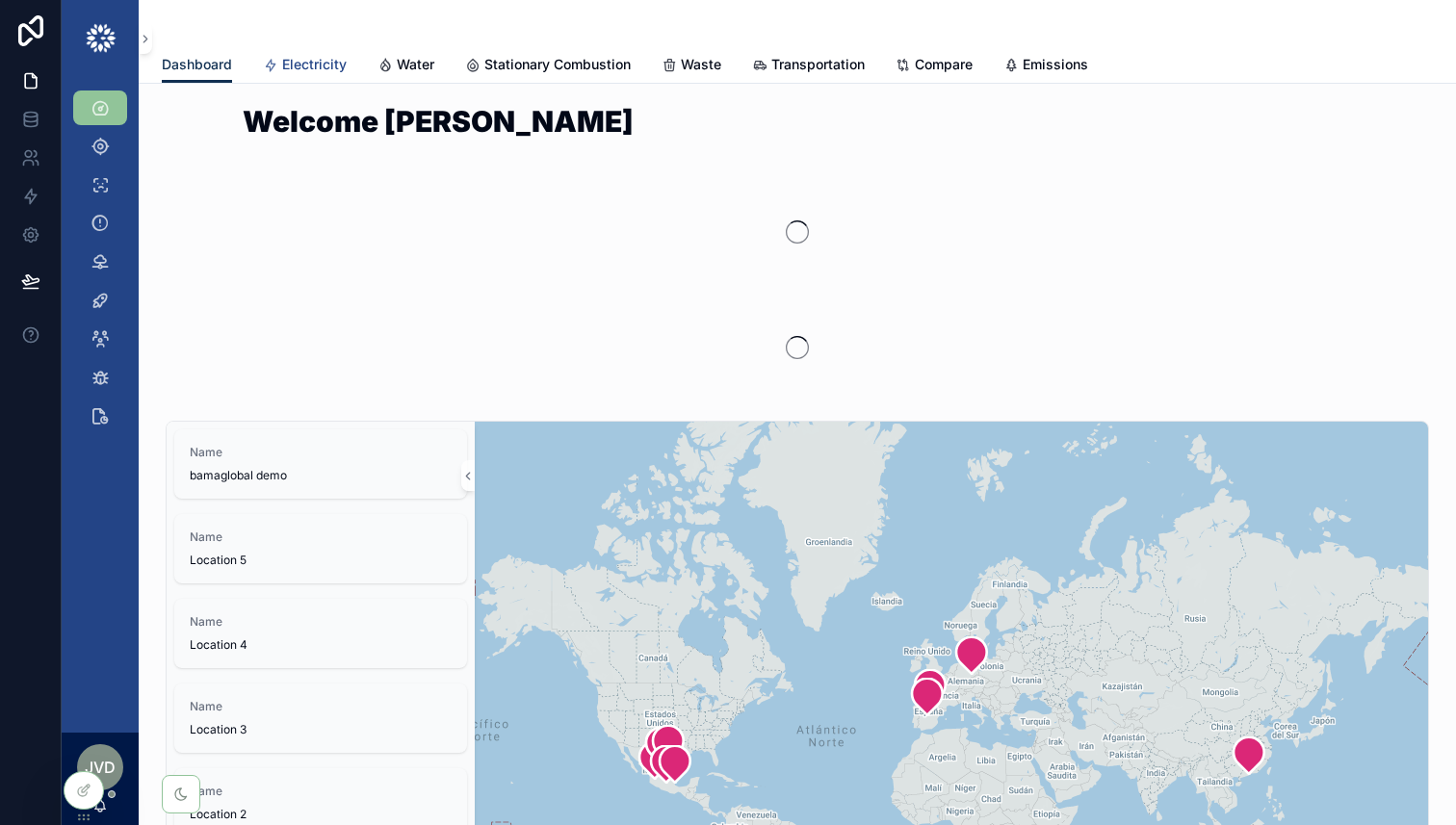
click at [325, 70] on span "Electricity" at bounding box center [315, 65] width 65 height 20
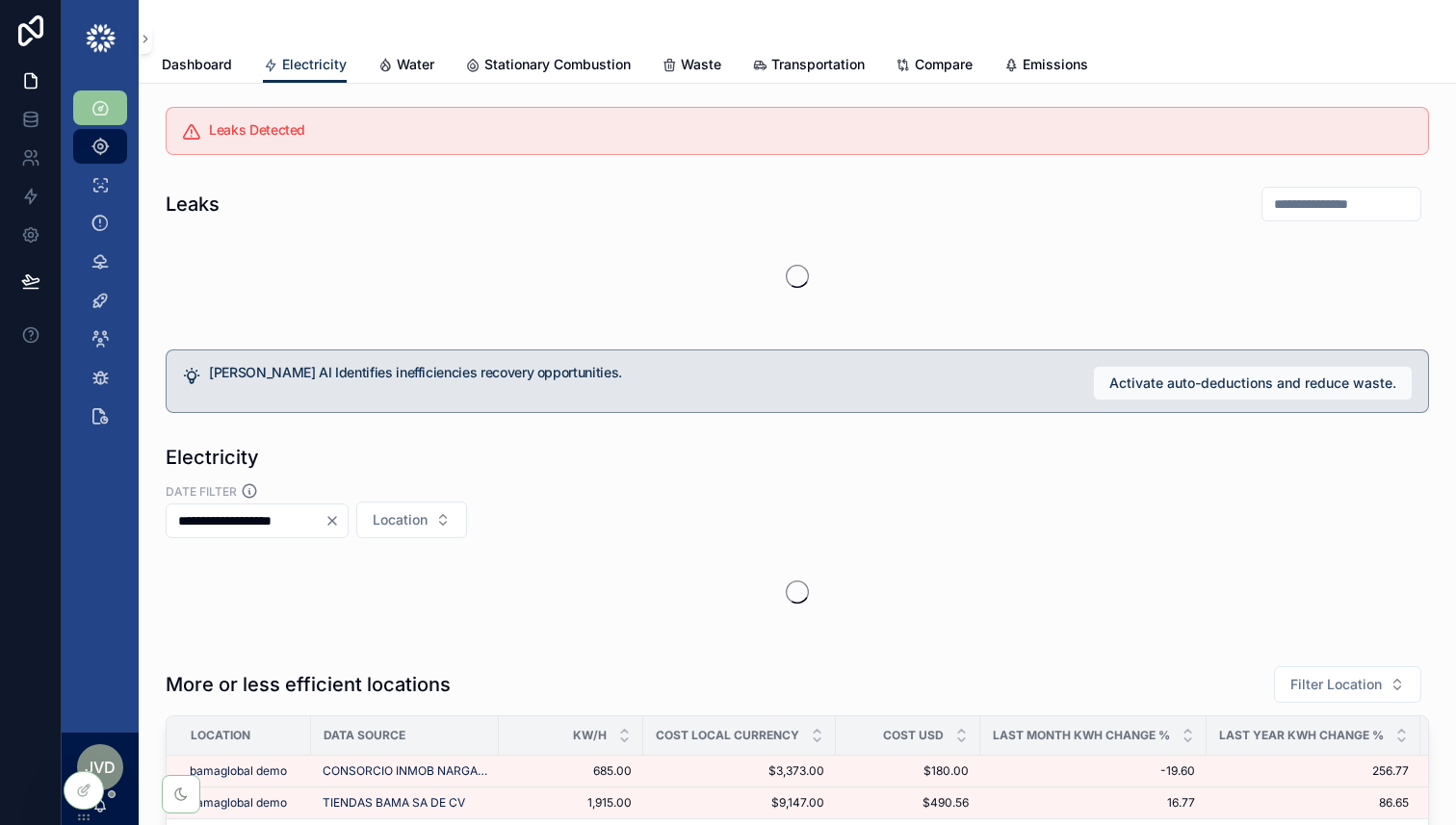
click at [105, 146] on icon "scrollable content" at bounding box center [101, 147] width 20 height 20
click at [103, 139] on icon "scrollable content" at bounding box center [101, 147] width 20 height 20
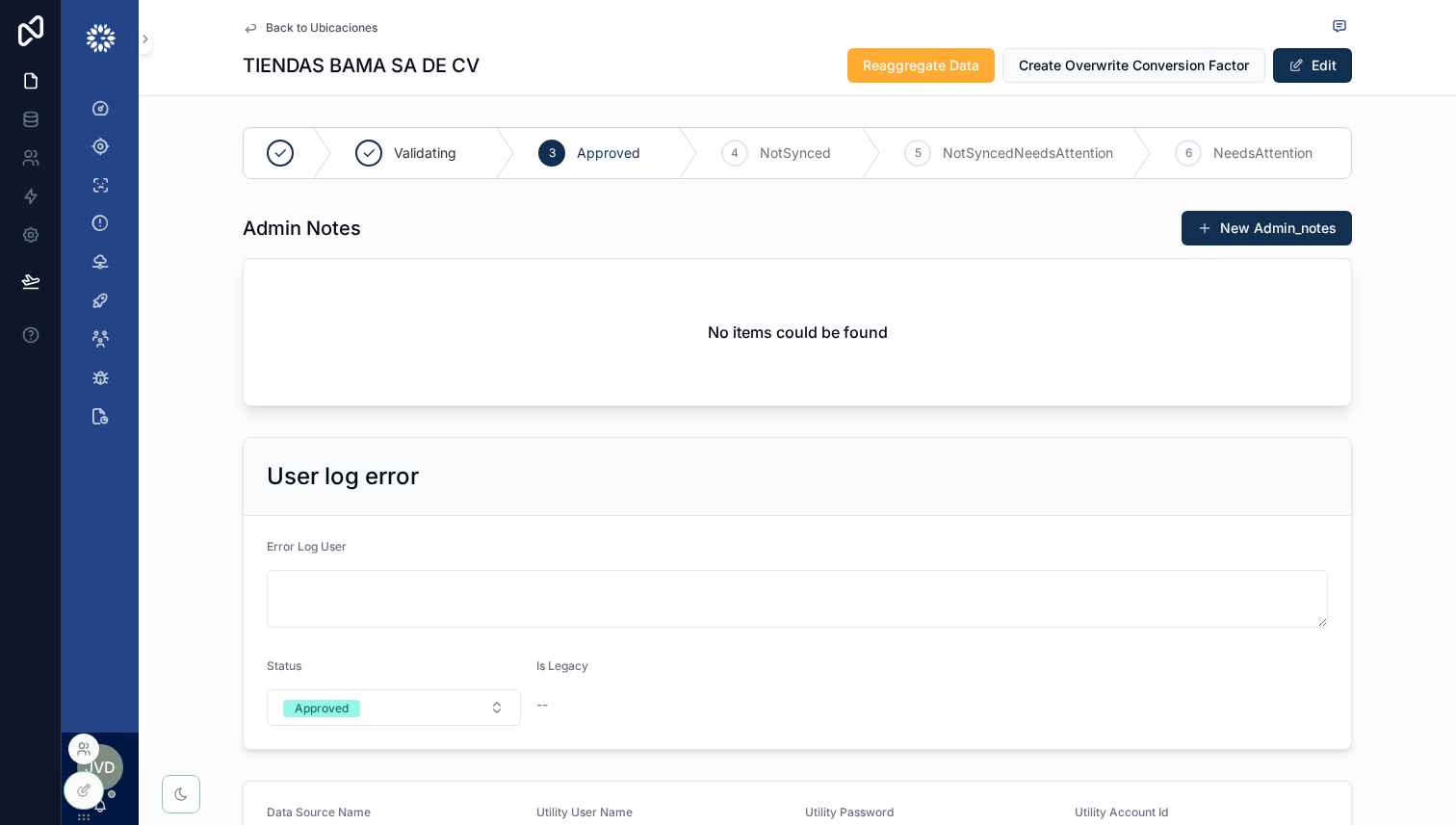
click at [80, 749] on icon at bounding box center [84, 750] width 16 height 16
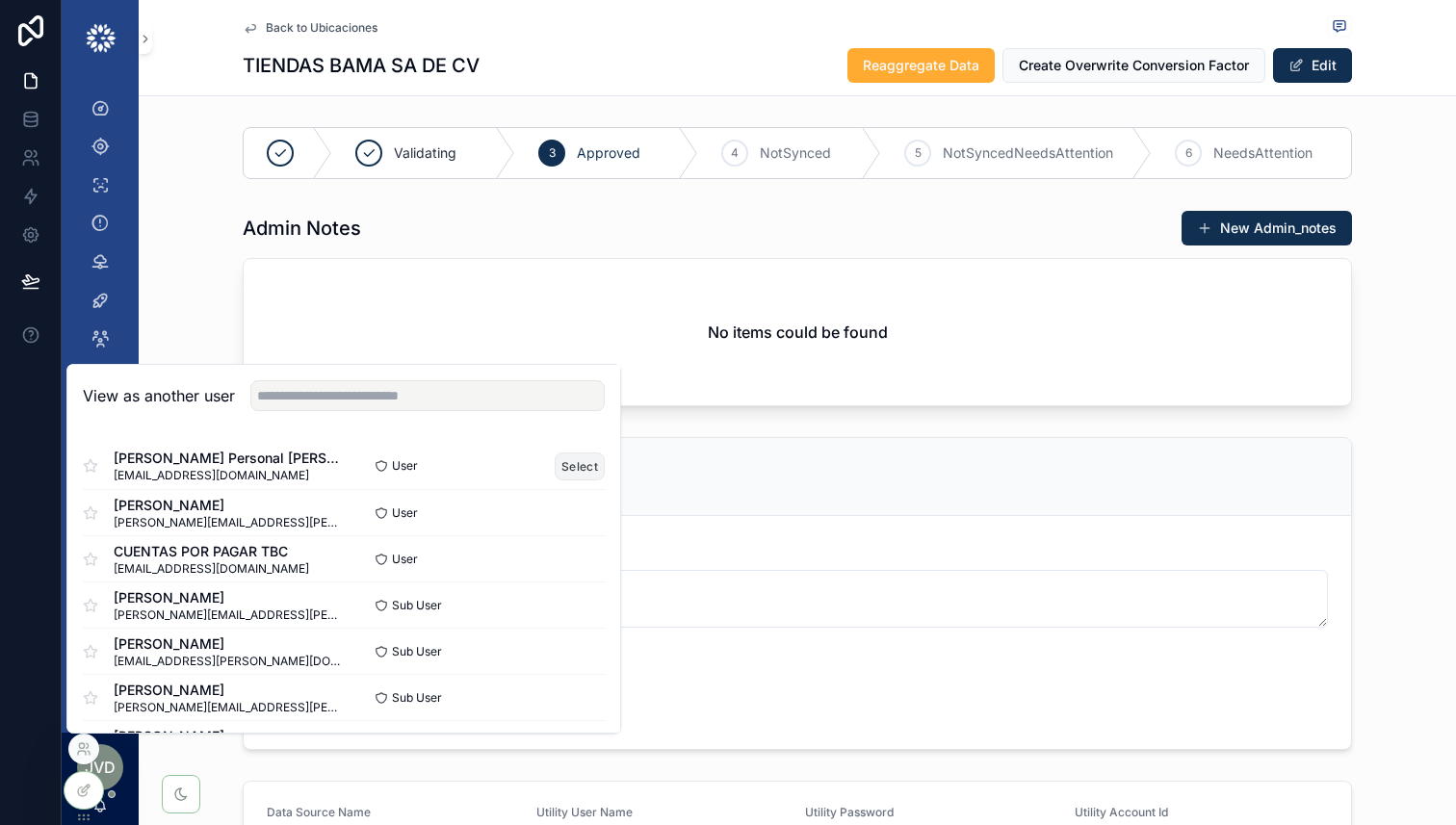
click at [573, 465] on button "Select" at bounding box center [579, 466] width 50 height 28
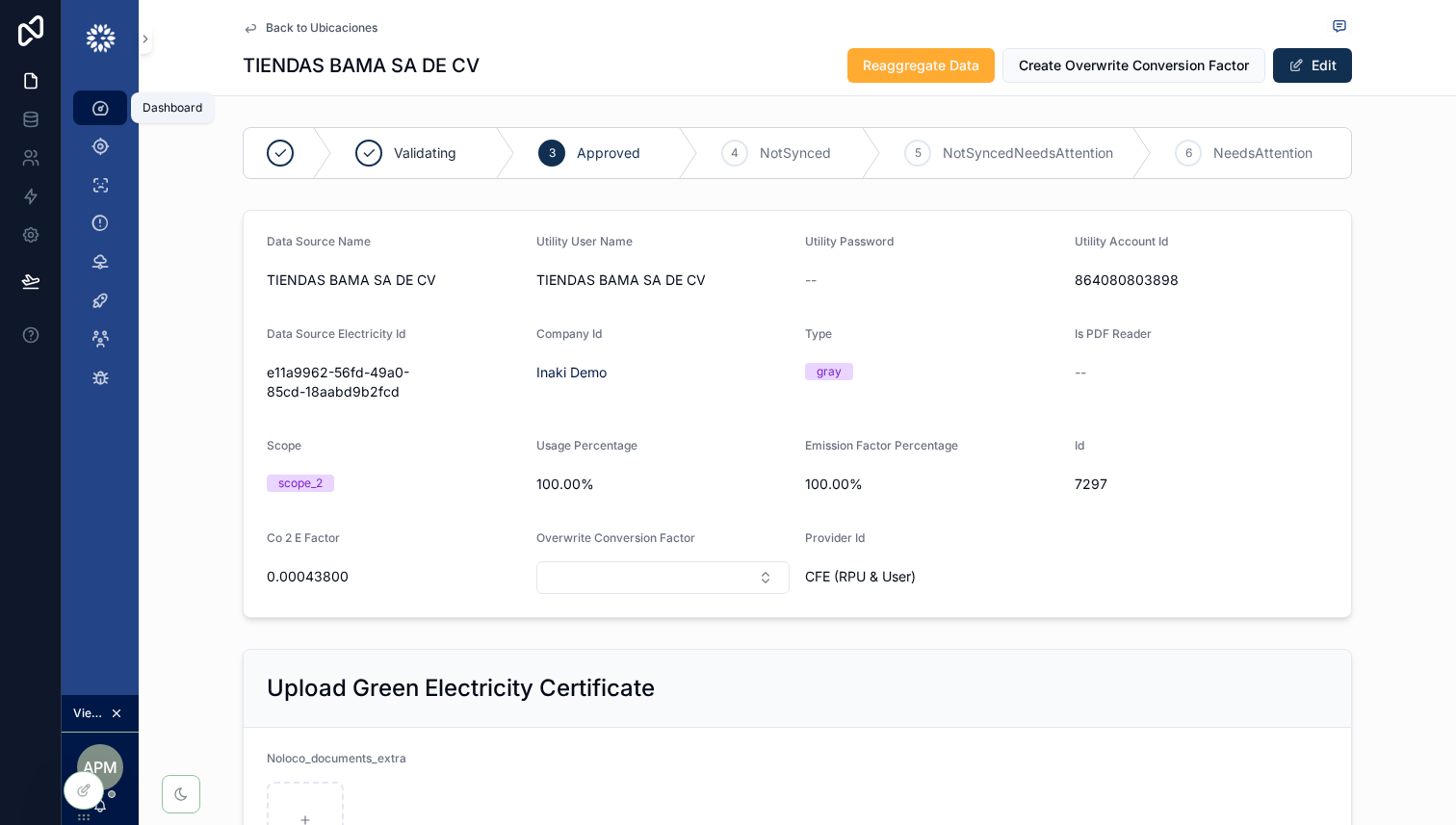
click at [103, 110] on icon "scrollable content" at bounding box center [101, 108] width 20 height 20
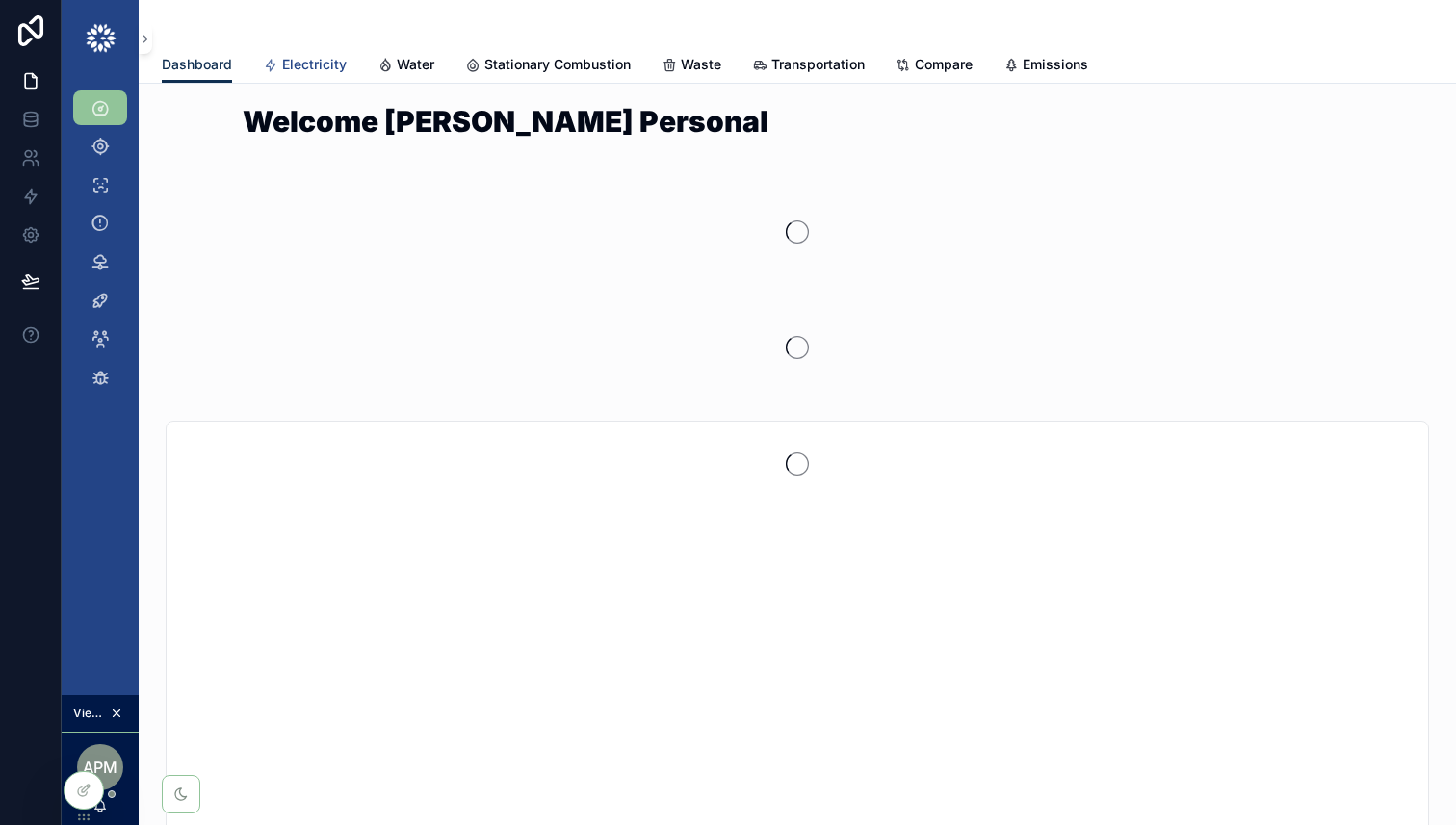
click at [308, 71] on span "Electricity" at bounding box center [315, 65] width 65 height 20
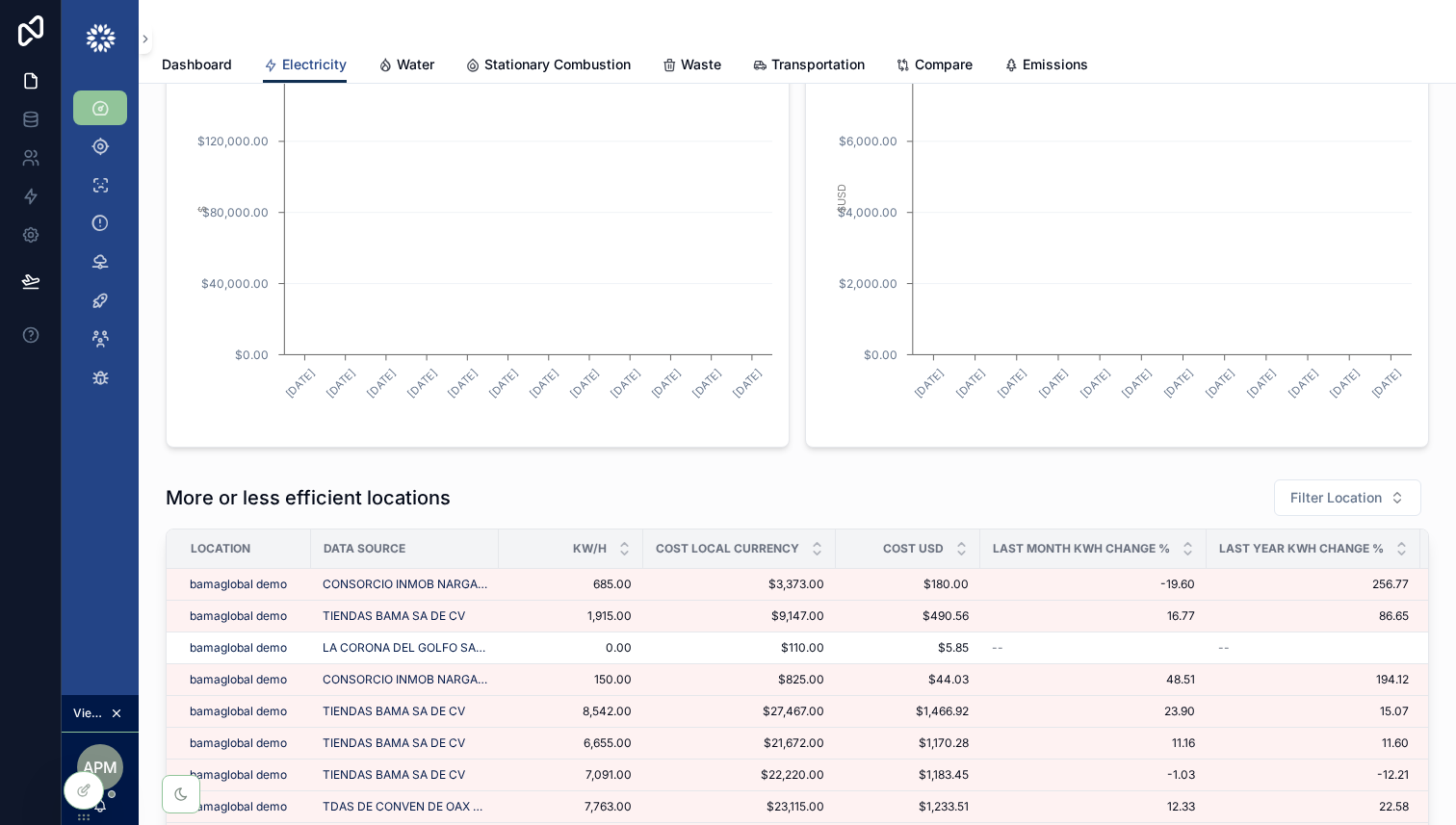
scroll to position [2783, 0]
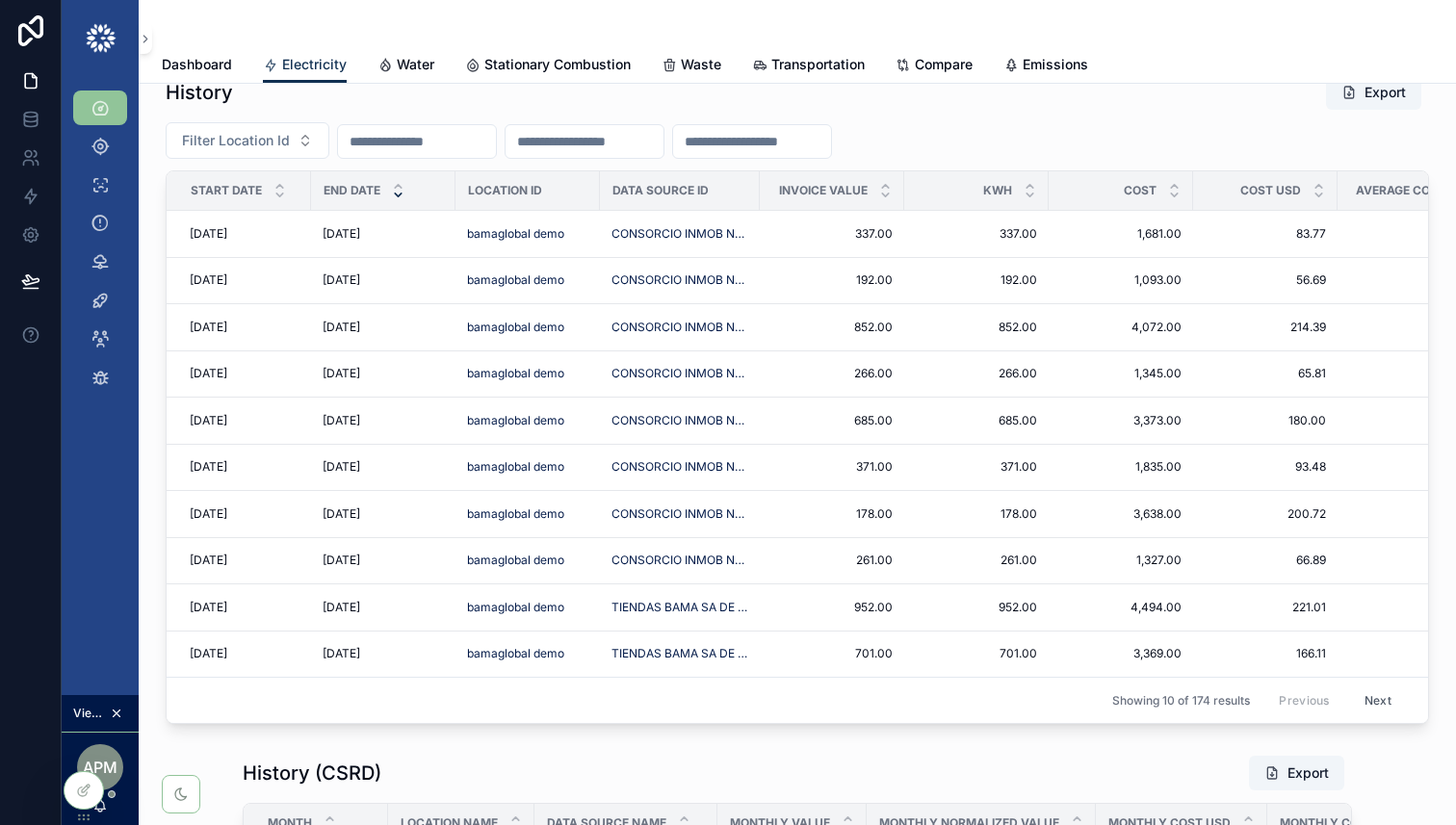
click at [399, 194] on icon "scrollable content" at bounding box center [398, 195] width 13 height 13
click at [398, 181] on icon "scrollable content" at bounding box center [398, 186] width 13 height 13
